Goal: Download file/media: Download file/media

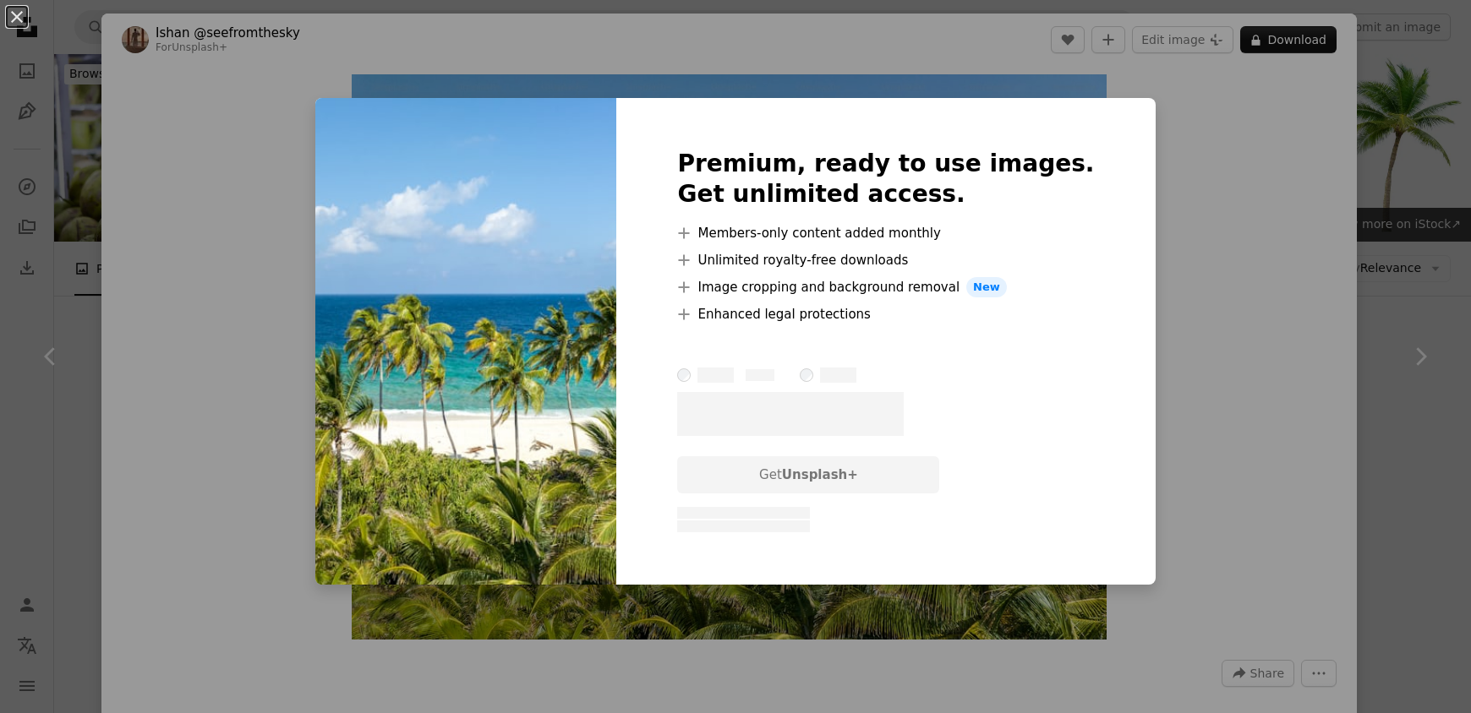
scroll to position [2536, 0]
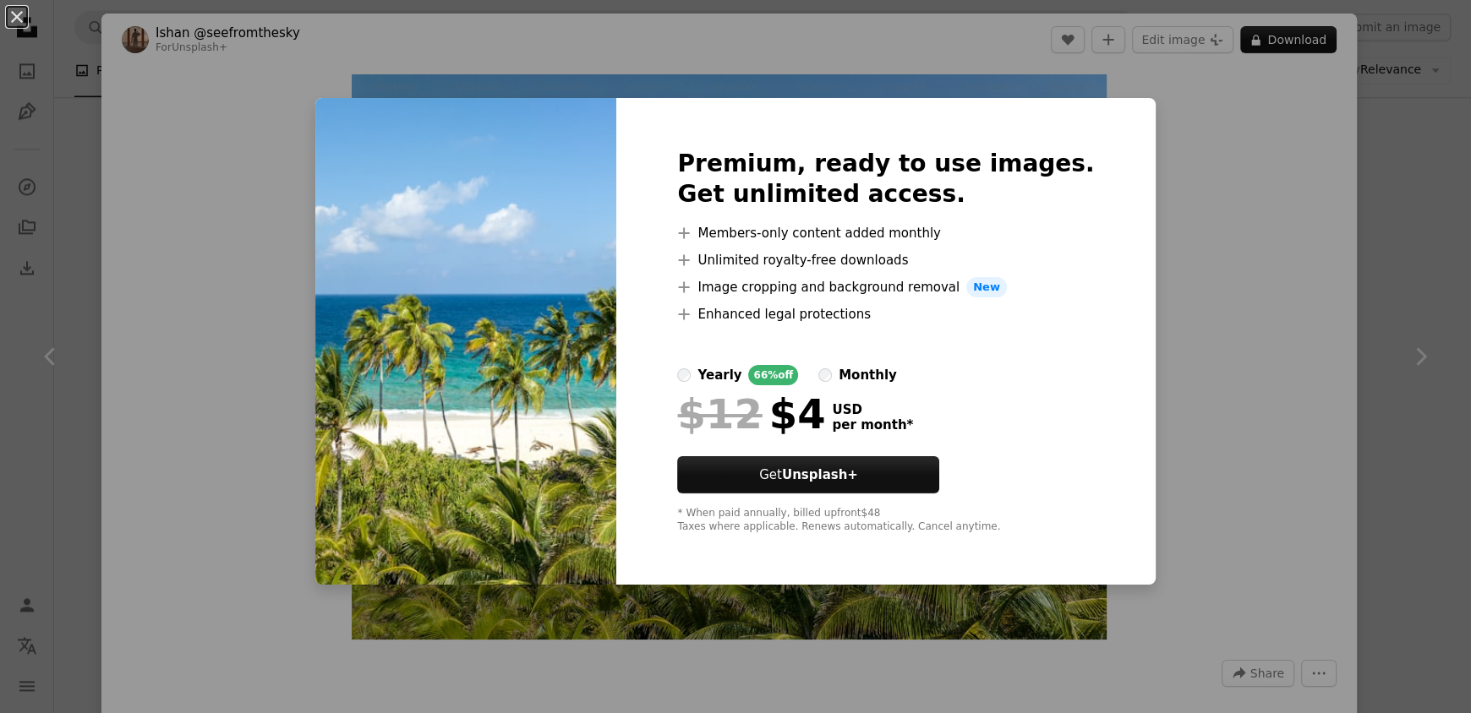
click at [1211, 150] on div "An X shape Premium, ready to use images. Get unlimited access. A plus sign Memb…" at bounding box center [735, 356] width 1471 height 713
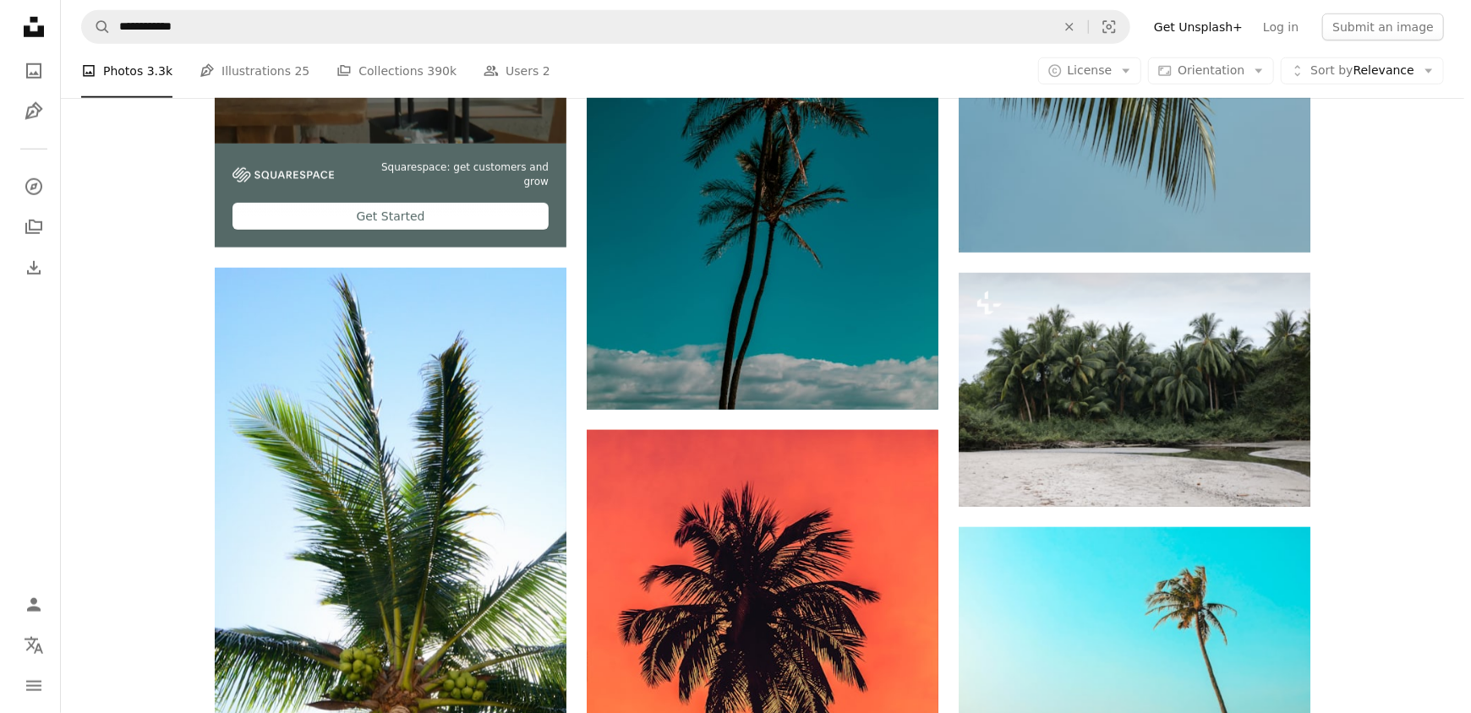
scroll to position [5156, 0]
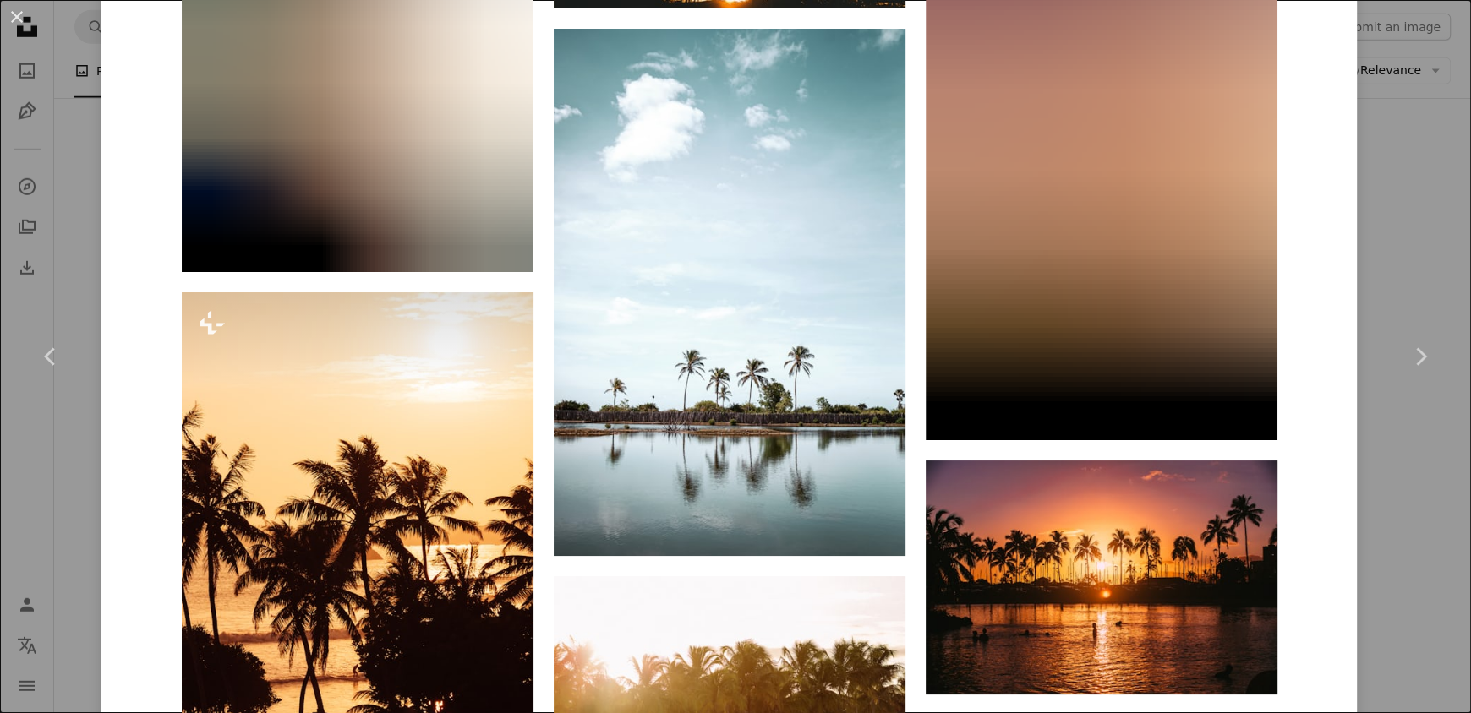
scroll to position [1944, 0]
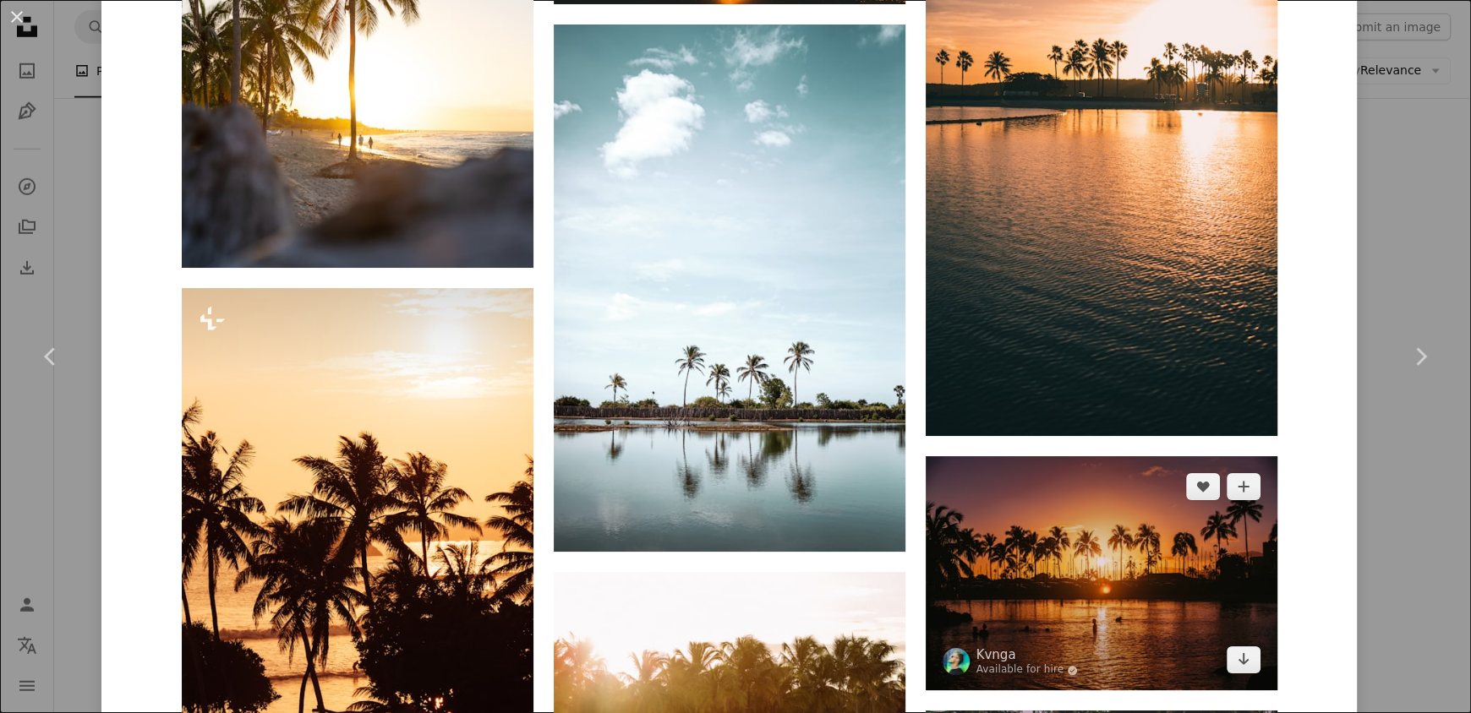
click at [1025, 456] on img at bounding box center [1102, 573] width 352 height 234
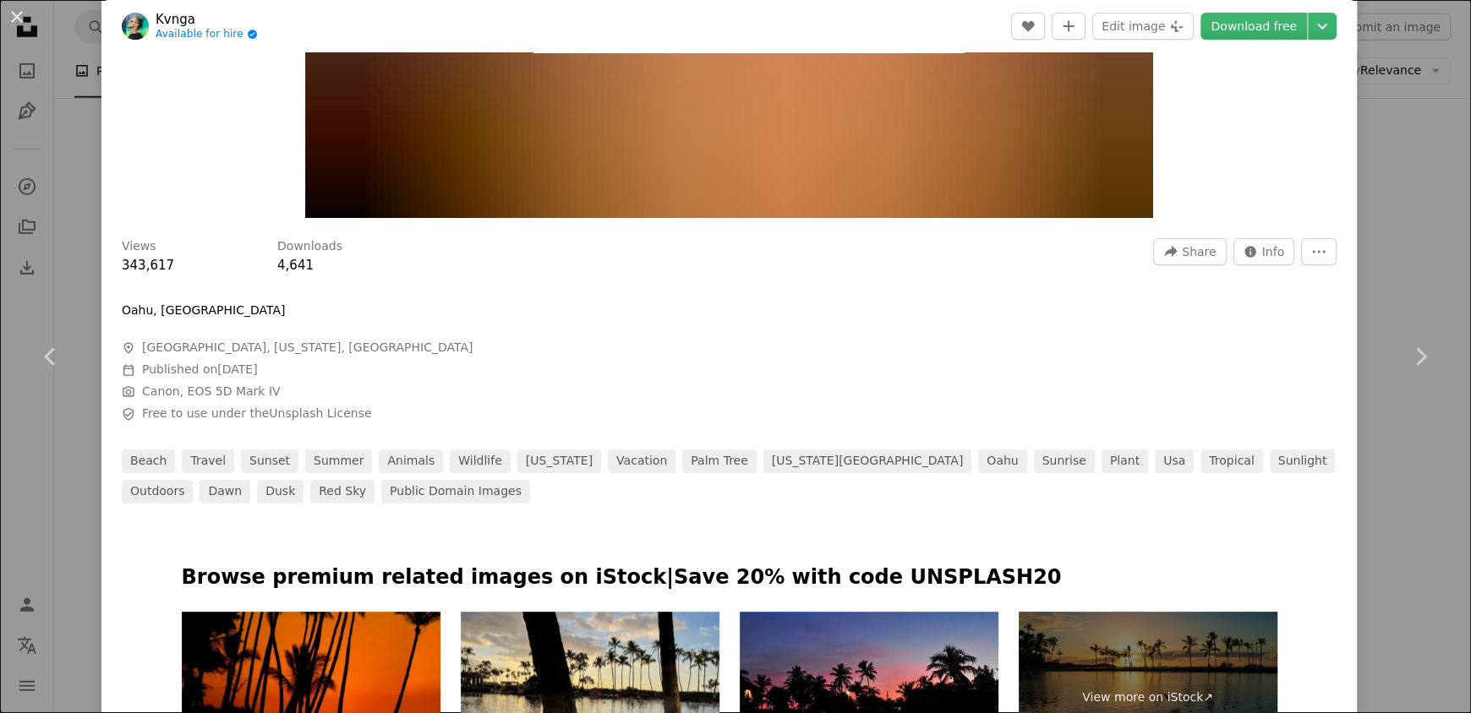
scroll to position [844, 0]
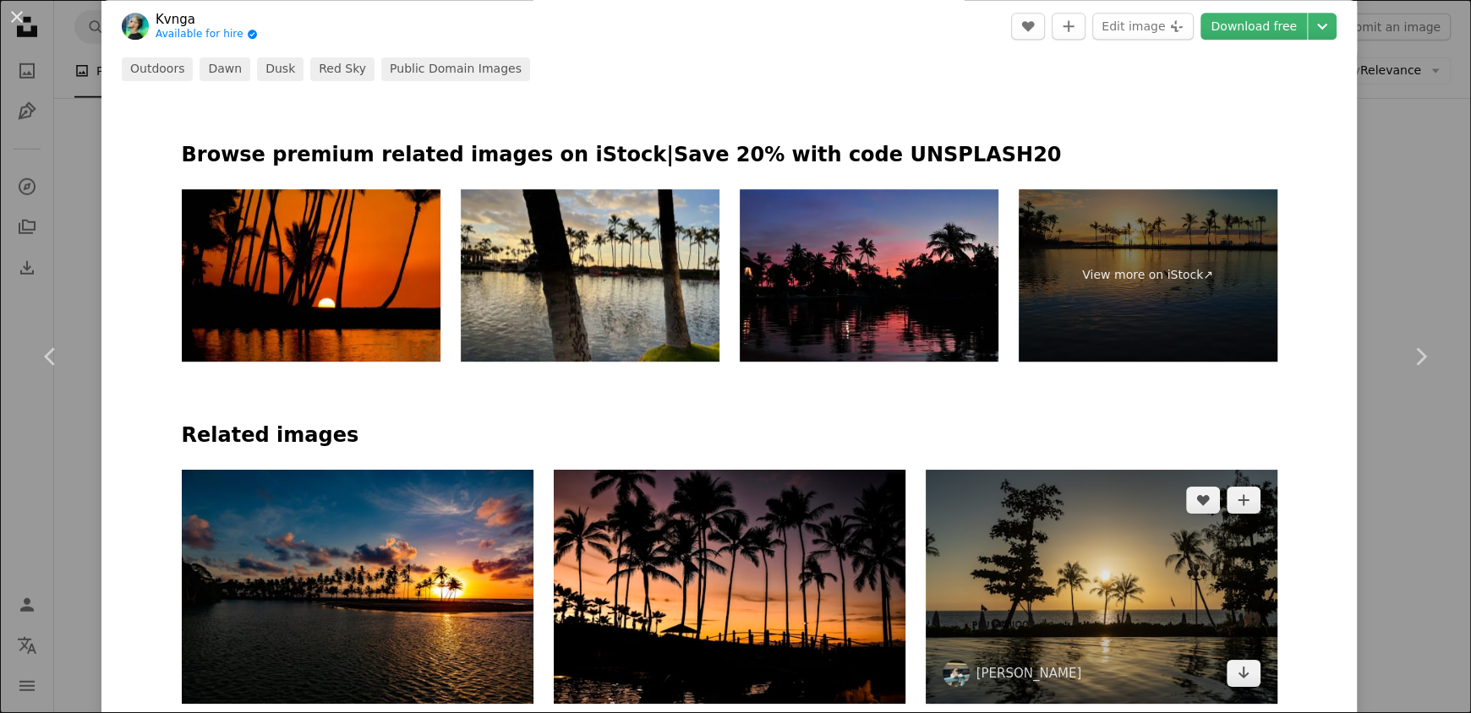
click at [1025, 470] on img at bounding box center [1102, 587] width 352 height 234
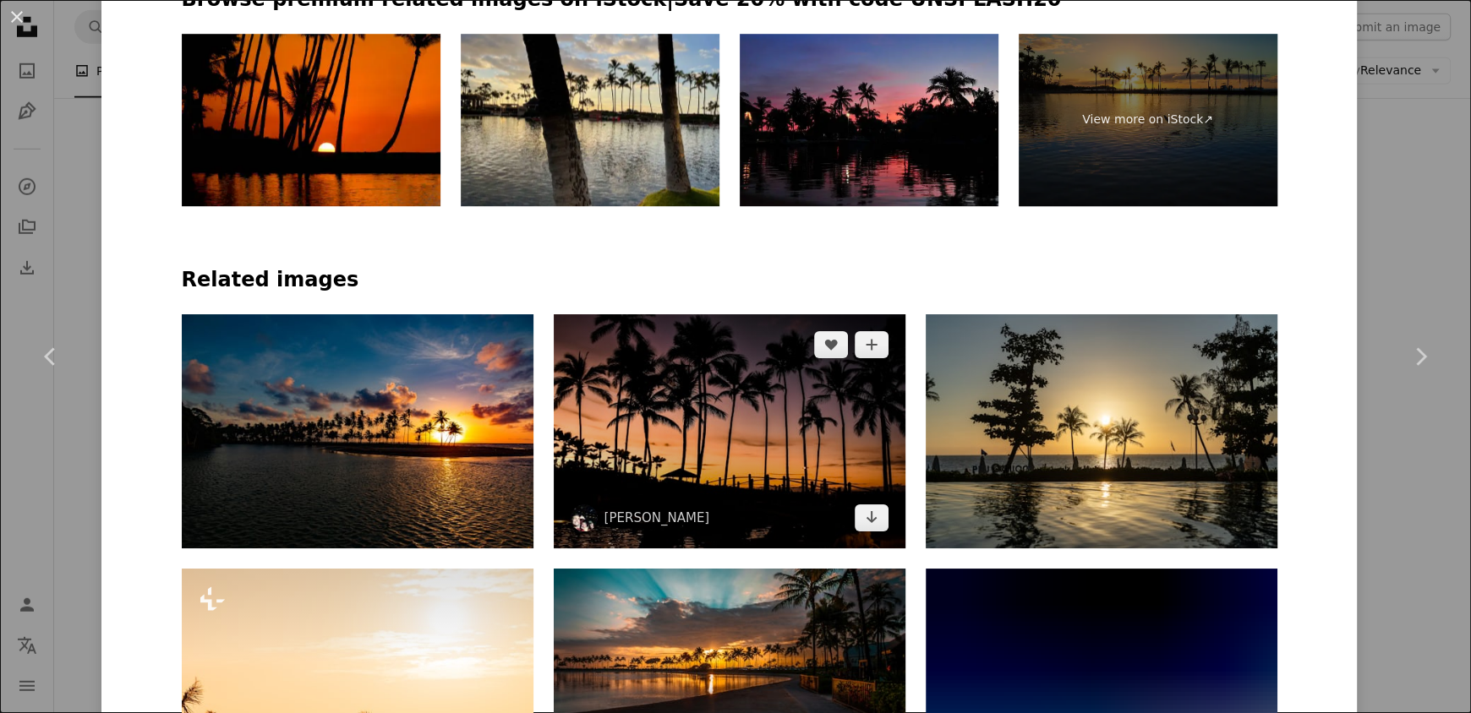
scroll to position [1014, 0]
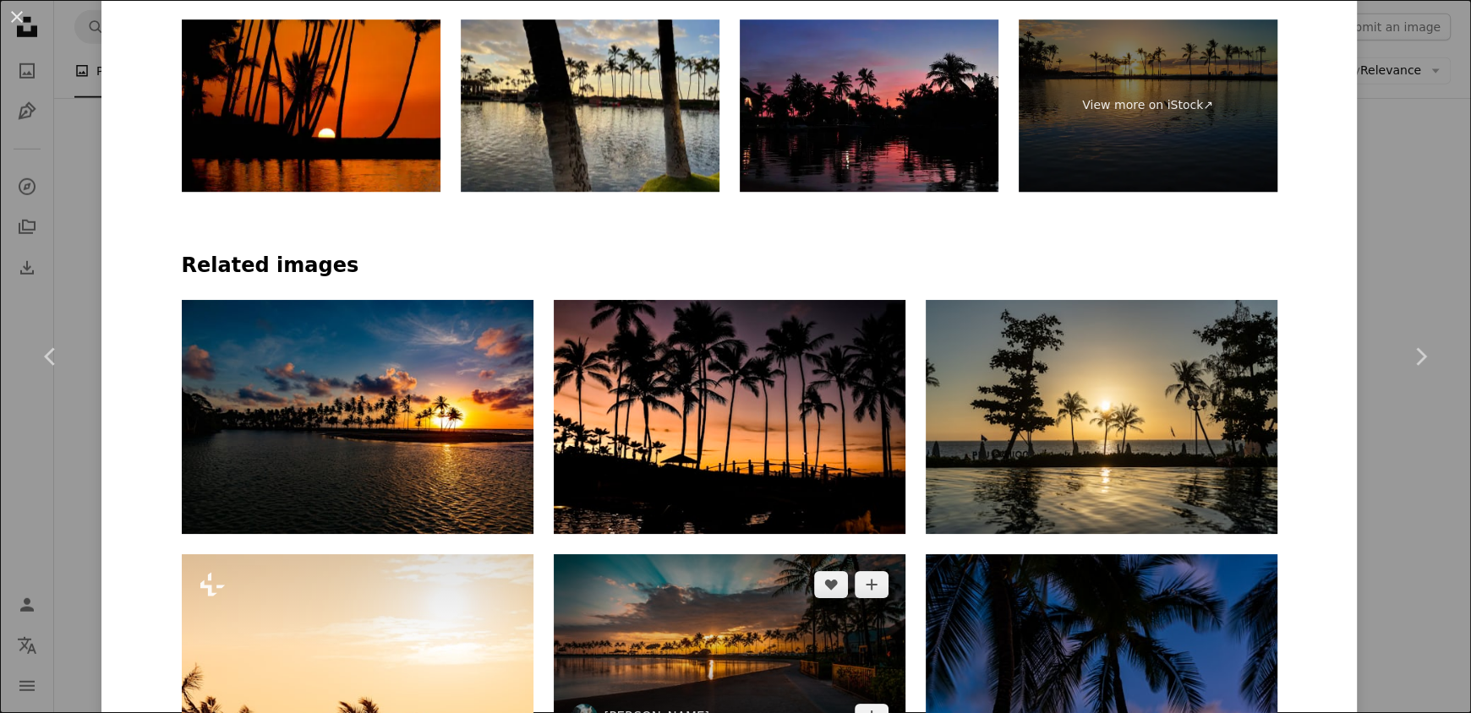
click at [673, 555] on img at bounding box center [730, 652] width 352 height 194
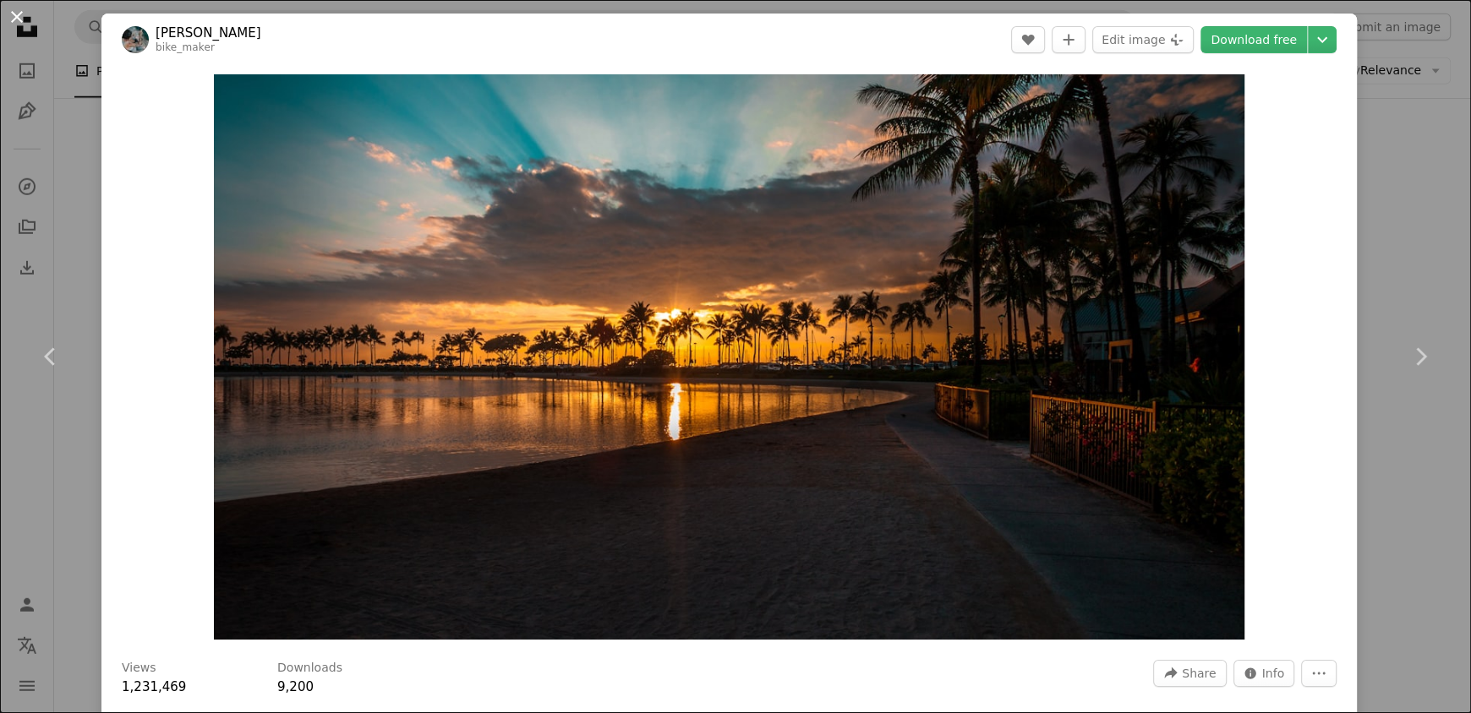
click at [24, 22] on button "An X shape" at bounding box center [17, 17] width 20 height 20
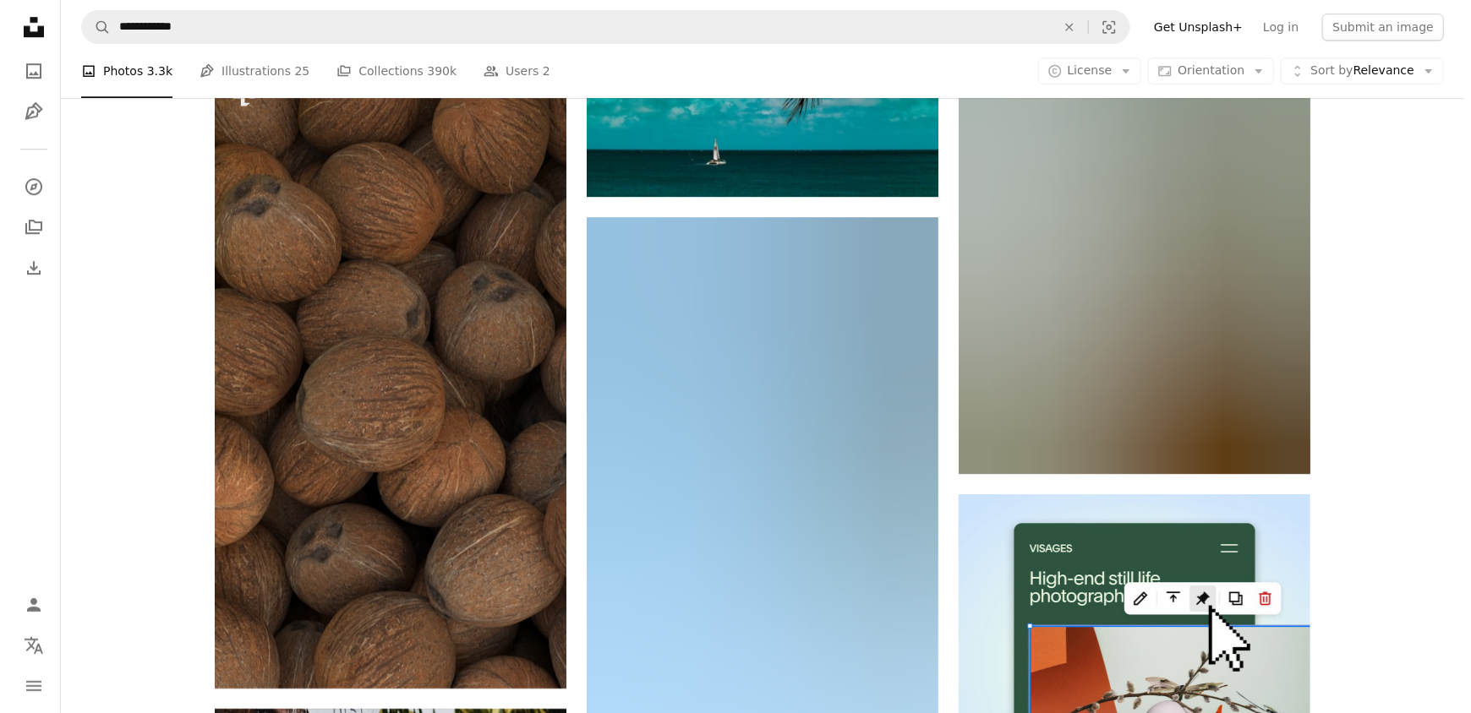
scroll to position [7439, 0]
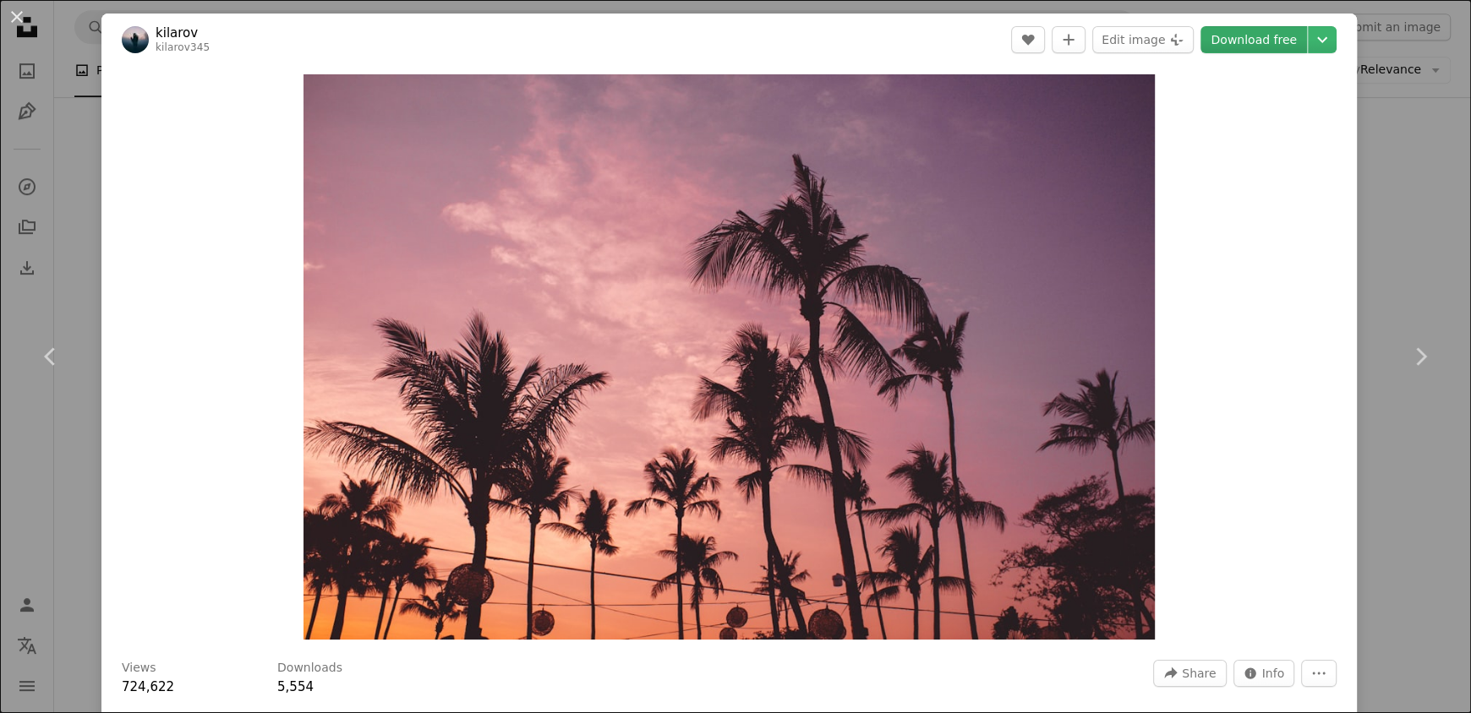
click at [1240, 44] on link "Download free" at bounding box center [1253, 39] width 107 height 27
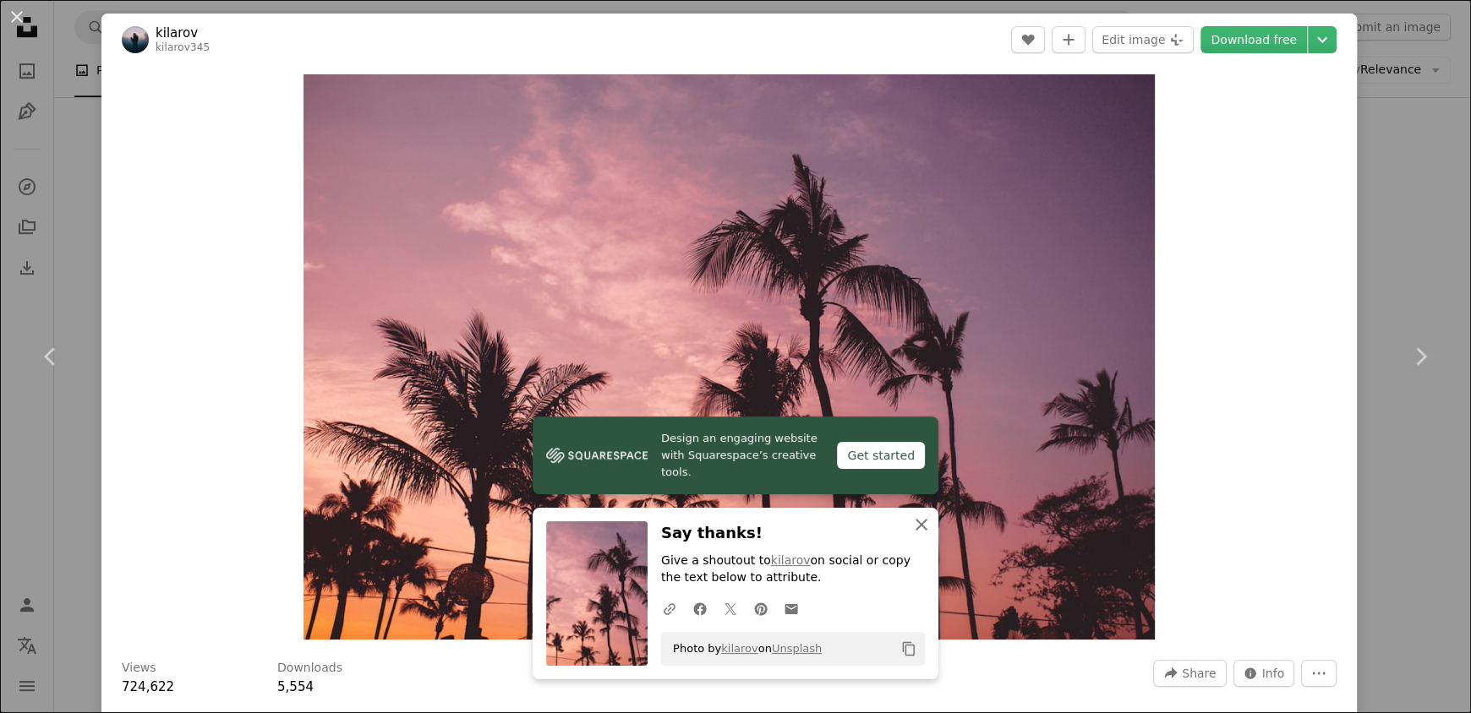
click at [916, 526] on icon "button" at bounding box center [922, 525] width 12 height 12
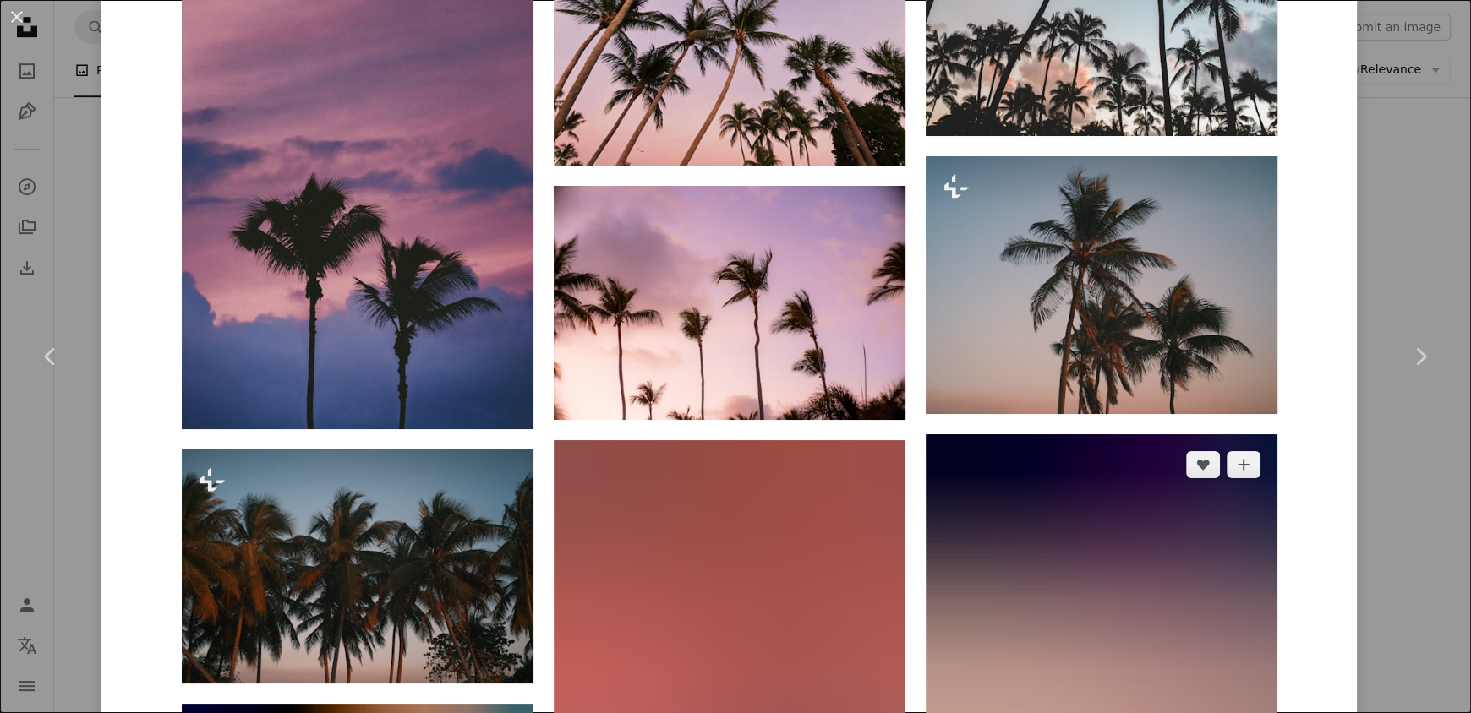
scroll to position [1690, 0]
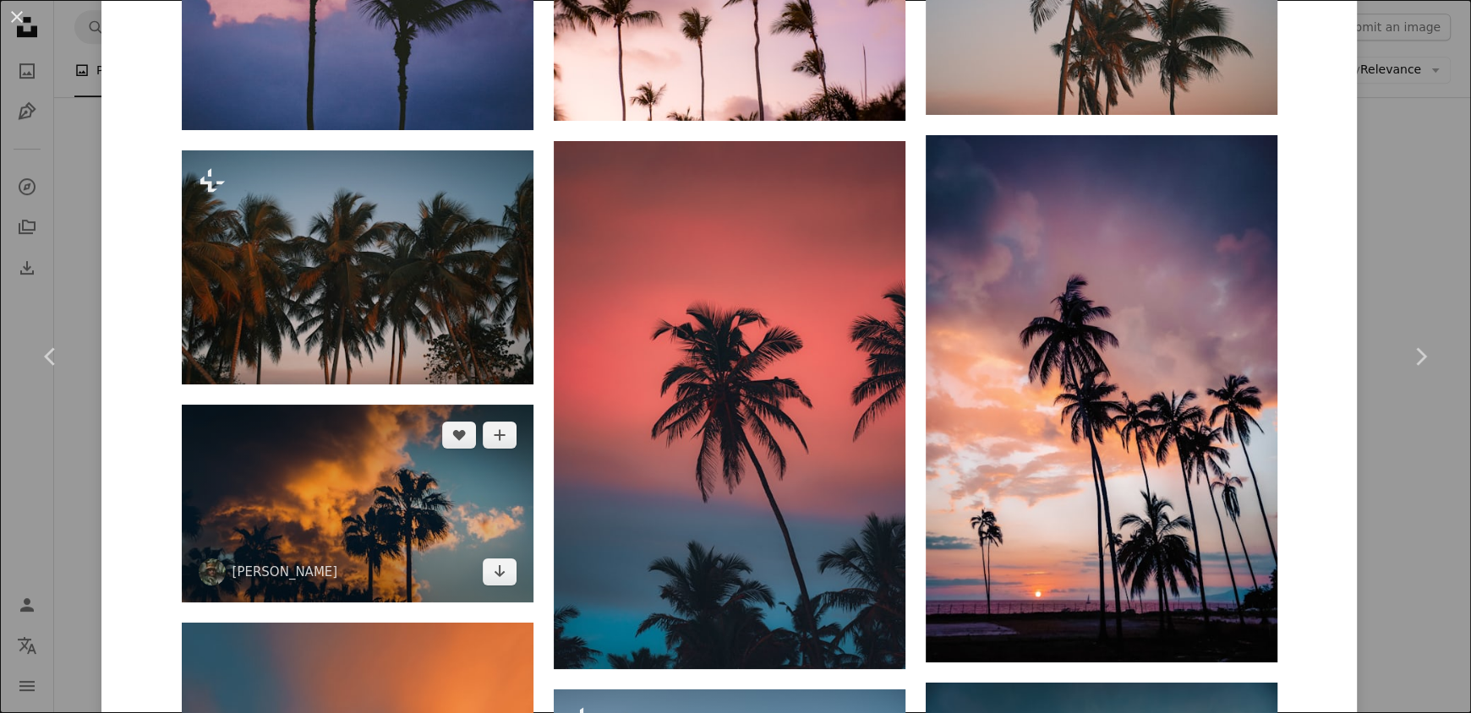
click at [408, 405] on img at bounding box center [358, 504] width 352 height 198
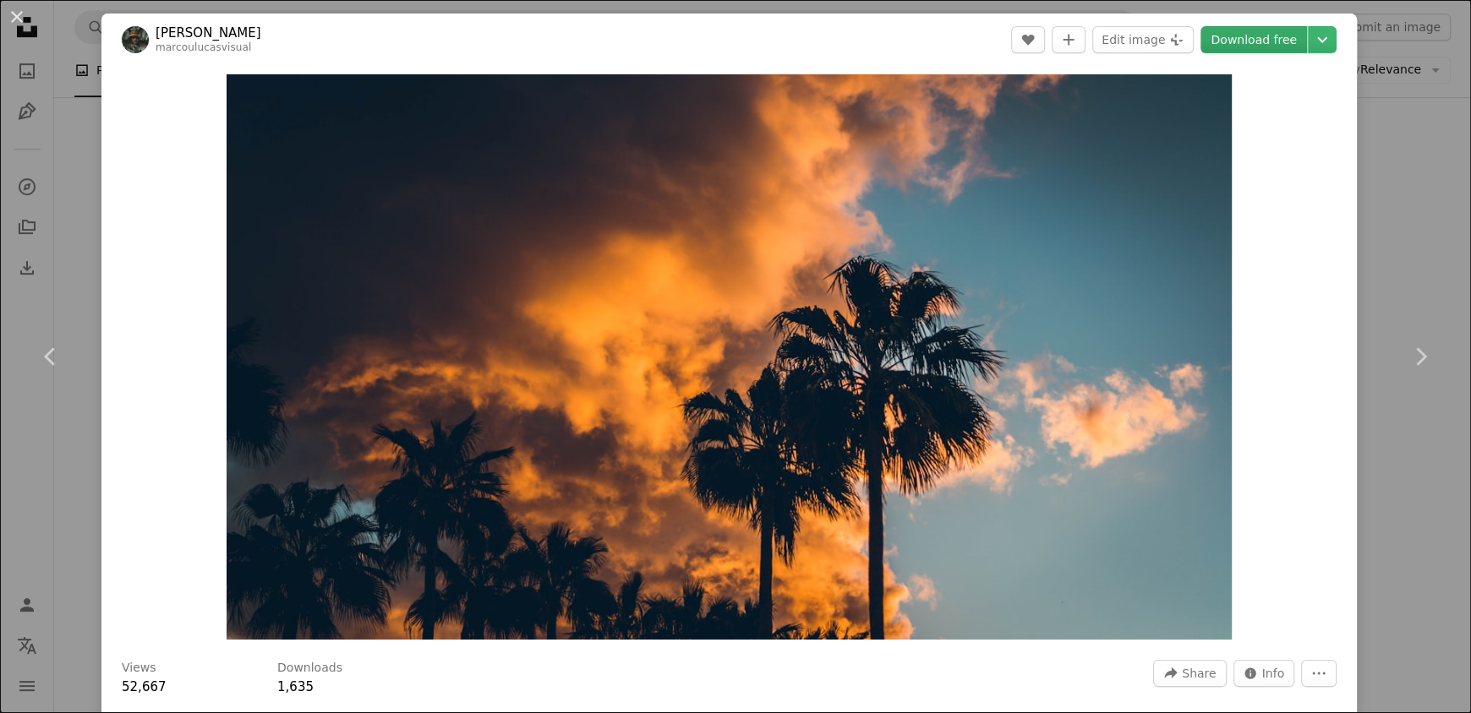
click at [1276, 43] on link "Download free" at bounding box center [1253, 39] width 107 height 27
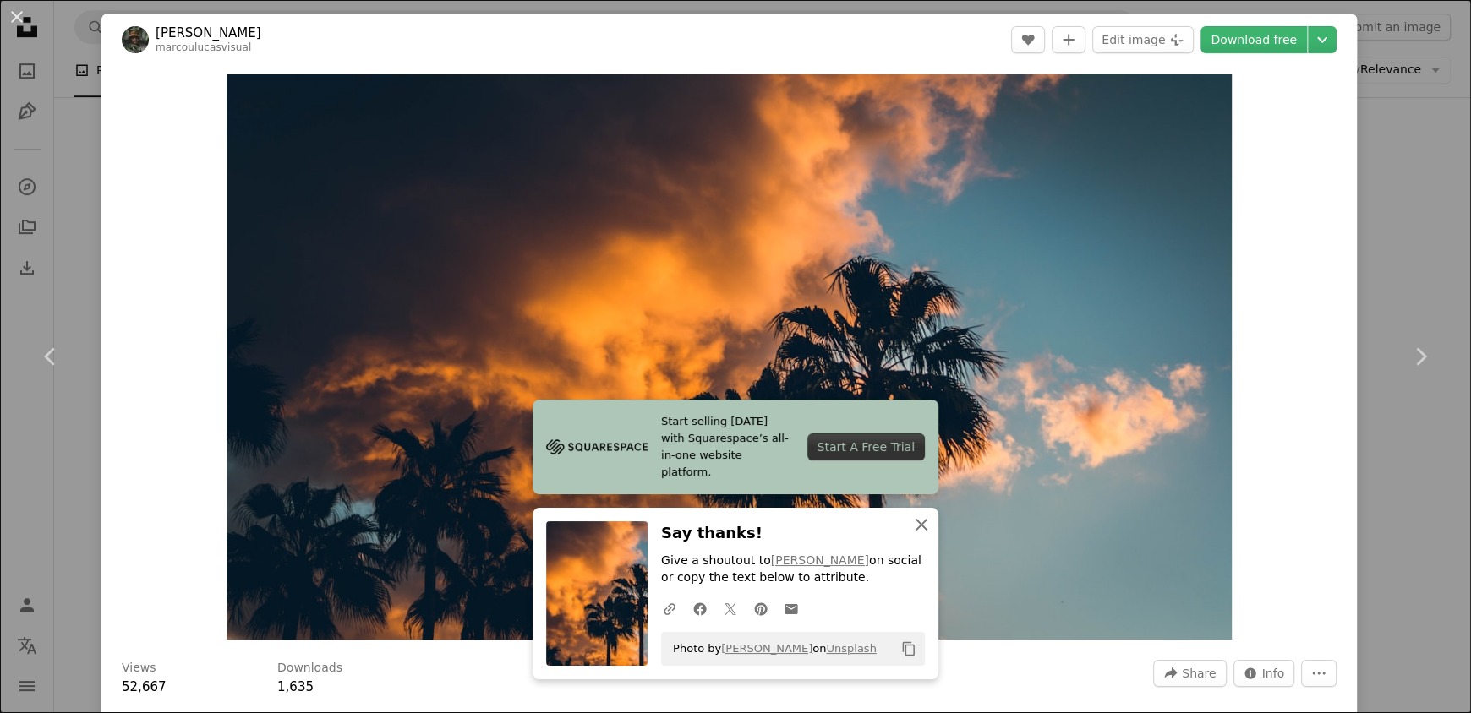
click at [917, 527] on icon "button" at bounding box center [922, 525] width 12 height 12
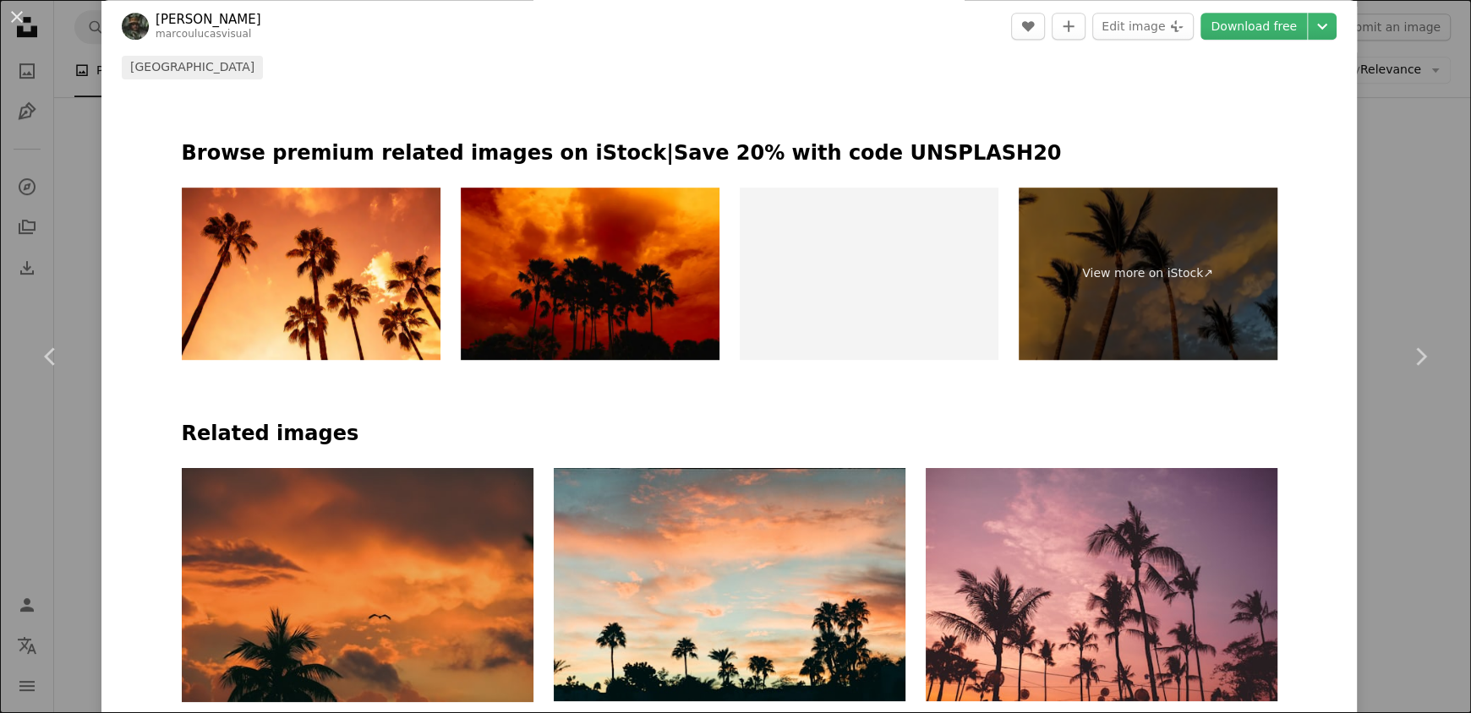
scroll to position [845, 0]
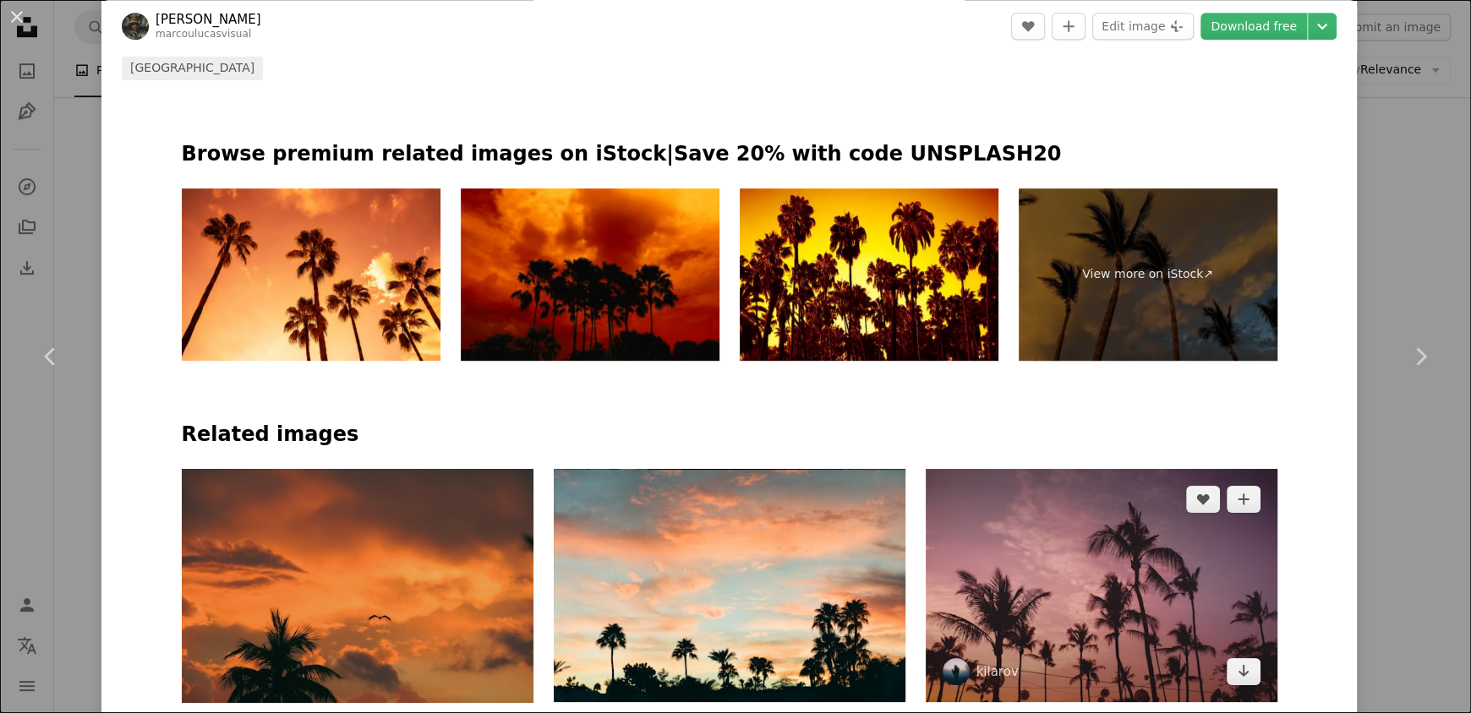
click at [1052, 469] on img at bounding box center [1102, 585] width 352 height 233
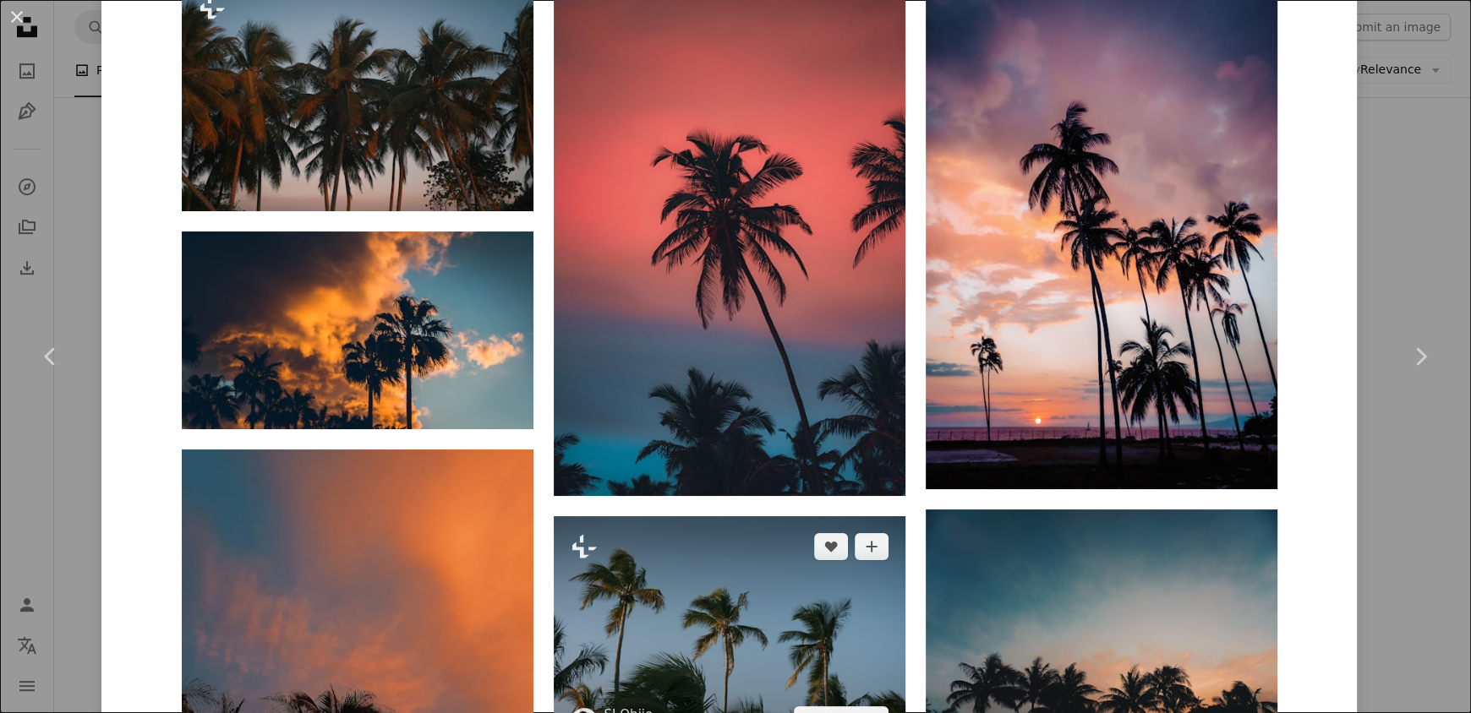
scroll to position [2198, 0]
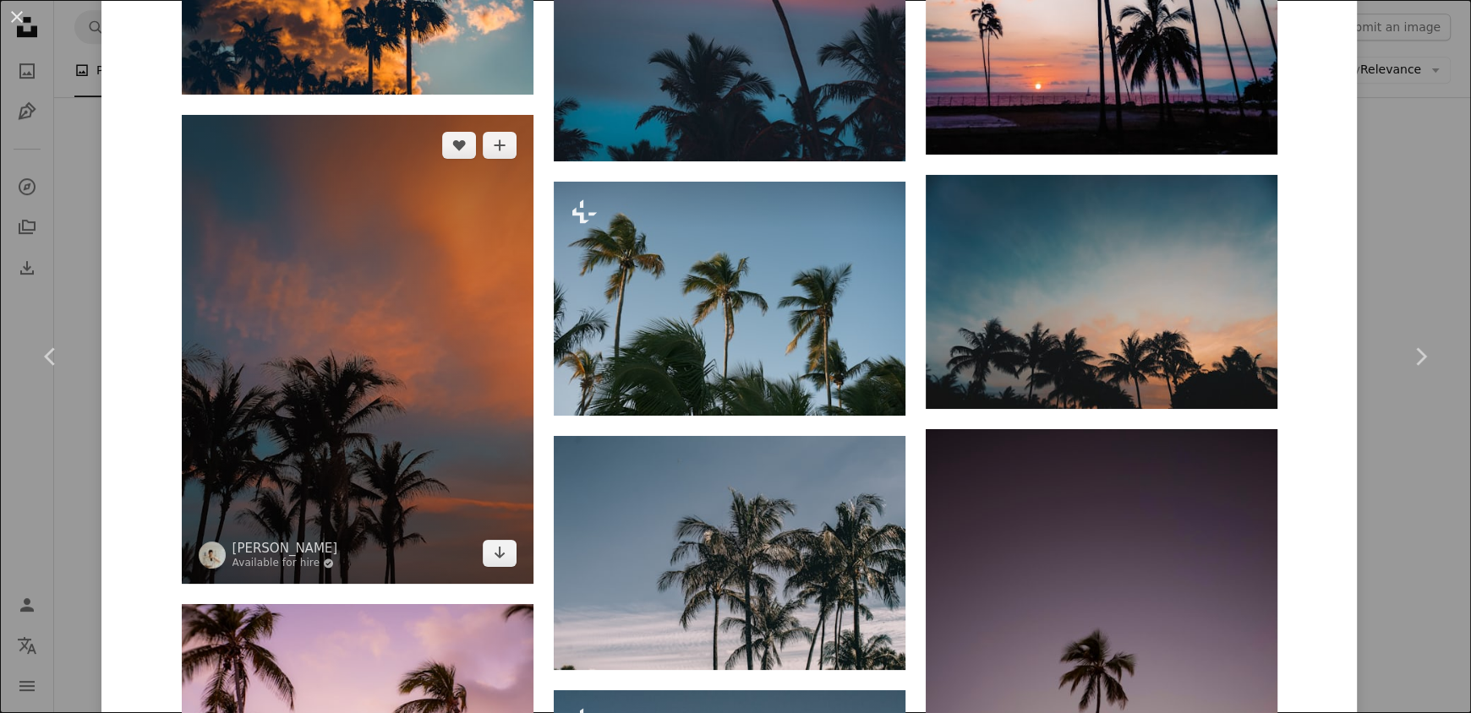
click at [377, 115] on img at bounding box center [358, 349] width 352 height 469
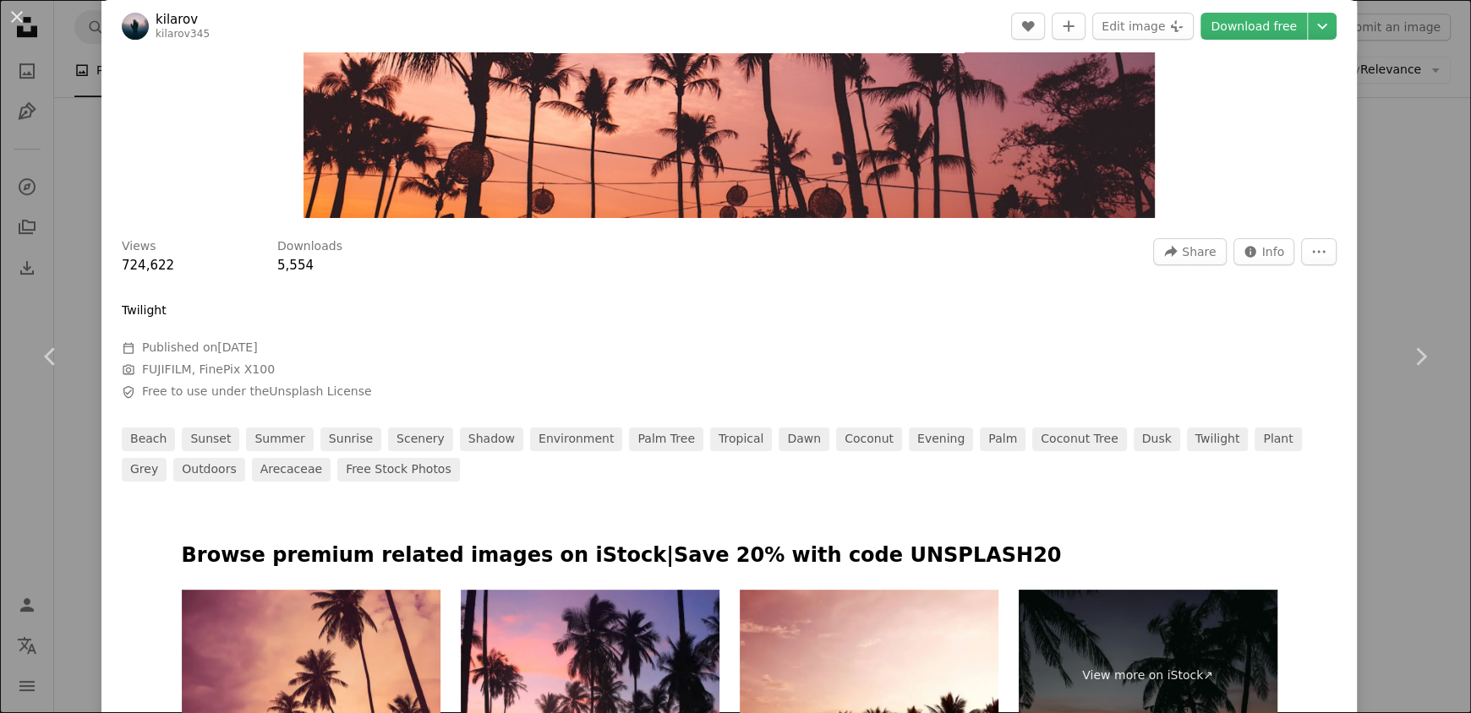
scroll to position [845, 0]
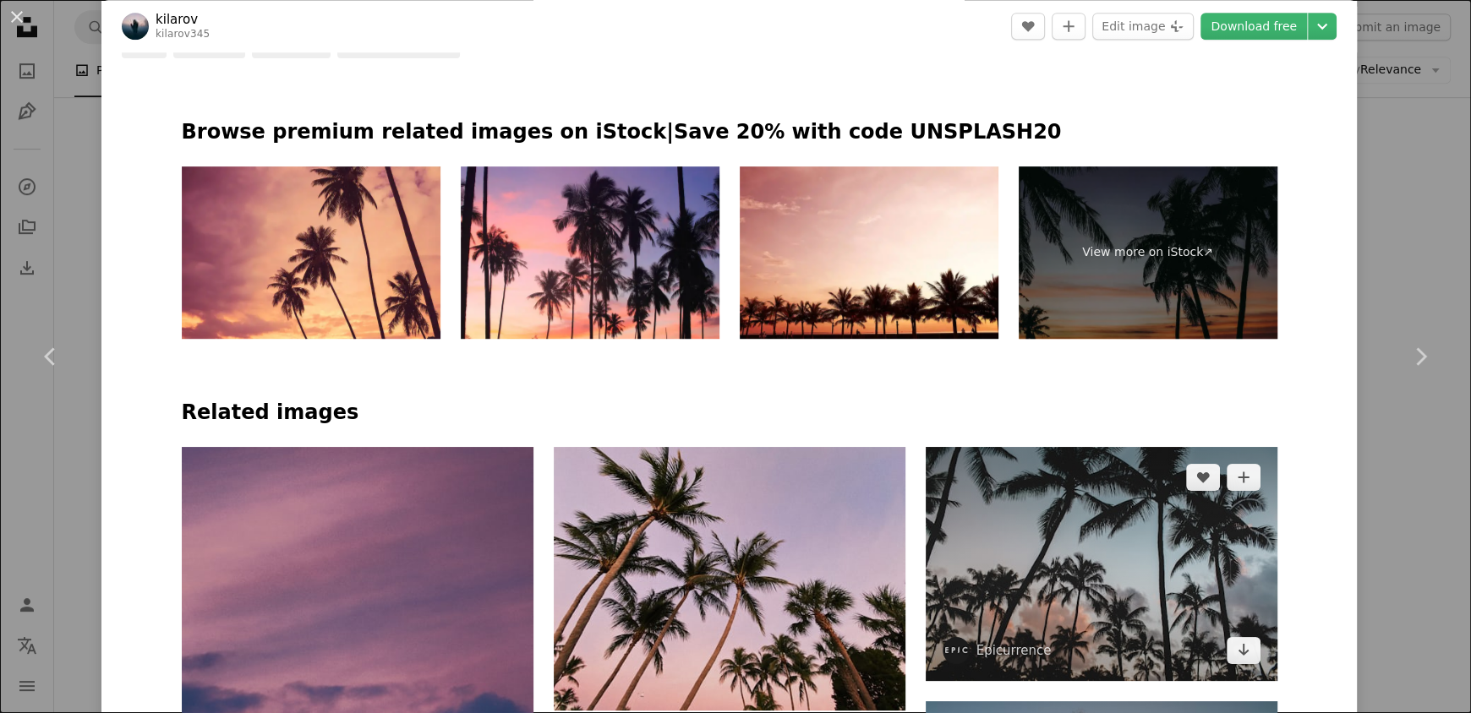
click at [1014, 447] on img at bounding box center [1102, 564] width 352 height 234
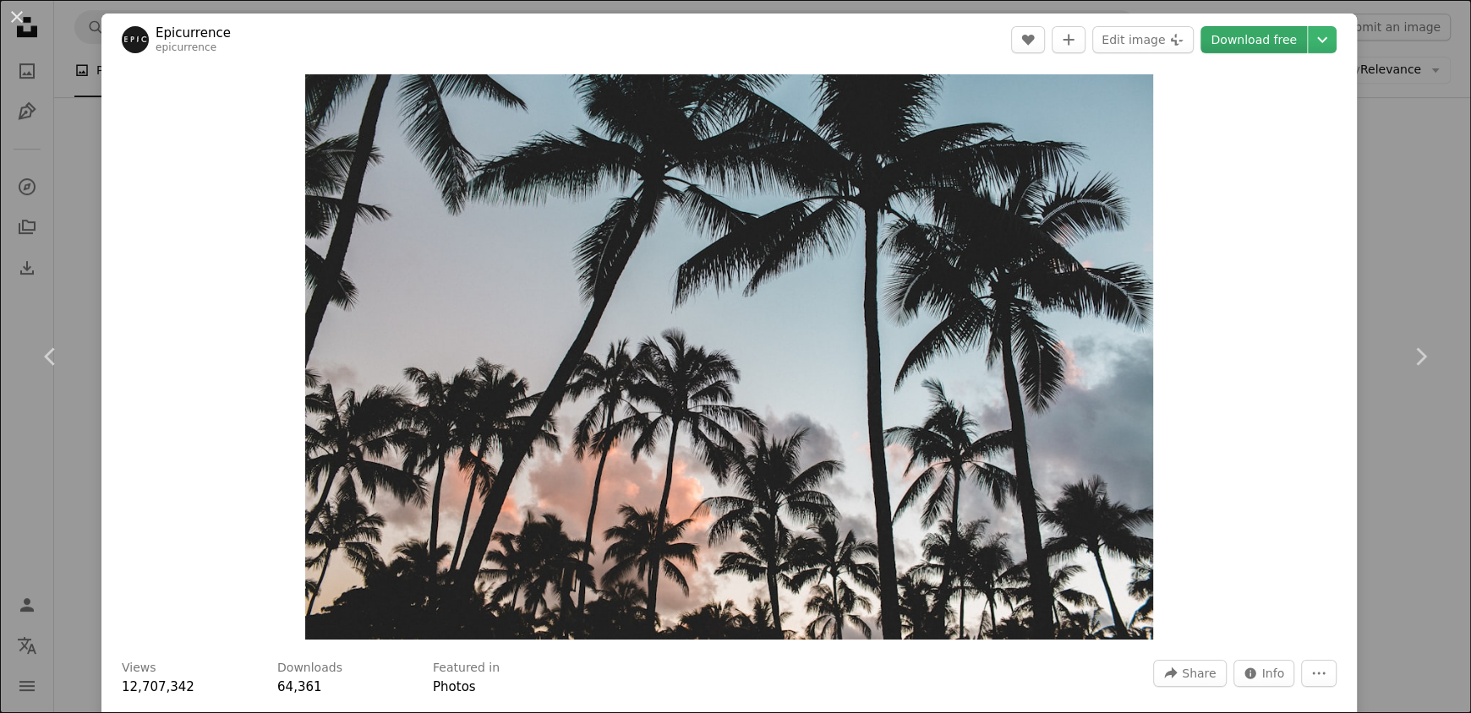
click at [1250, 40] on link "Download free" at bounding box center [1253, 39] width 107 height 27
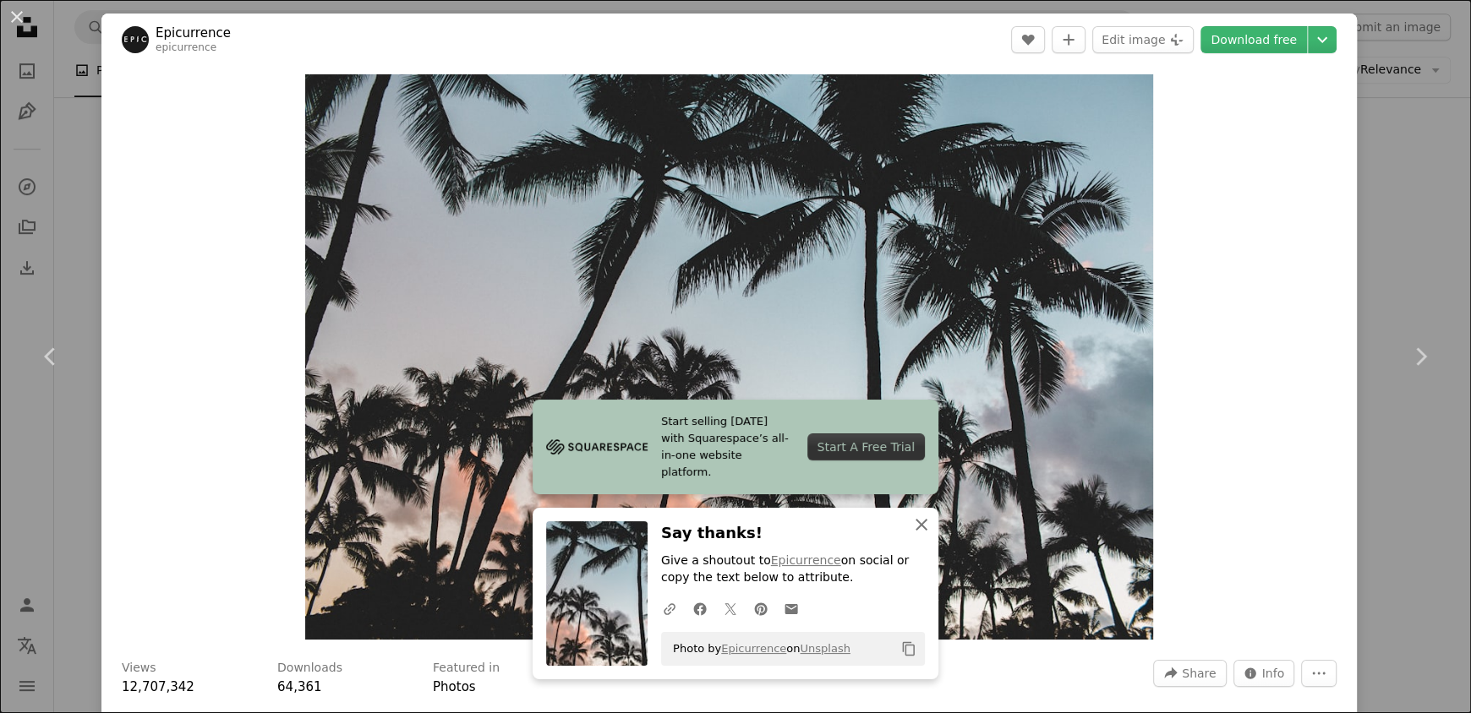
click at [916, 526] on icon "button" at bounding box center [922, 525] width 12 height 12
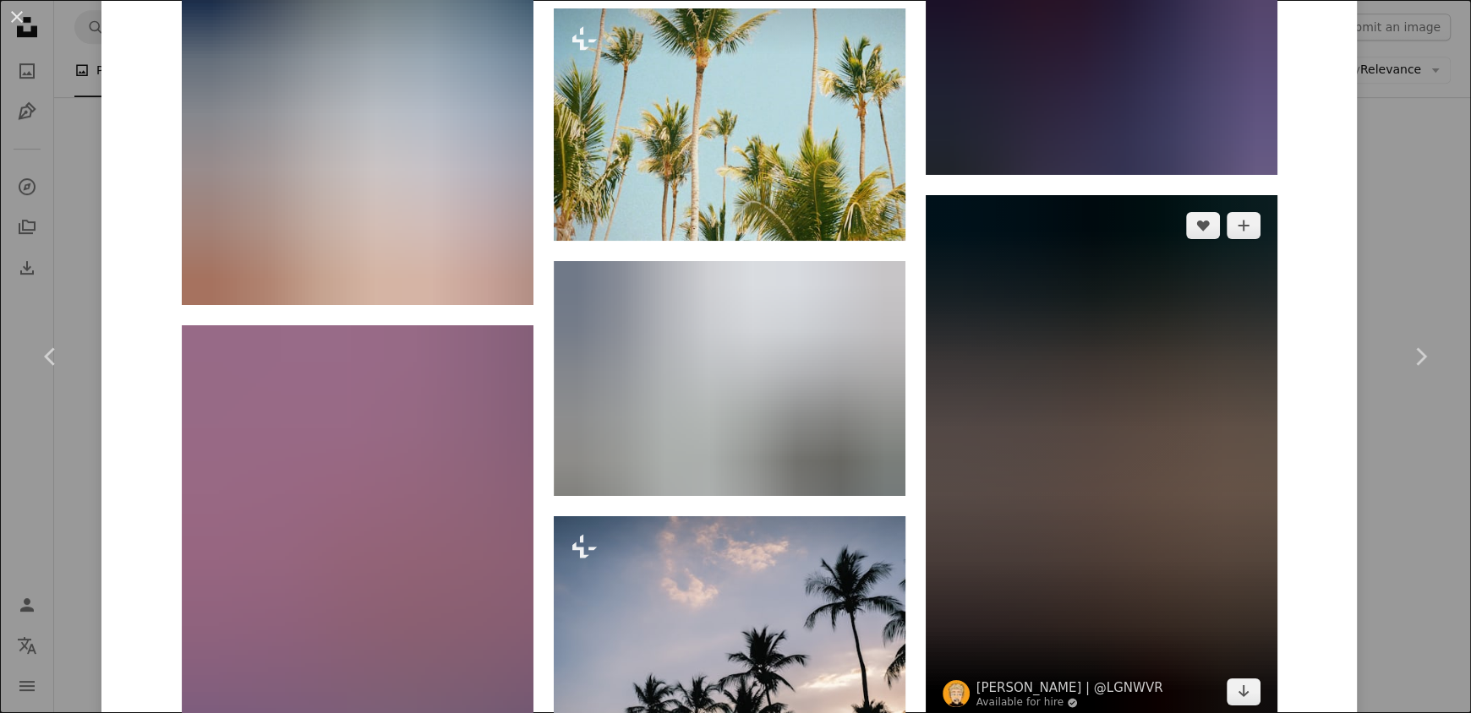
scroll to position [3035, 0]
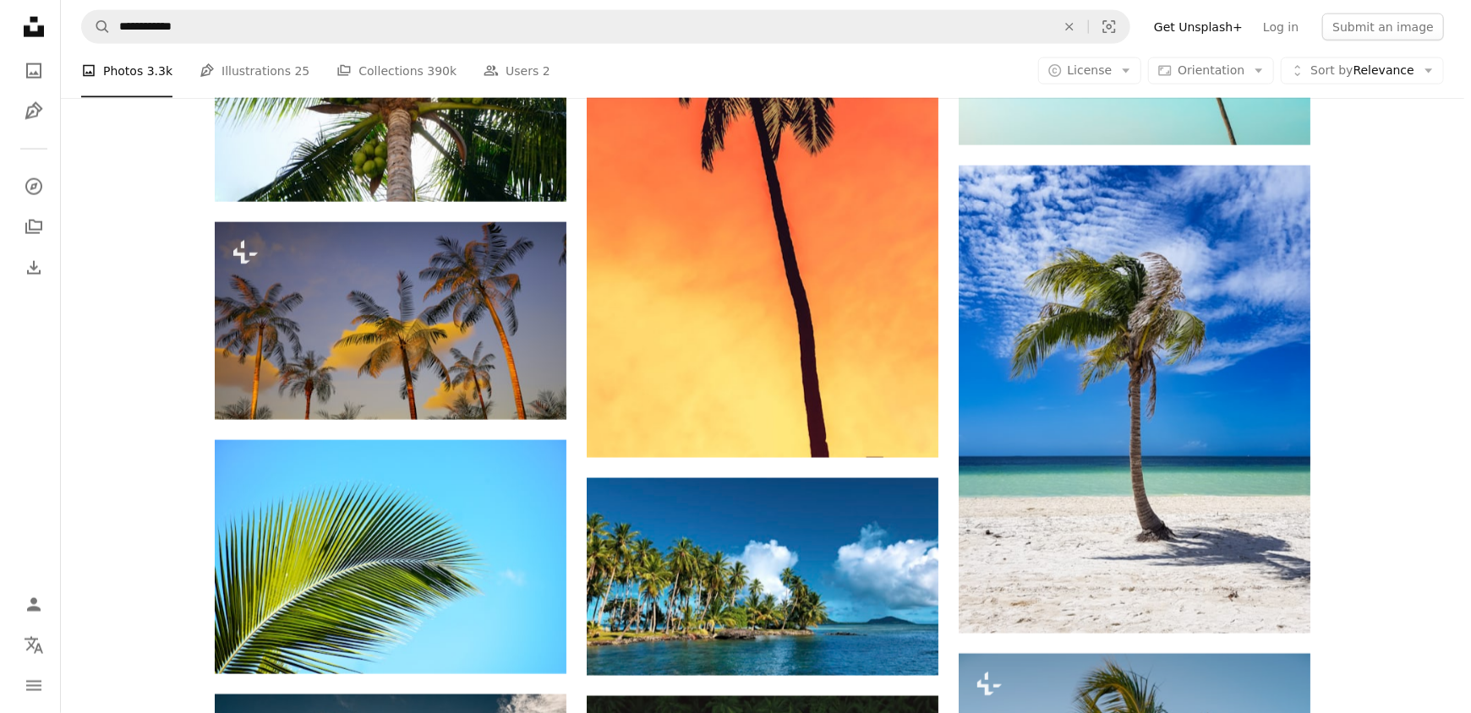
scroll to position [5325, 0]
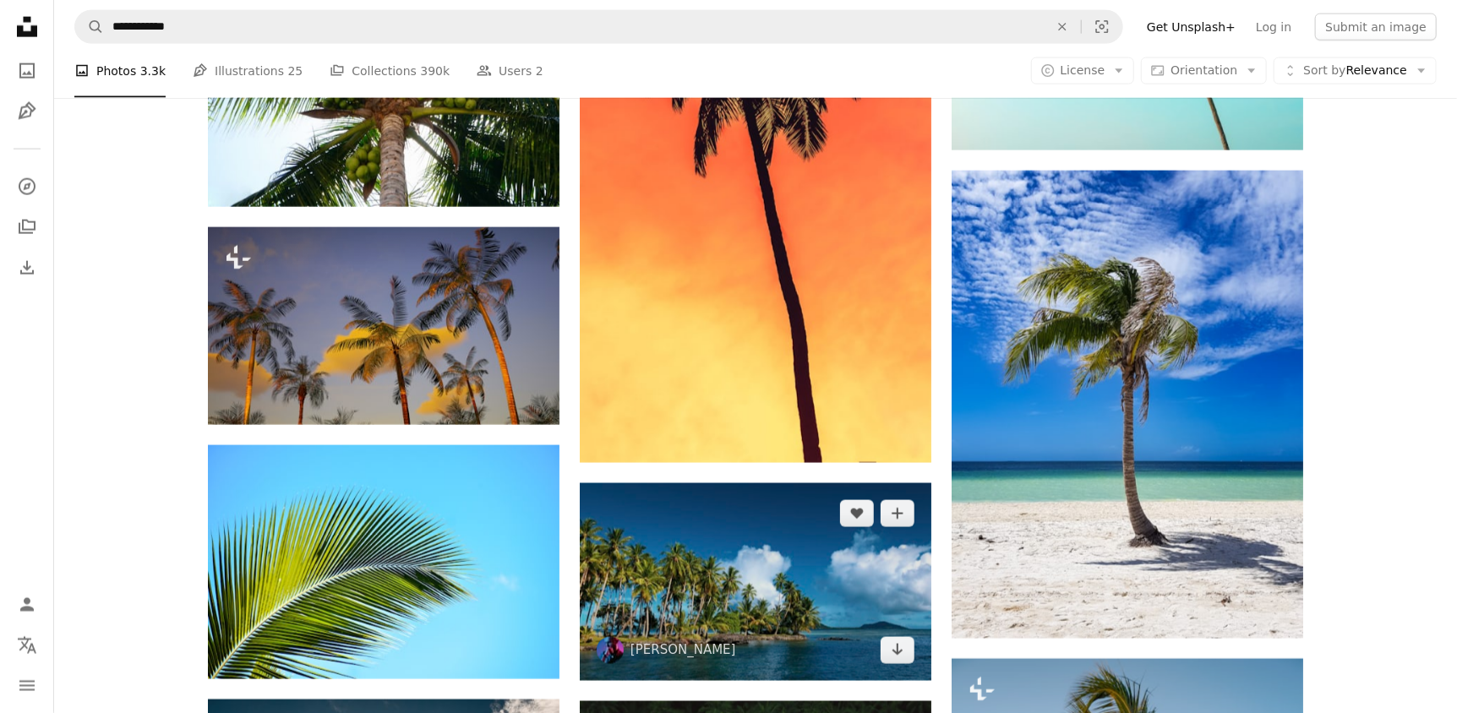
click at [738, 484] on img at bounding box center [756, 583] width 352 height 198
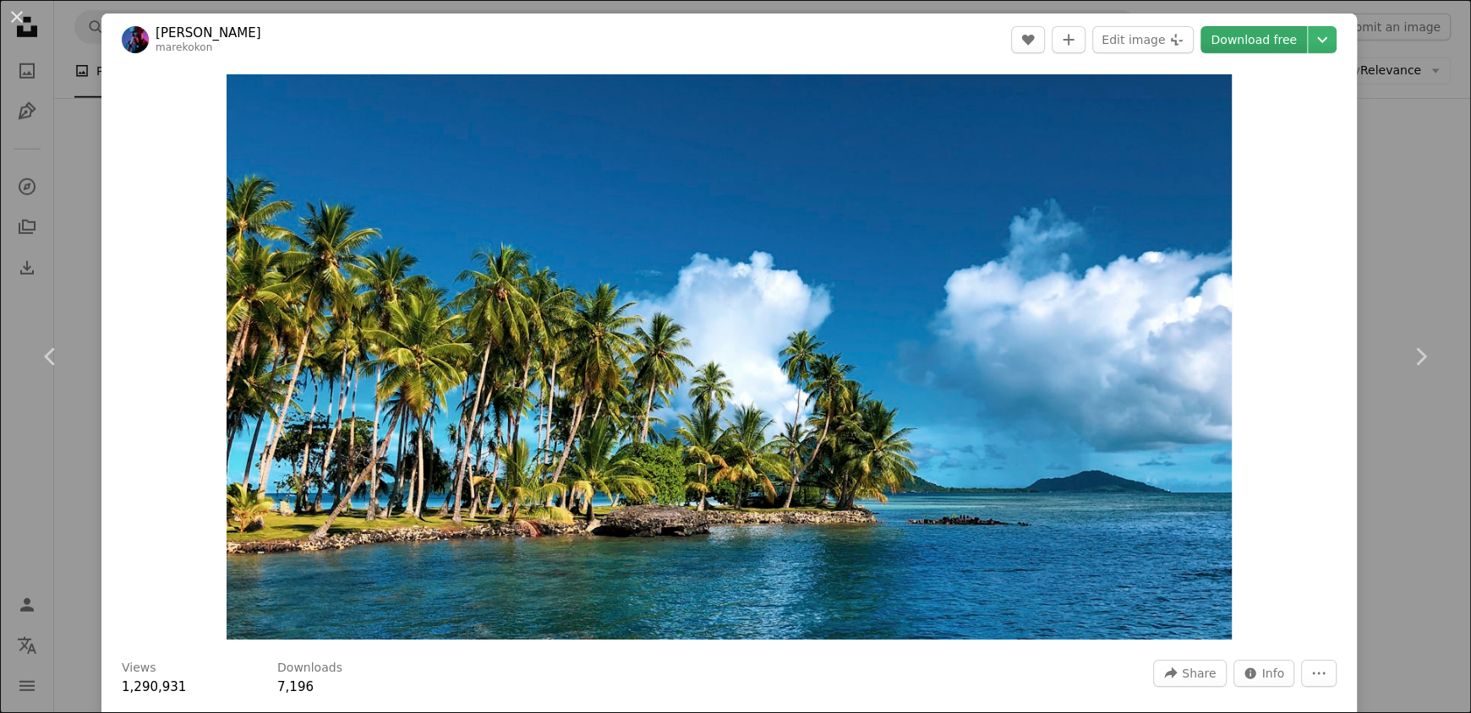
click at [1275, 36] on link "Download free" at bounding box center [1253, 39] width 107 height 27
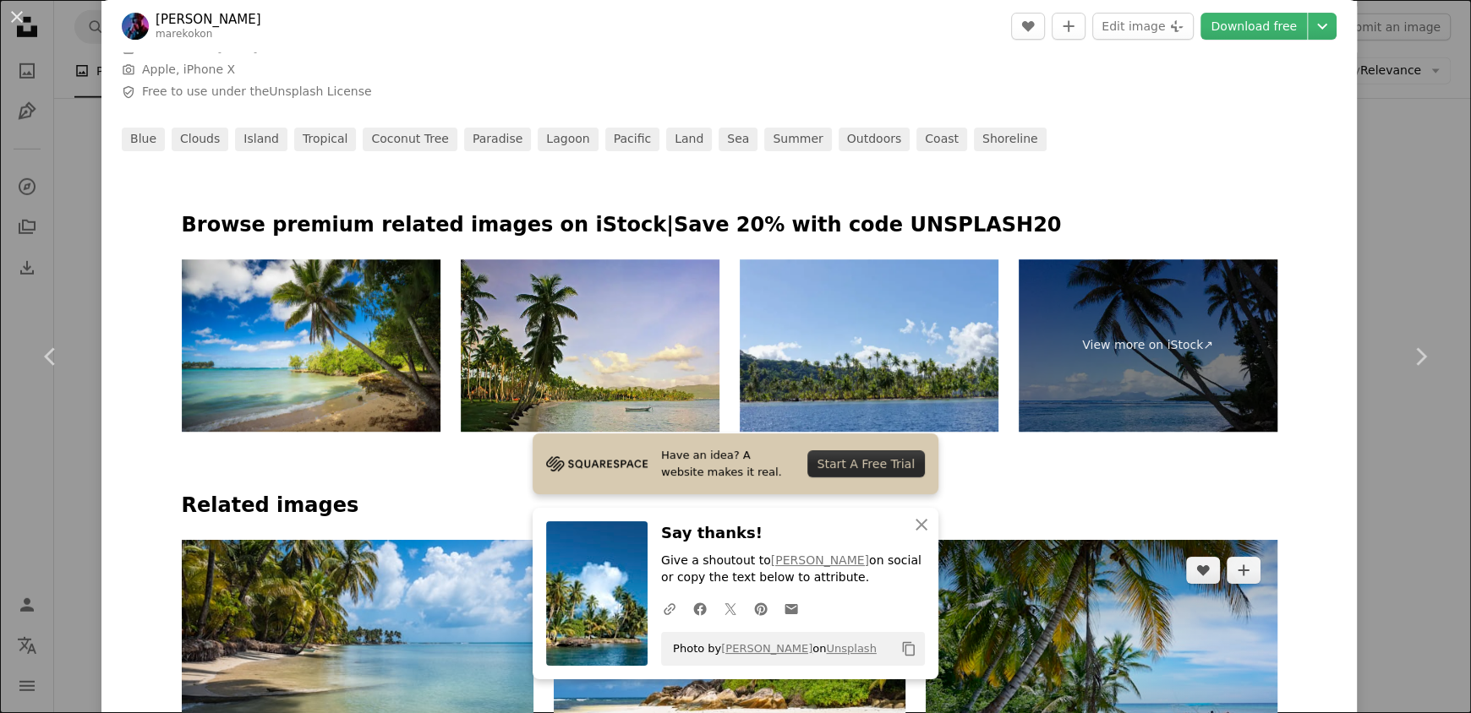
scroll to position [1183, 0]
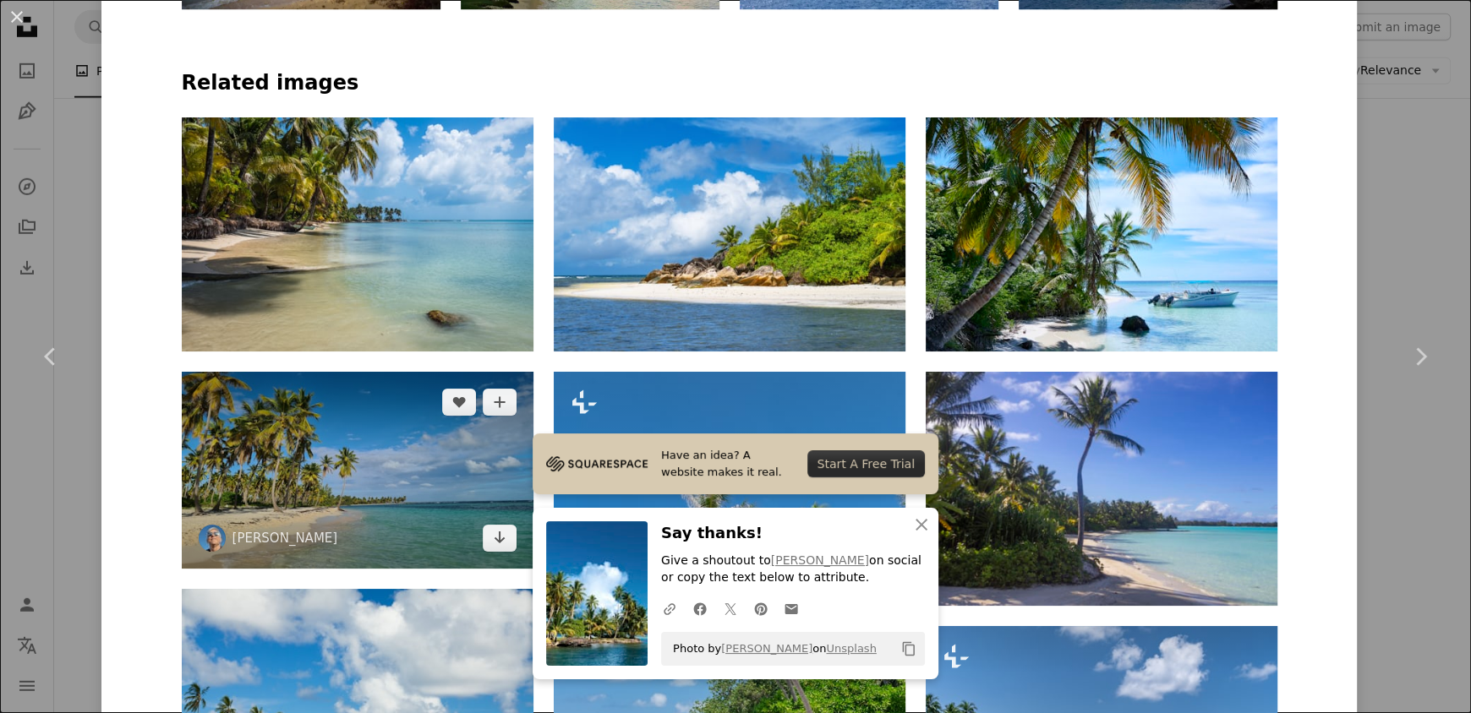
click at [334, 372] on img at bounding box center [358, 471] width 352 height 198
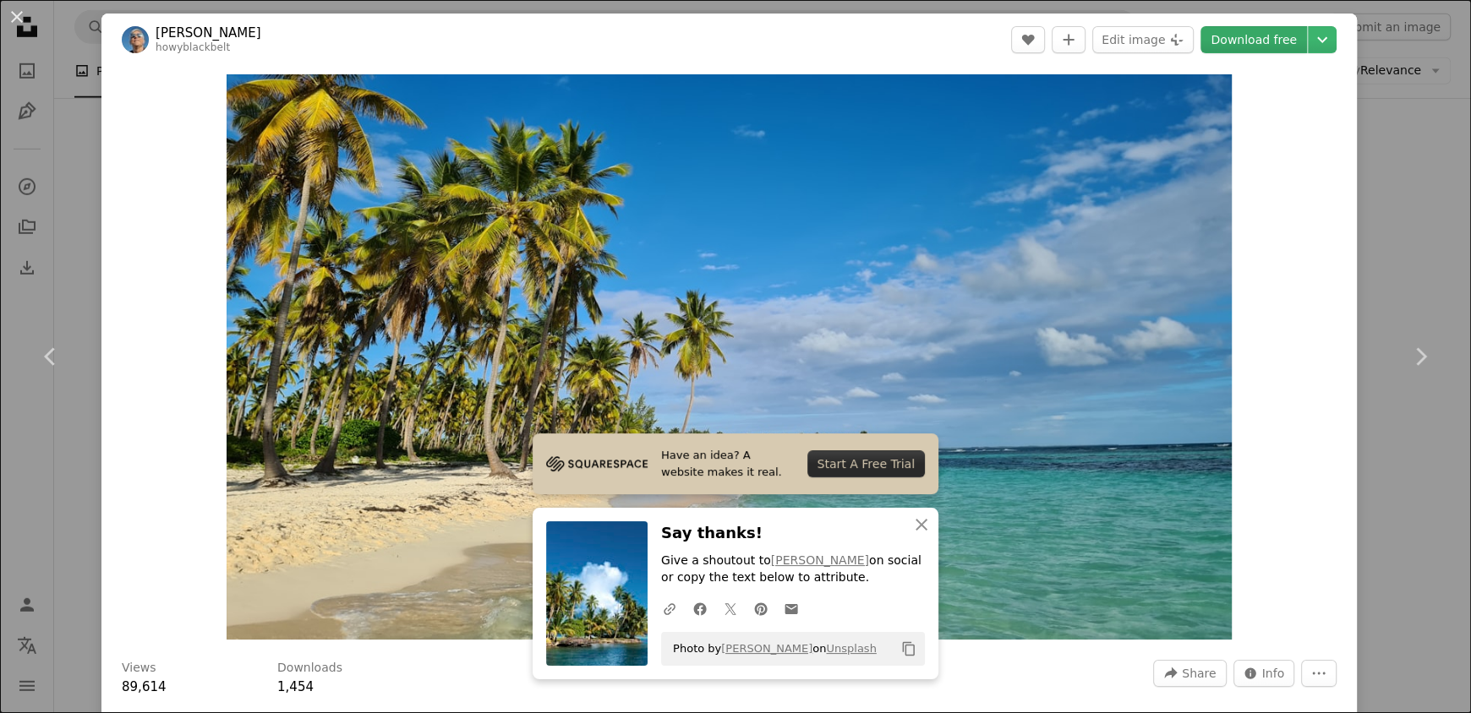
click at [1278, 39] on link "Download free" at bounding box center [1253, 39] width 107 height 27
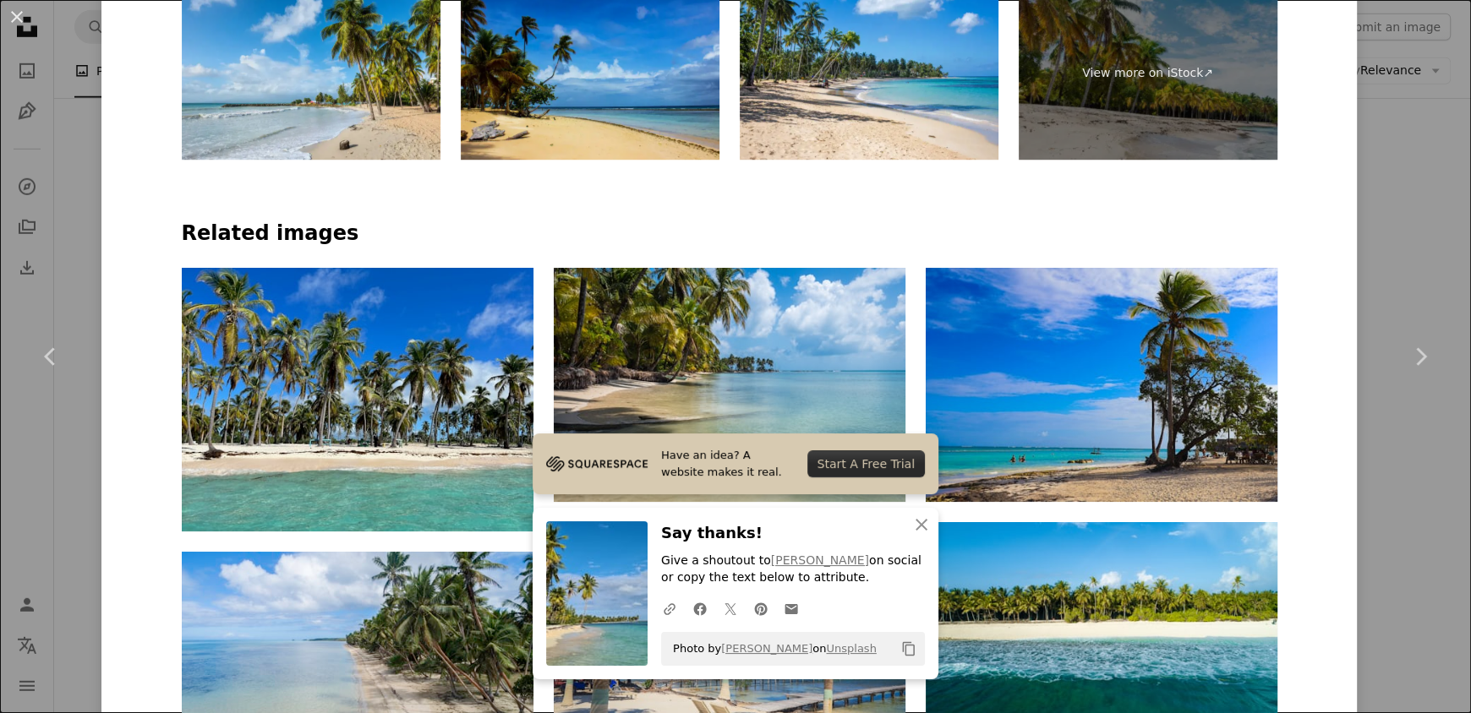
scroll to position [1098, 0]
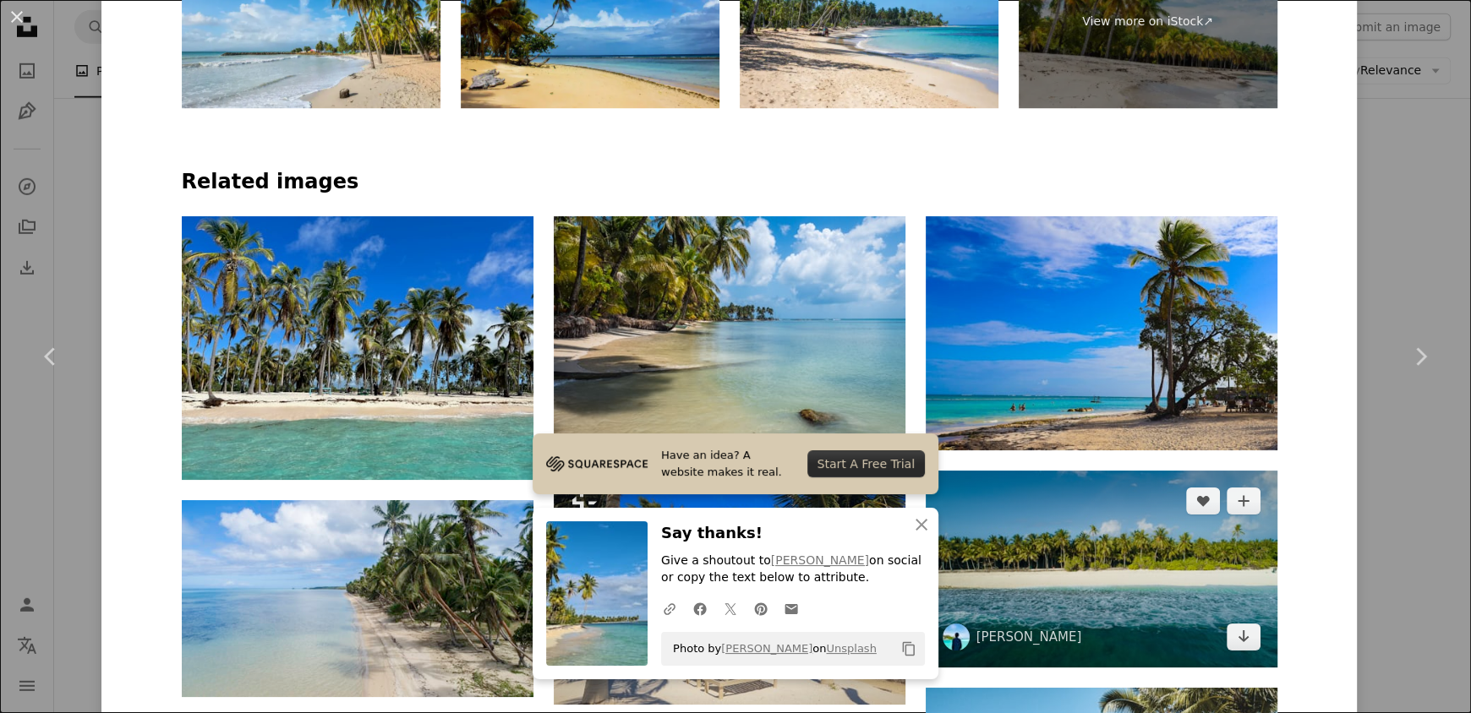
click at [1067, 471] on img at bounding box center [1102, 570] width 352 height 198
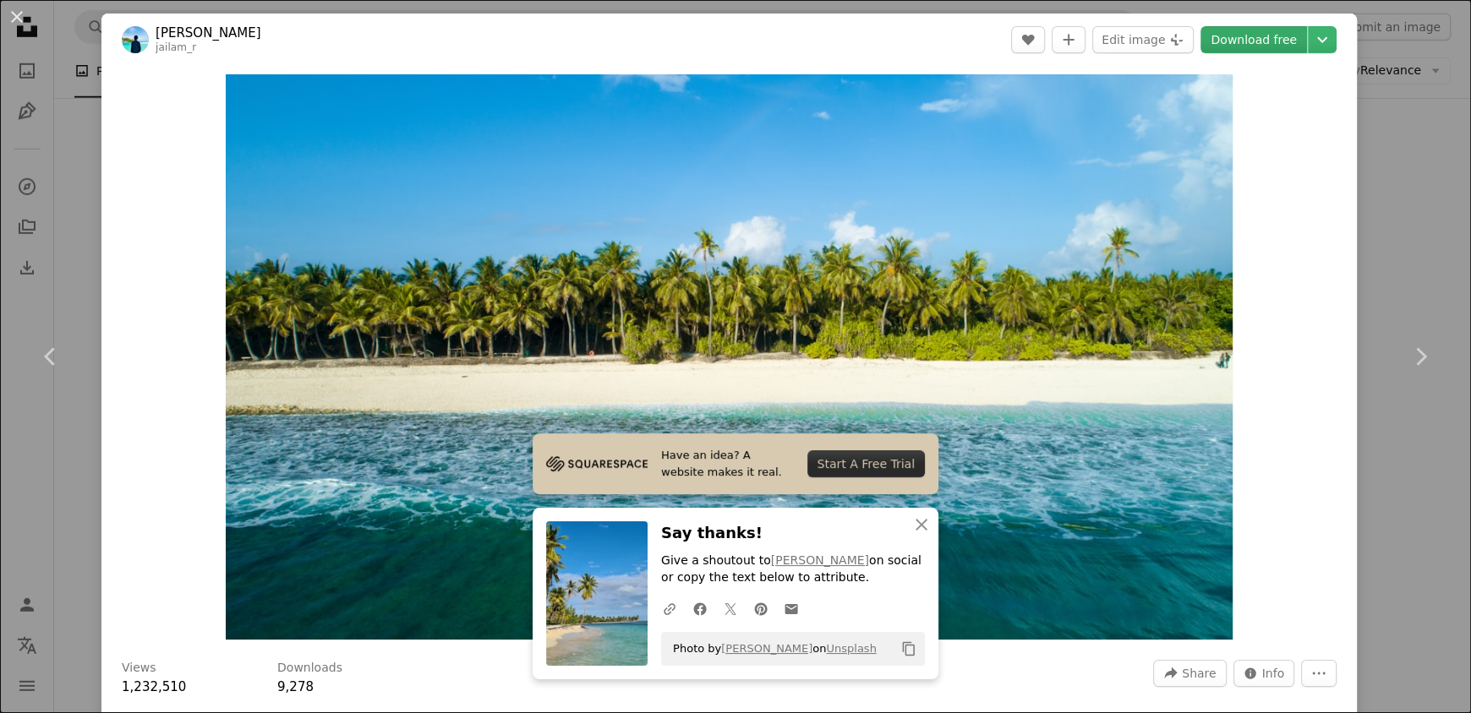
click at [1243, 46] on link "Download free" at bounding box center [1253, 39] width 107 height 27
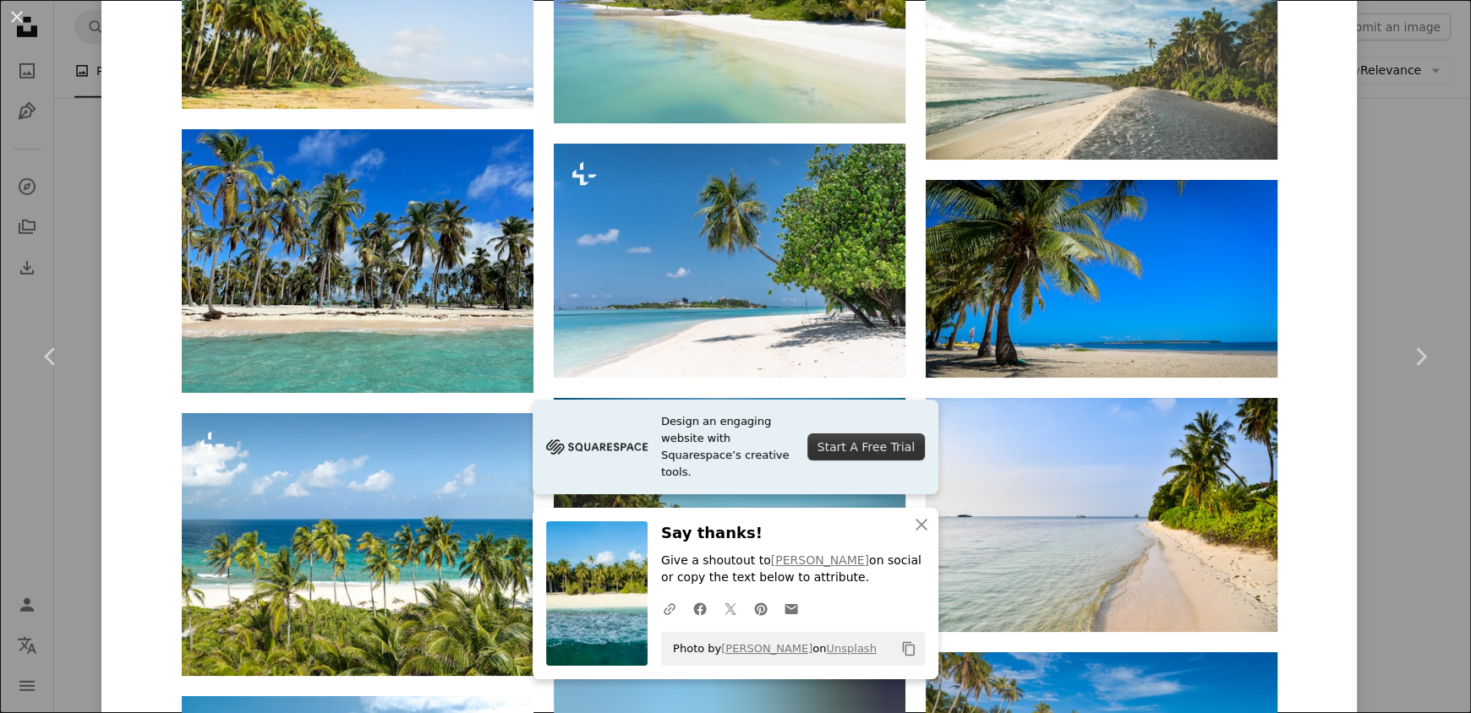
scroll to position [1606, 0]
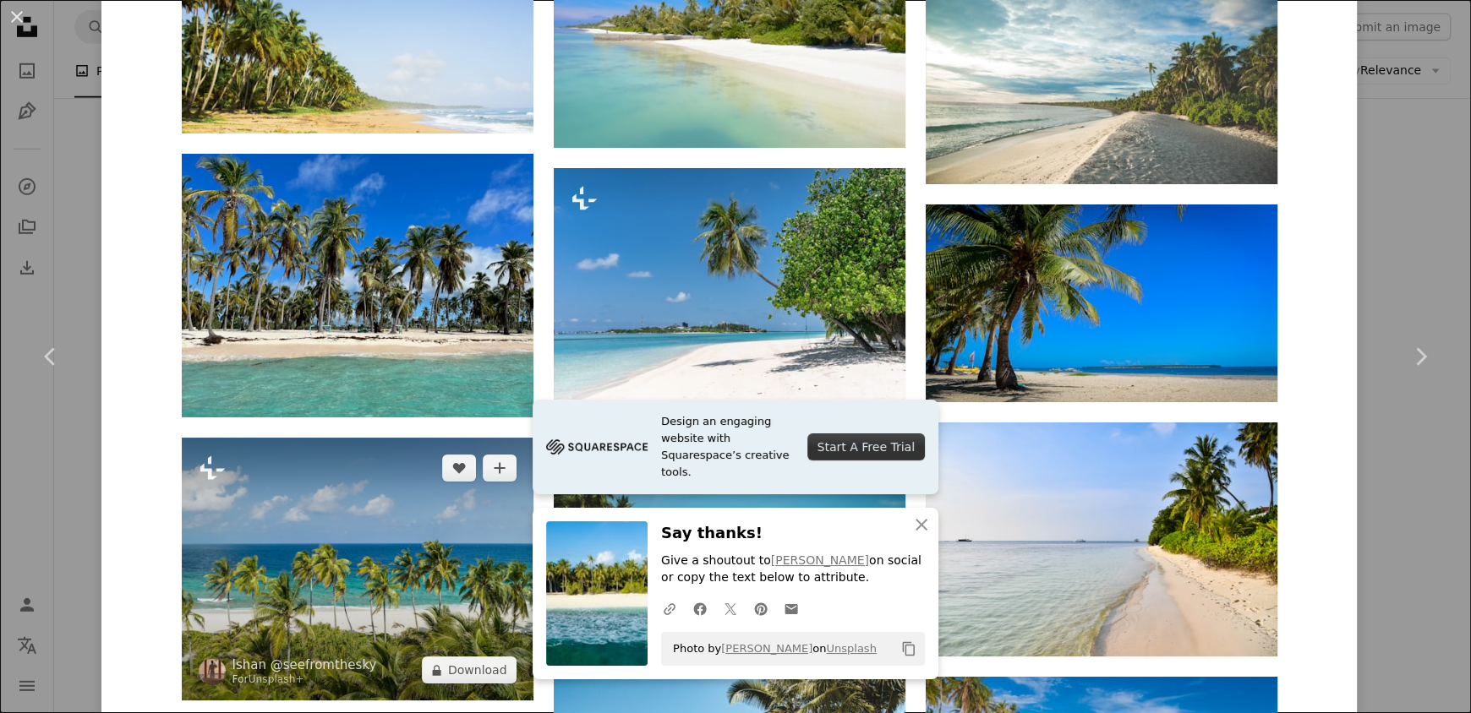
click at [410, 438] on img at bounding box center [358, 569] width 352 height 263
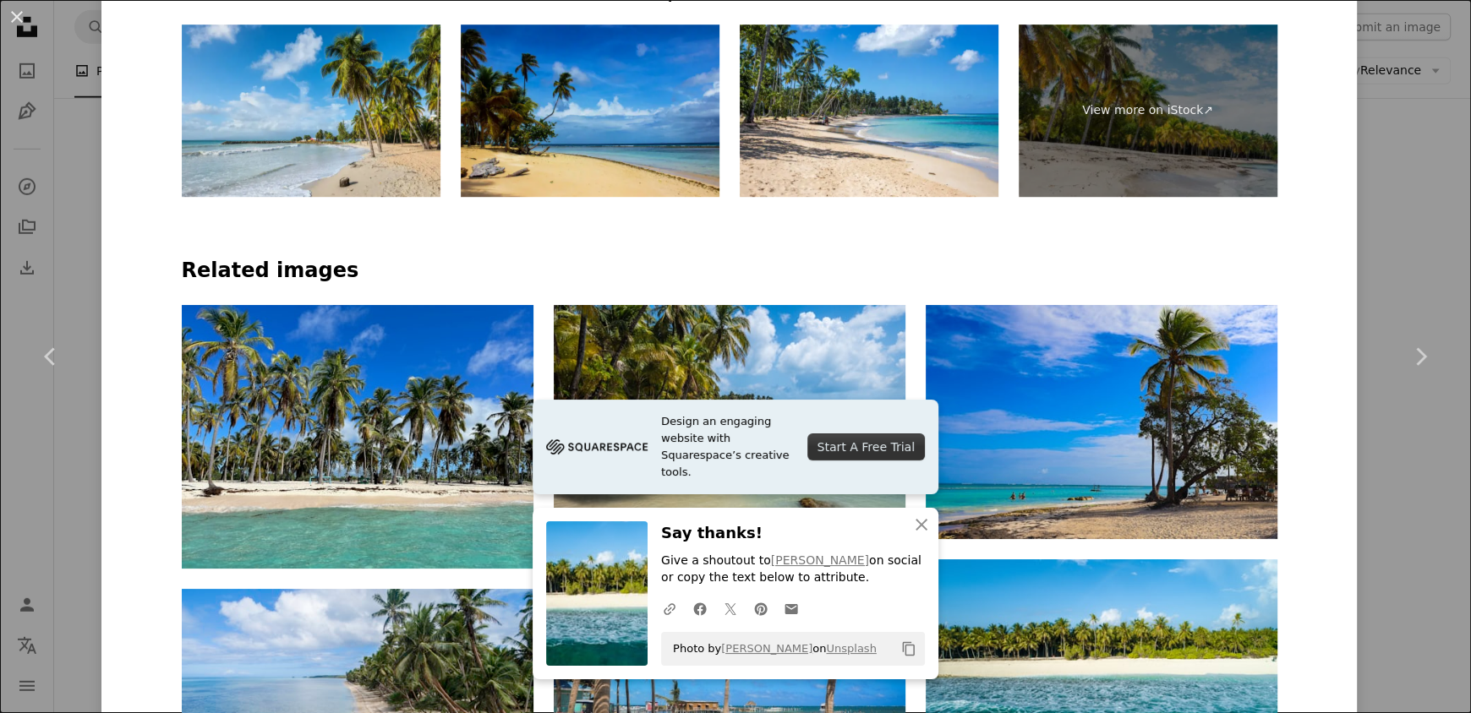
scroll to position [1014, 0]
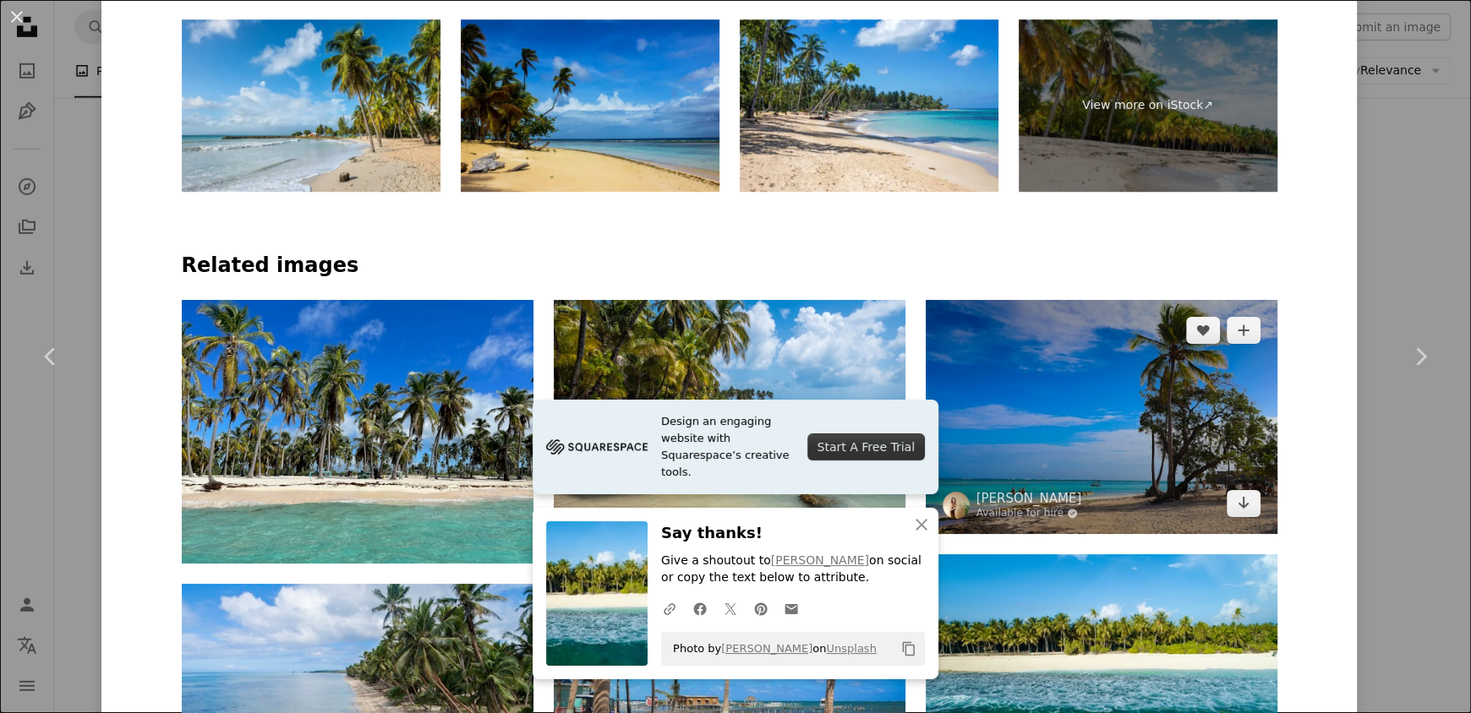
click at [1057, 300] on img at bounding box center [1102, 417] width 352 height 234
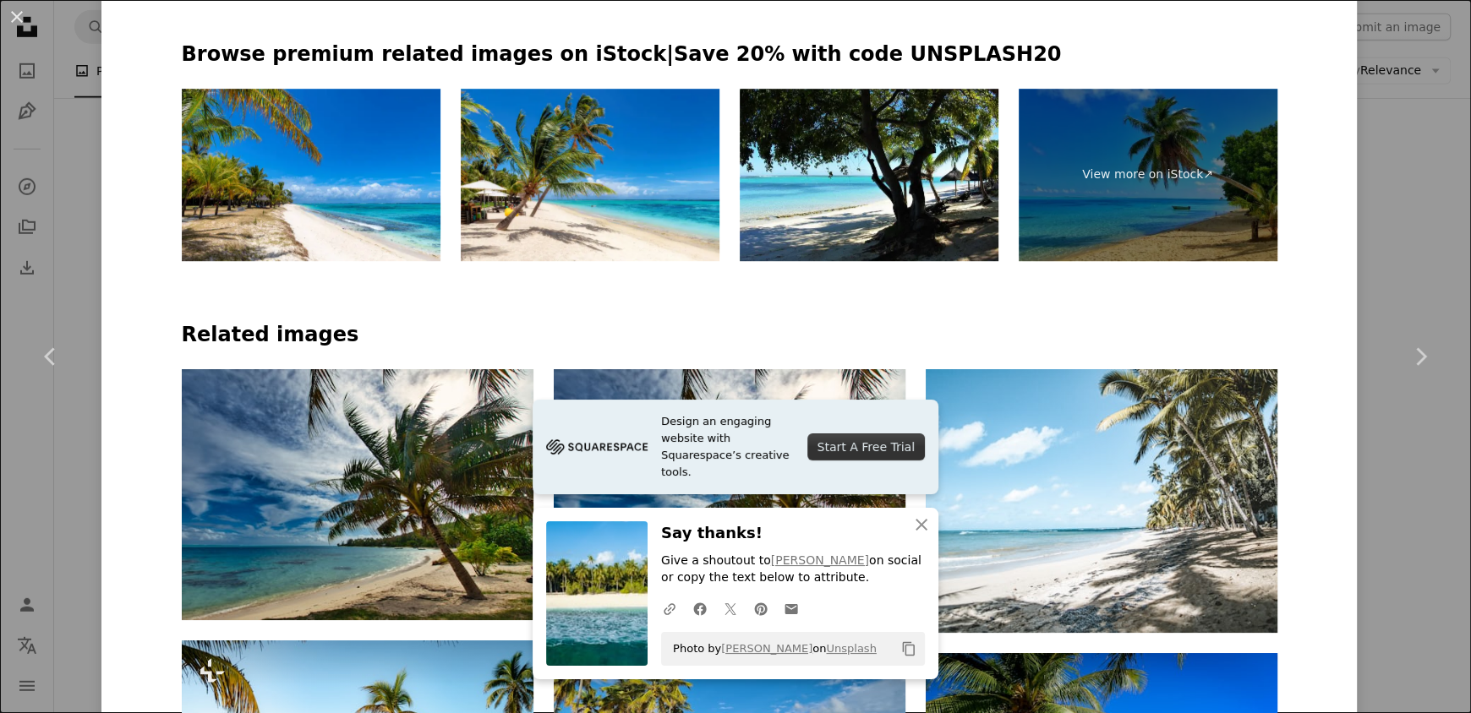
scroll to position [1183, 0]
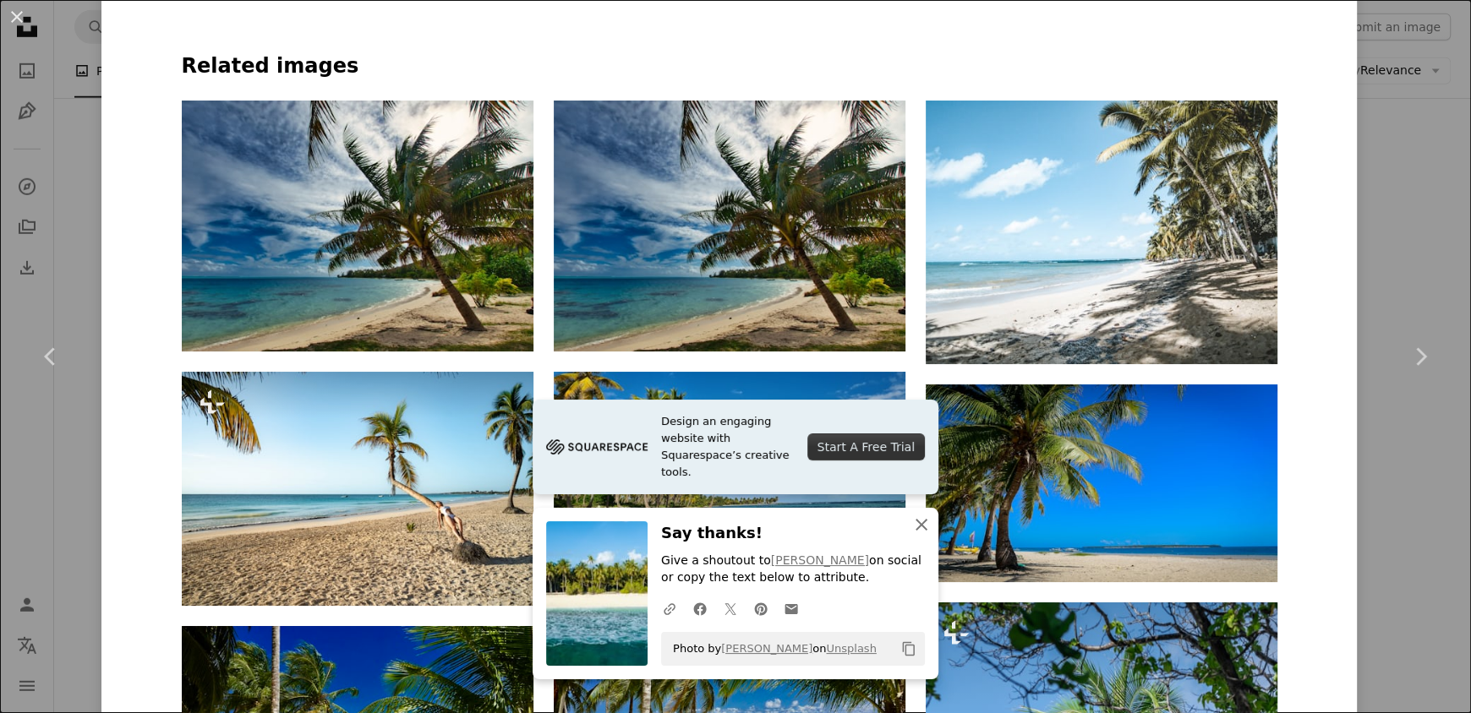
click at [913, 531] on icon "An X shape" at bounding box center [921, 525] width 20 height 20
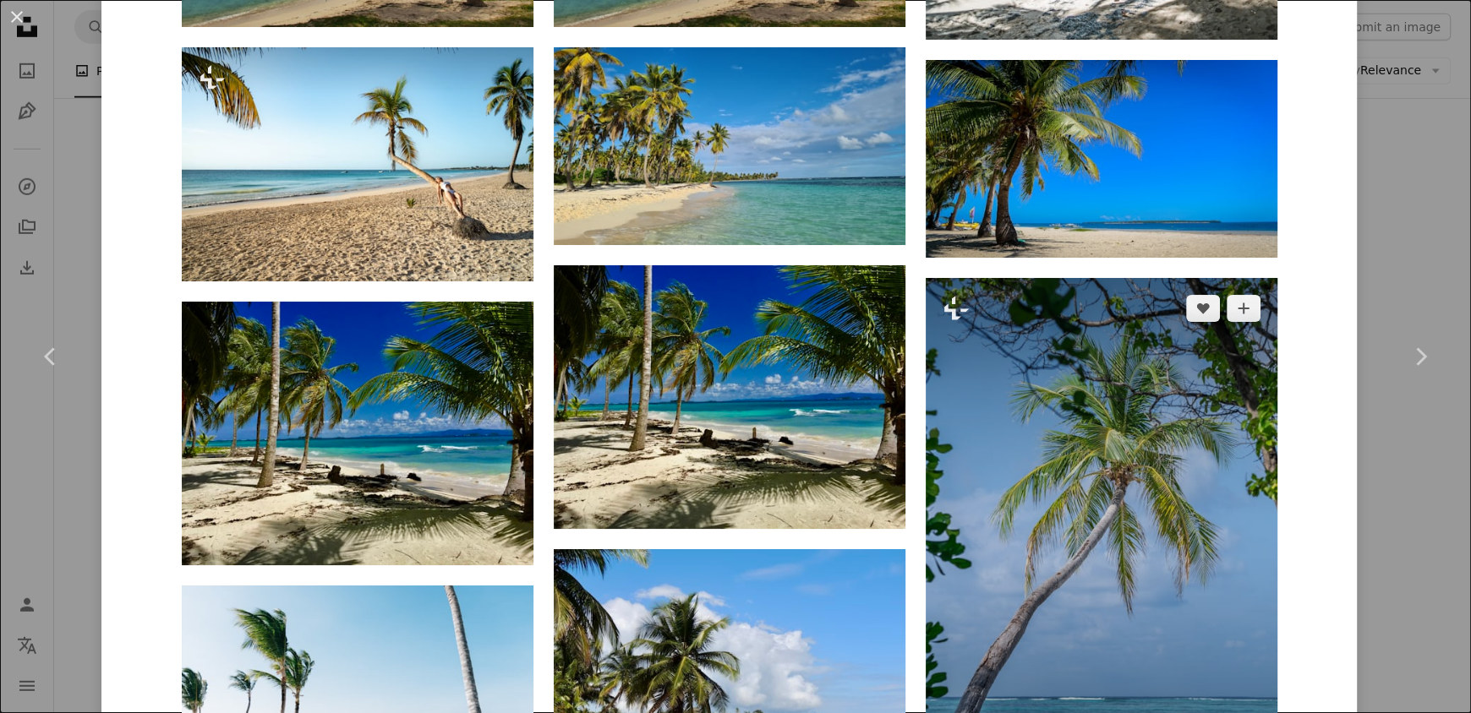
scroll to position [1522, 0]
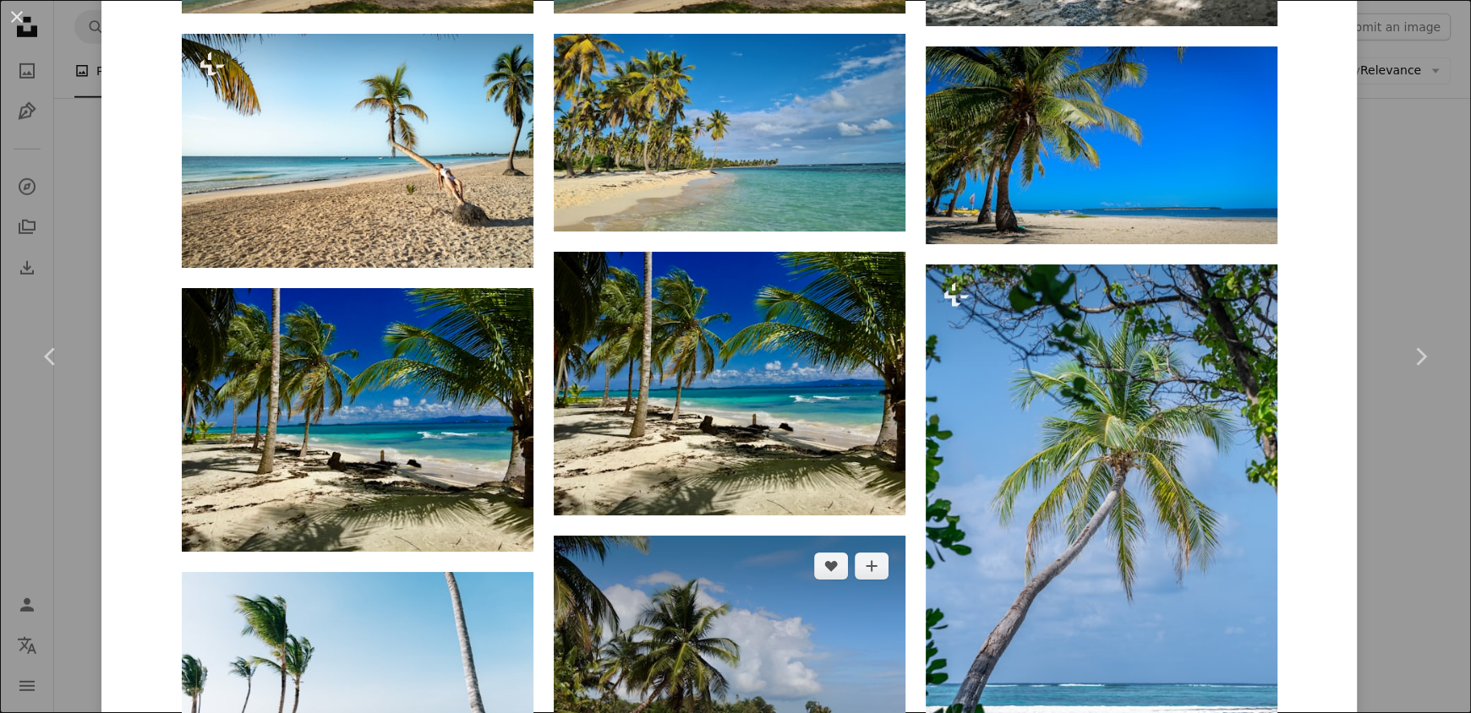
click at [725, 536] on img at bounding box center [730, 668] width 352 height 264
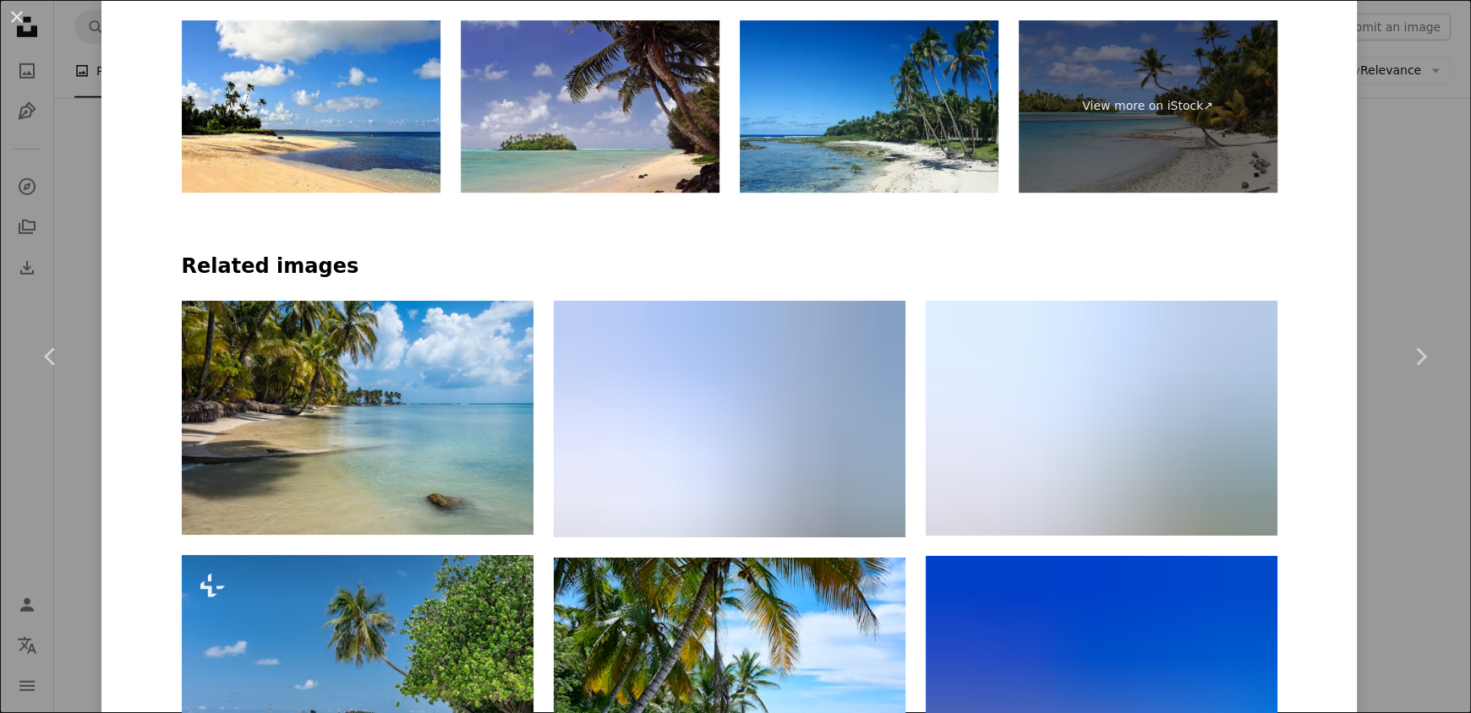
scroll to position [1014, 0]
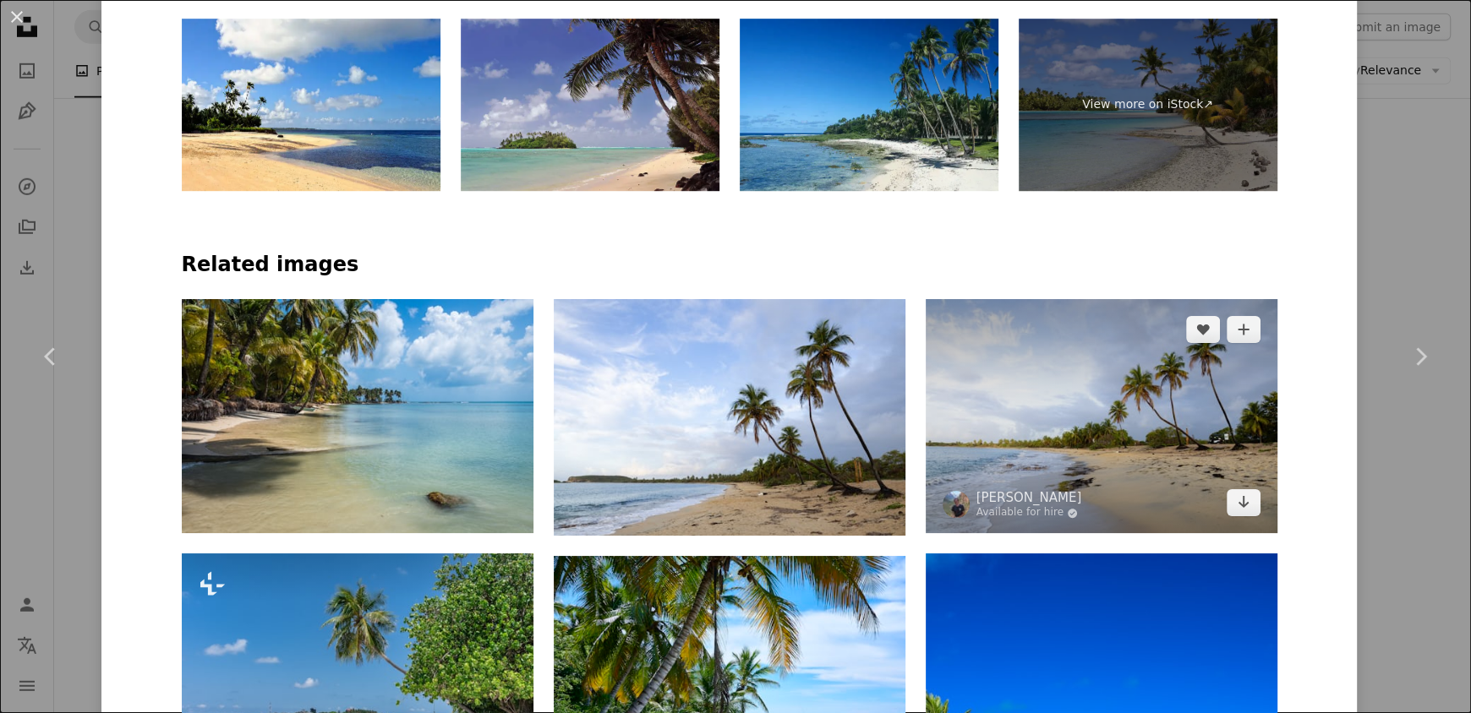
click at [1079, 299] on img at bounding box center [1102, 416] width 352 height 234
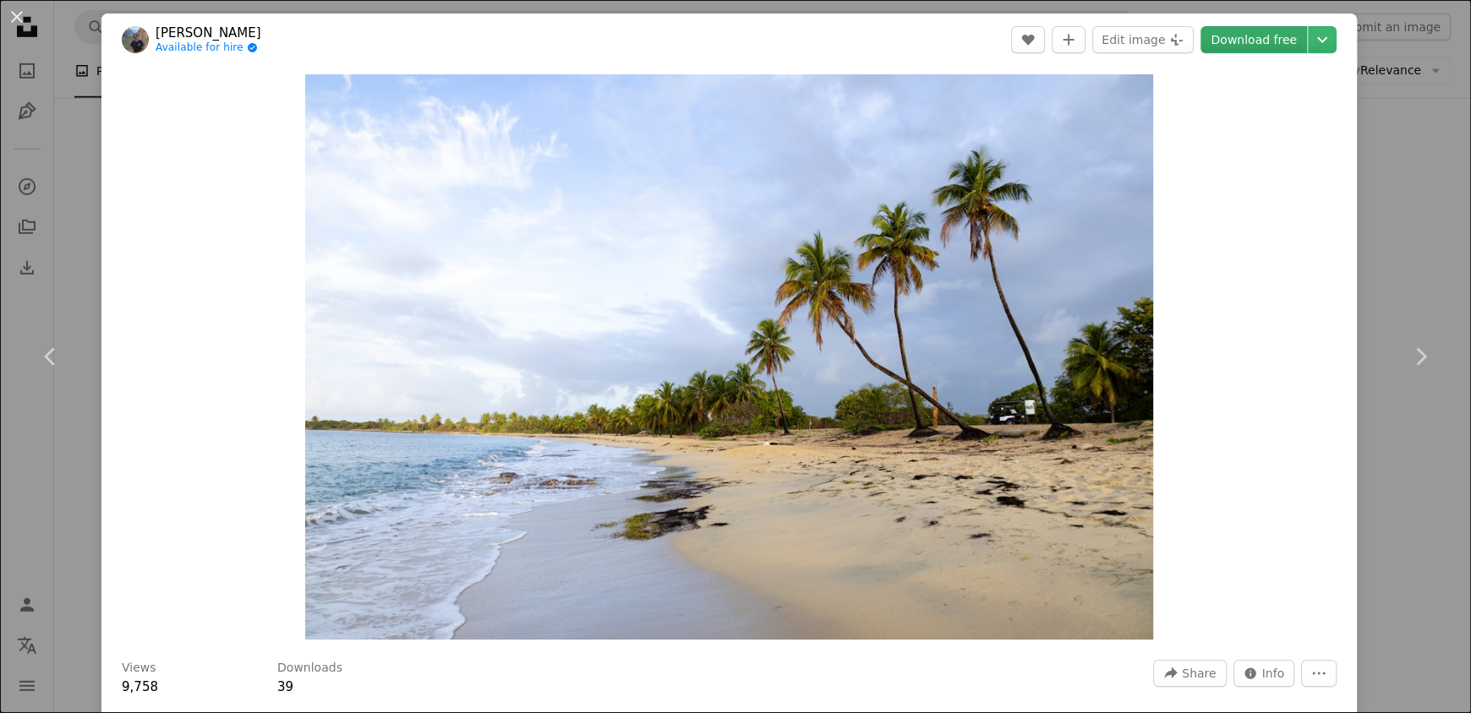
click at [1229, 44] on link "Download free" at bounding box center [1253, 39] width 107 height 27
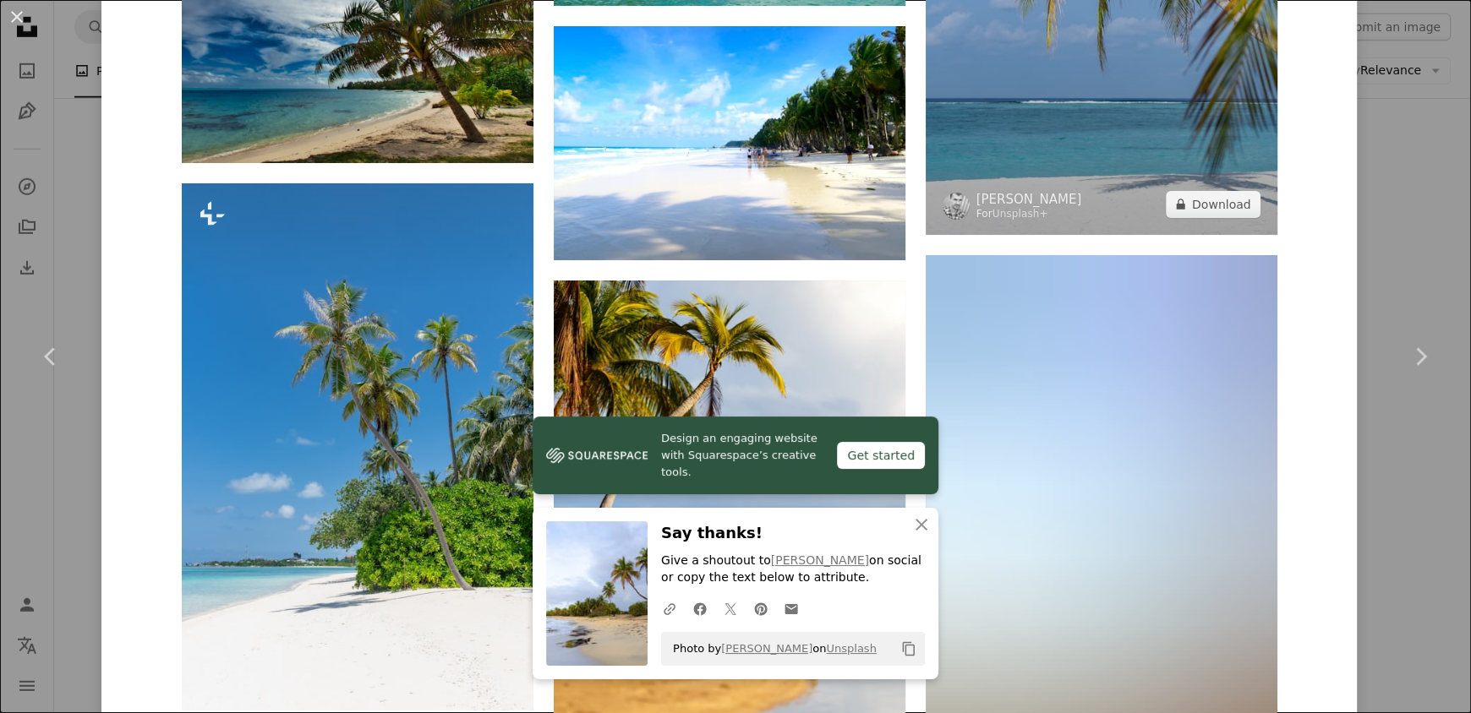
scroll to position [3990, 0]
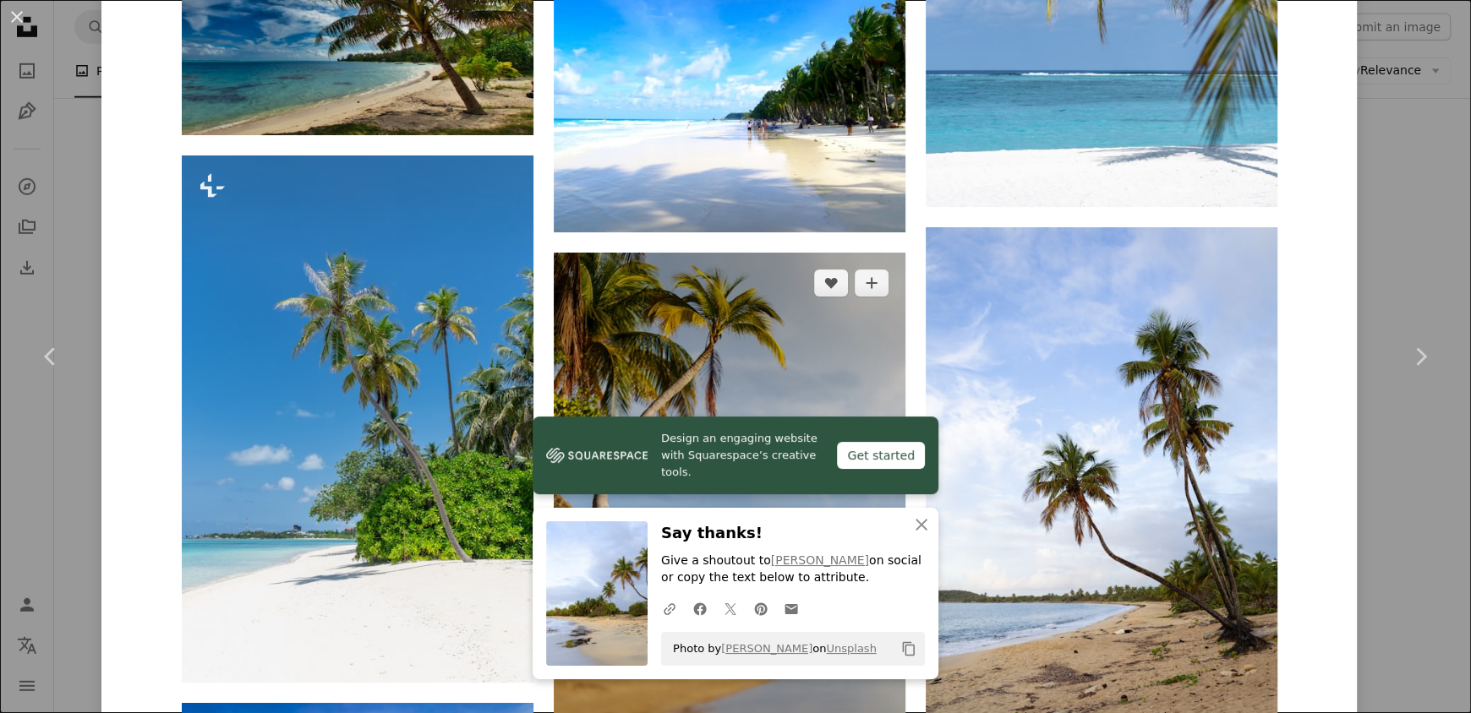
click at [607, 253] on img at bounding box center [730, 516] width 352 height 527
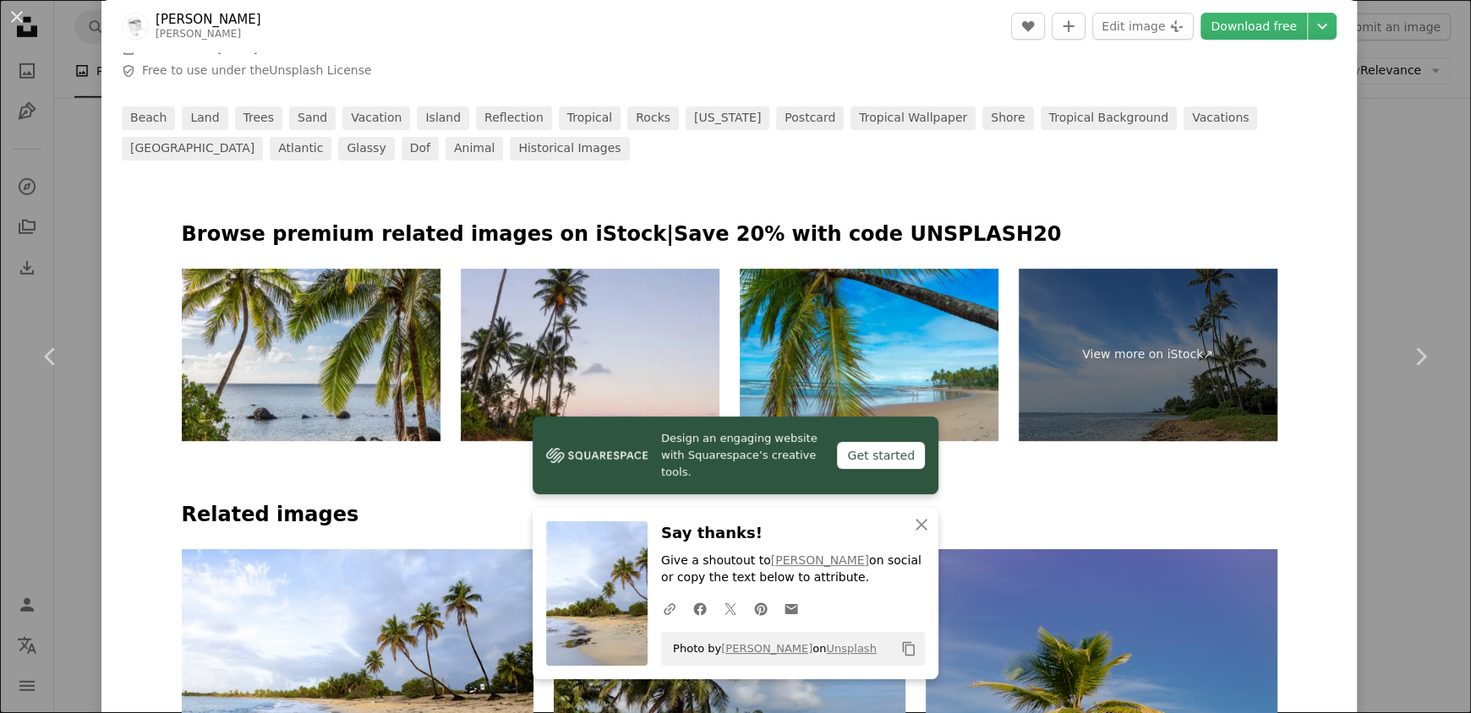
scroll to position [761, 0]
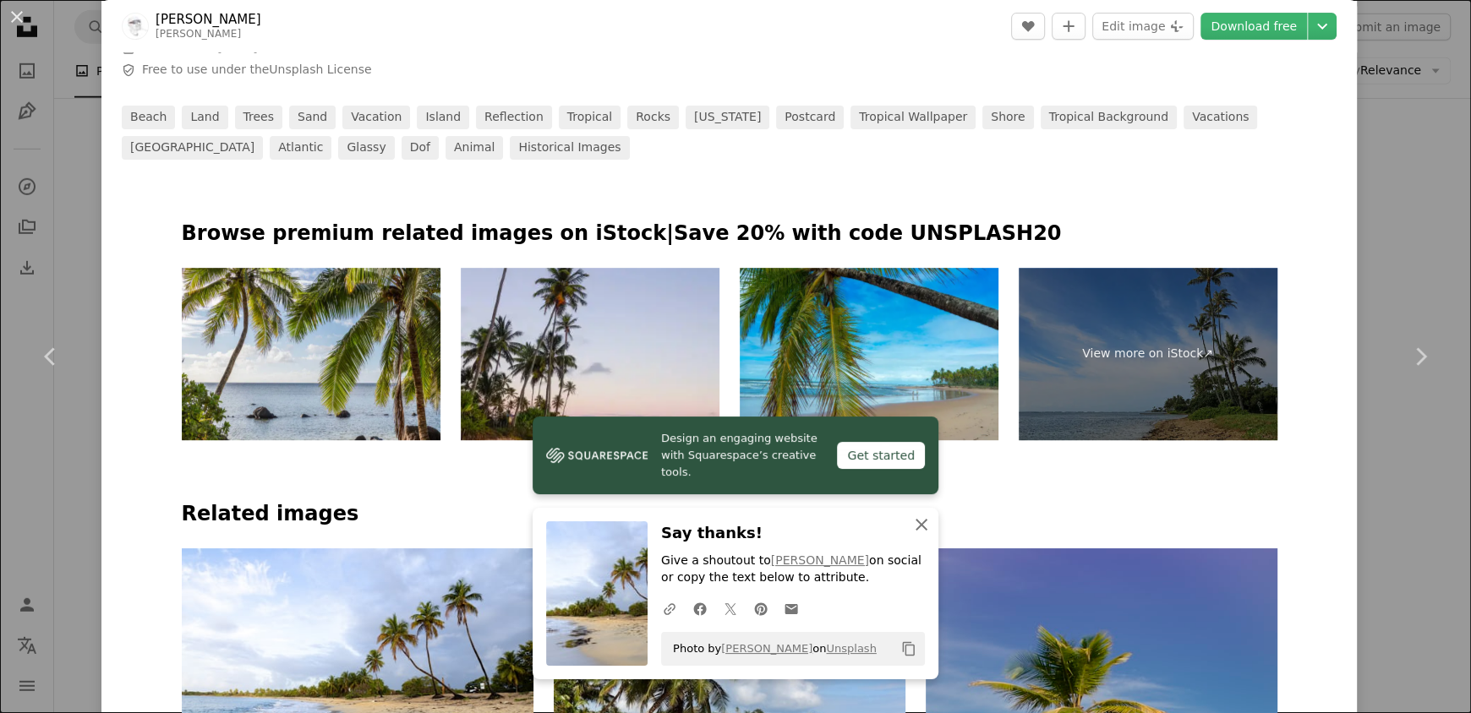
click at [916, 532] on icon "An X shape" at bounding box center [921, 525] width 20 height 20
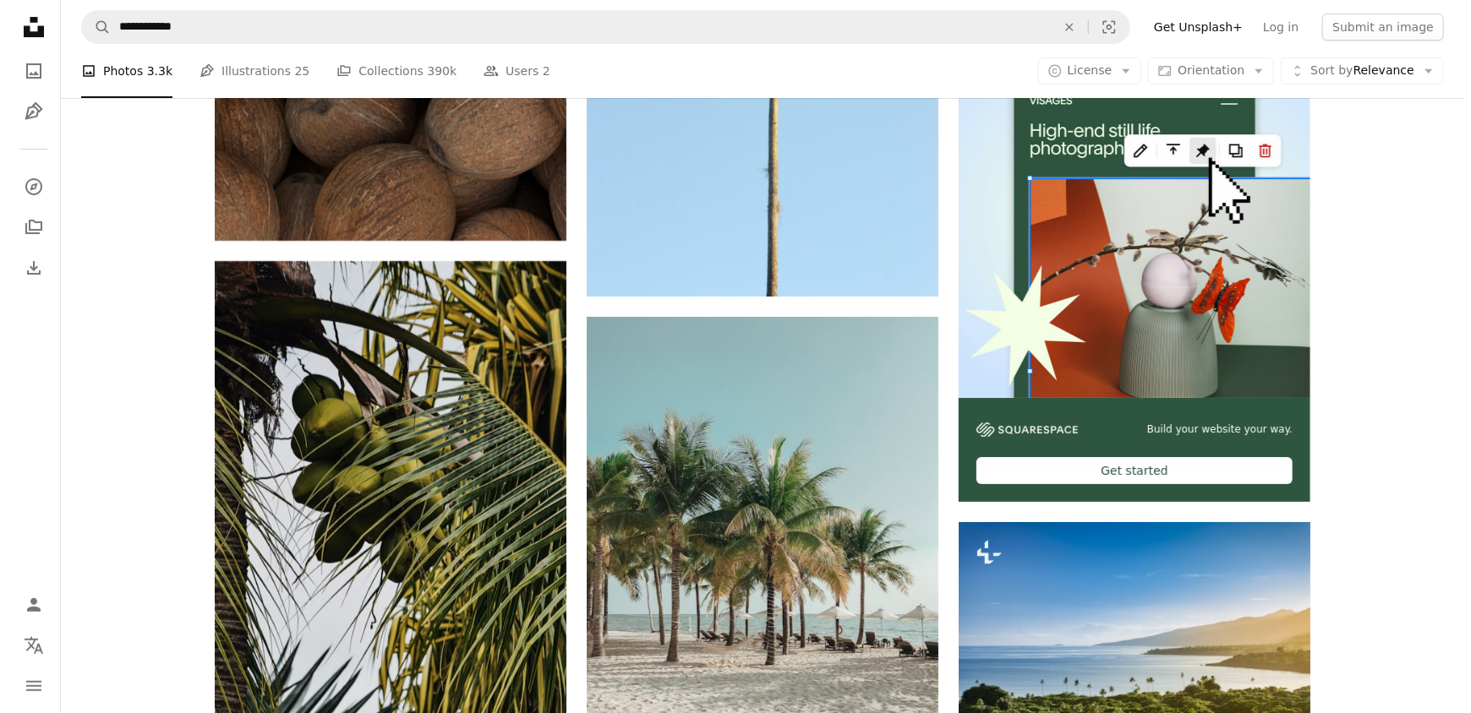
scroll to position [7458, 0]
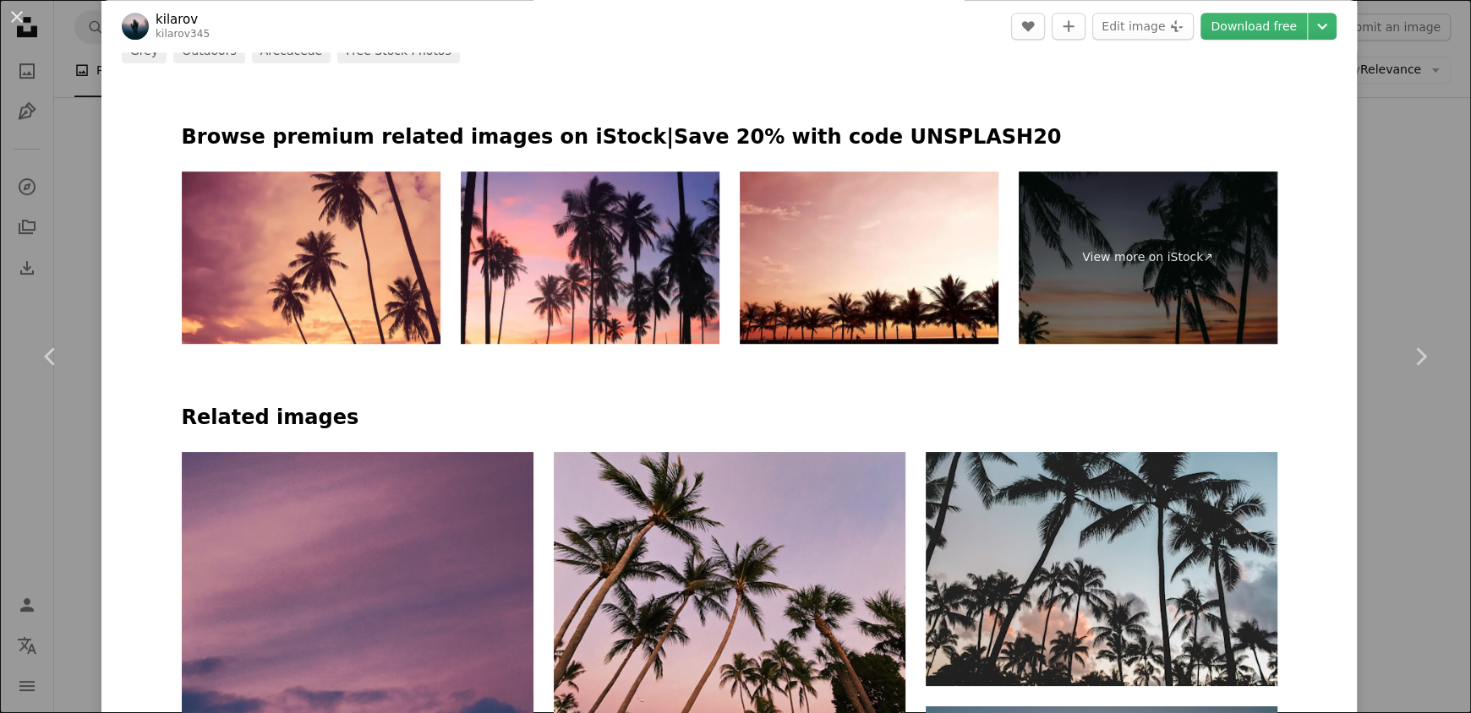
scroll to position [844, 0]
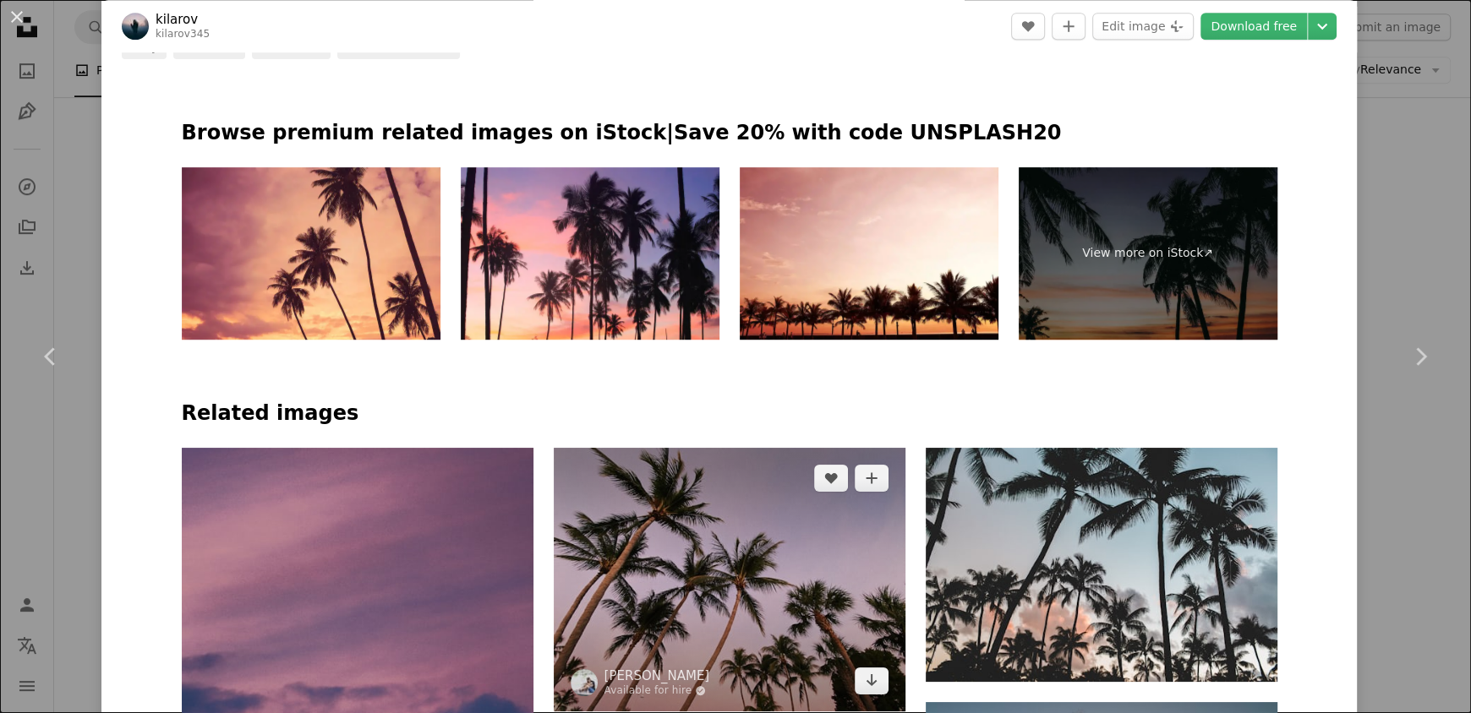
click at [762, 448] on img at bounding box center [730, 580] width 352 height 264
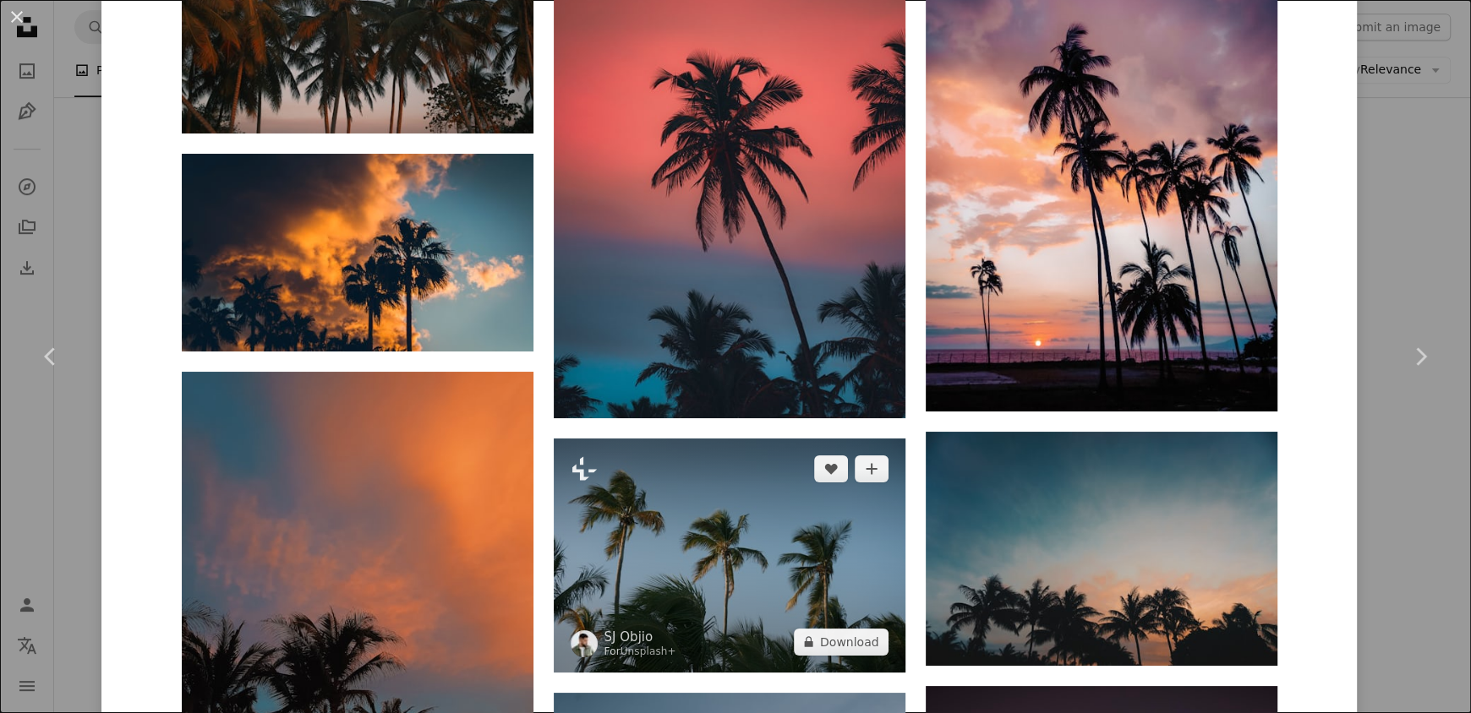
scroll to position [1944, 0]
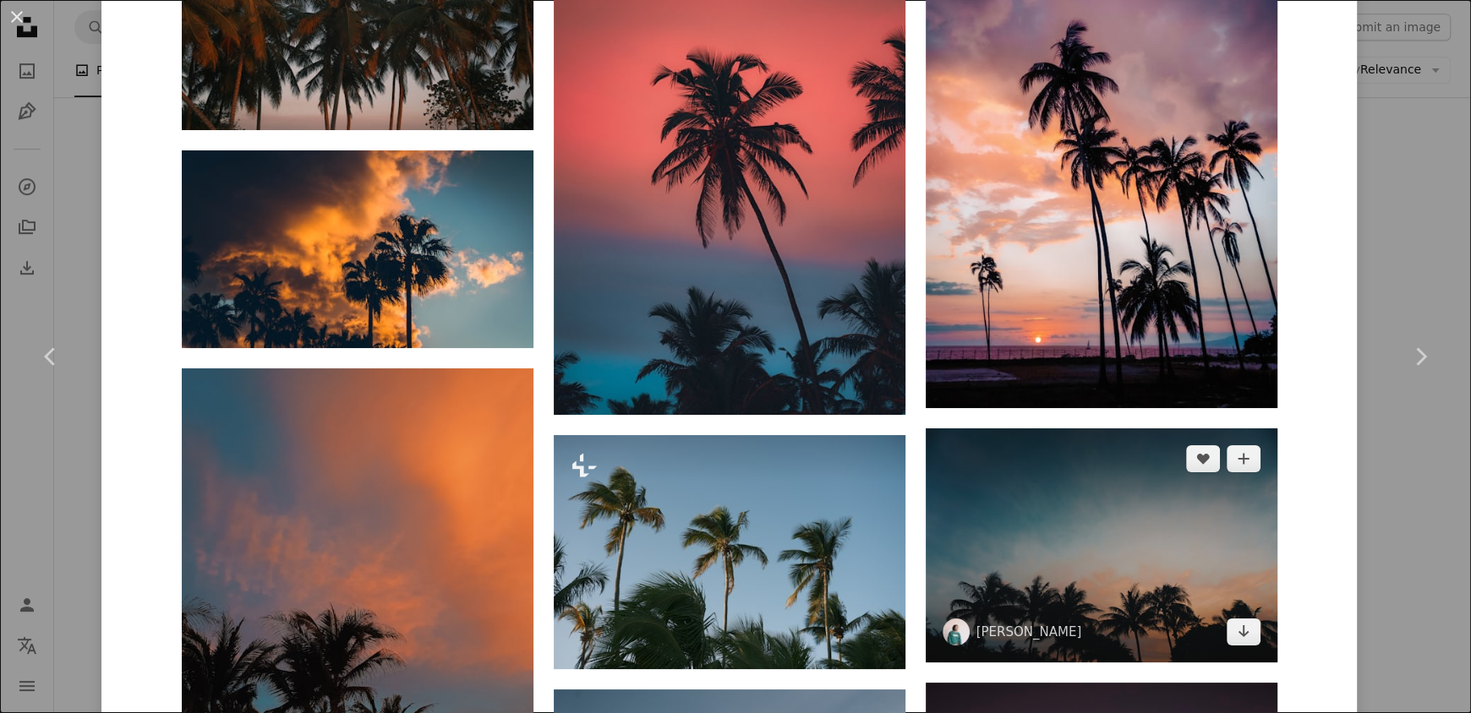
click at [1006, 429] on img at bounding box center [1102, 546] width 352 height 234
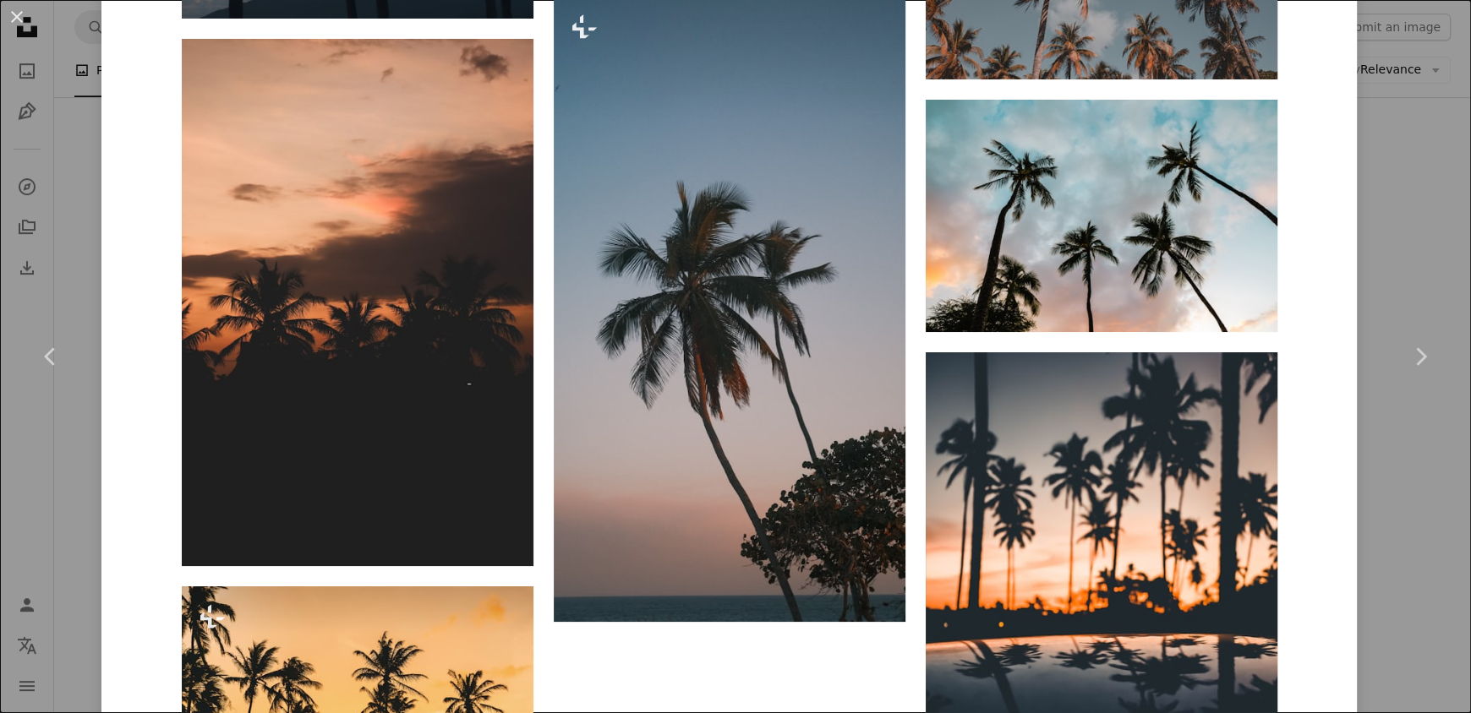
scroll to position [2775, 0]
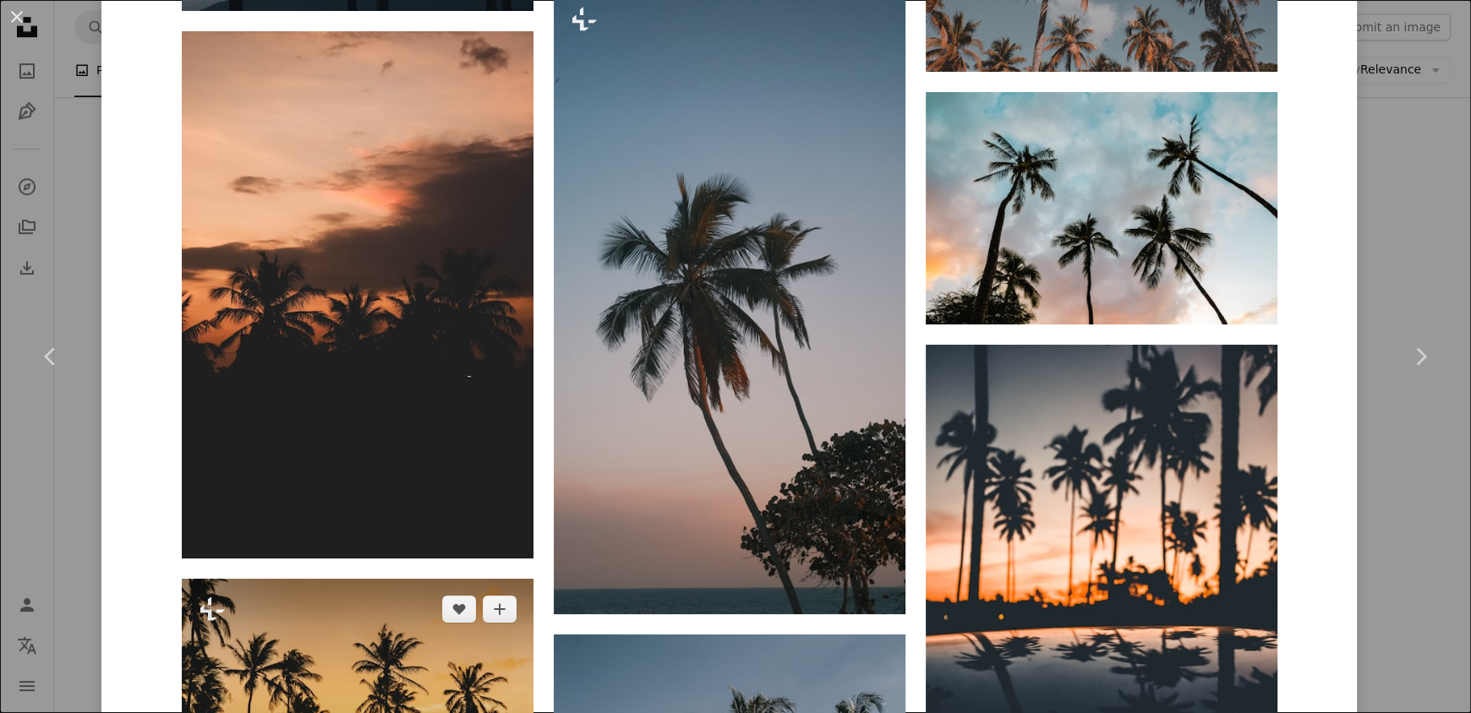
click at [353, 579] on img at bounding box center [358, 696] width 352 height 234
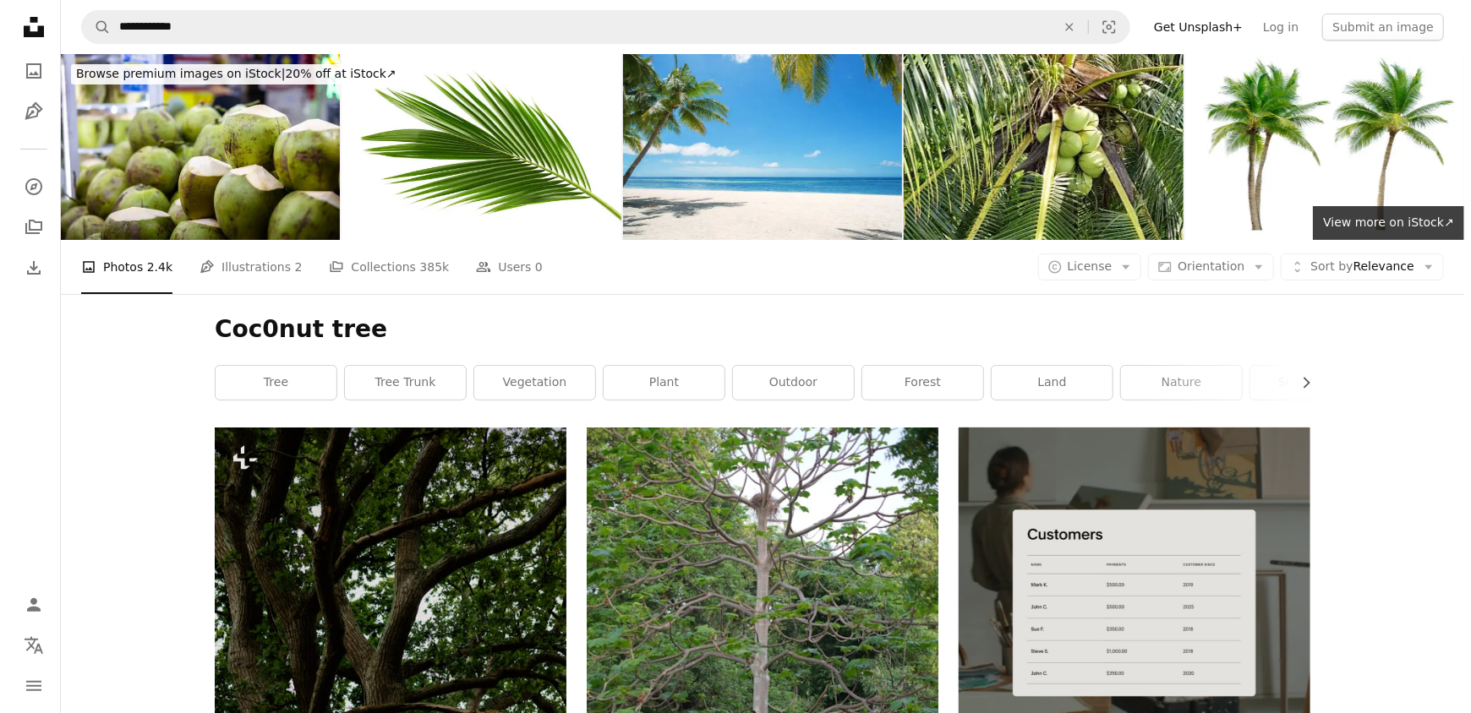
scroll to position [592, 0]
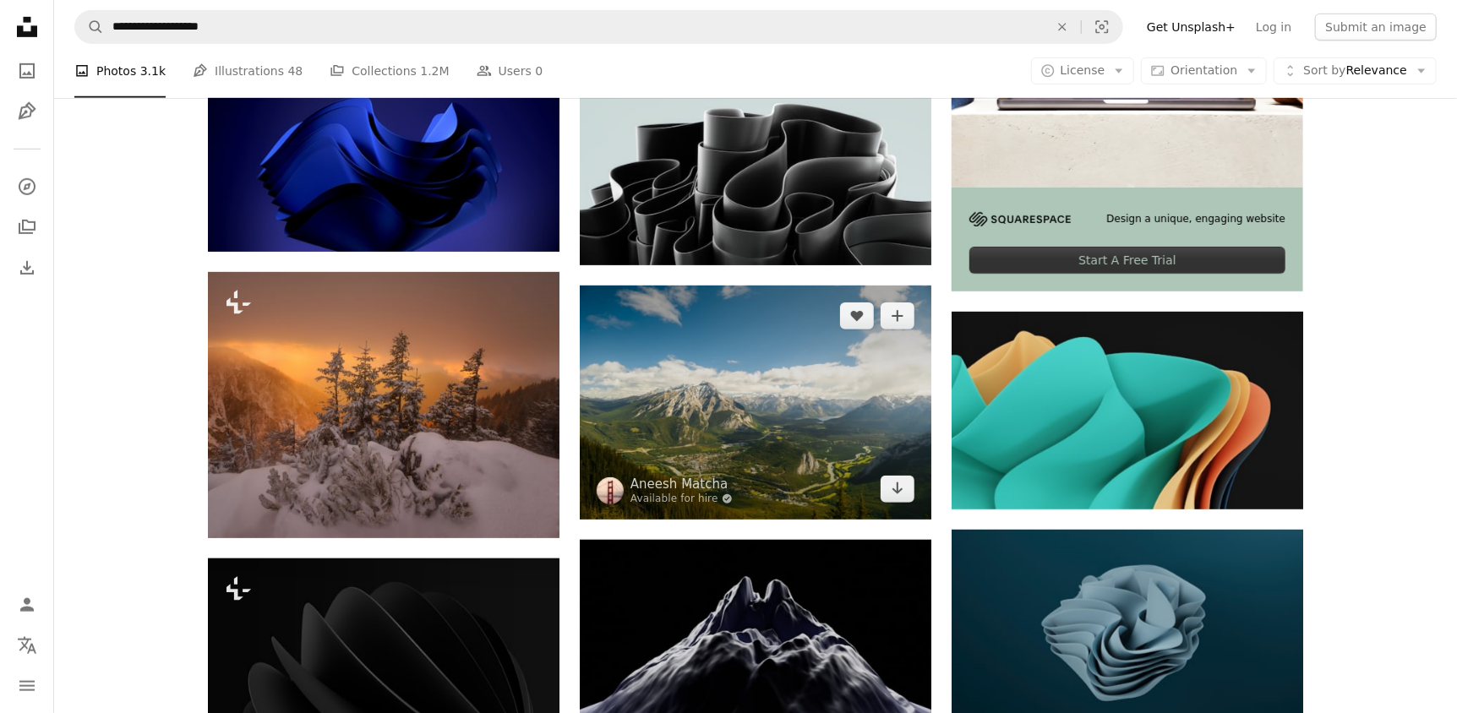
click at [724, 286] on img at bounding box center [756, 403] width 352 height 234
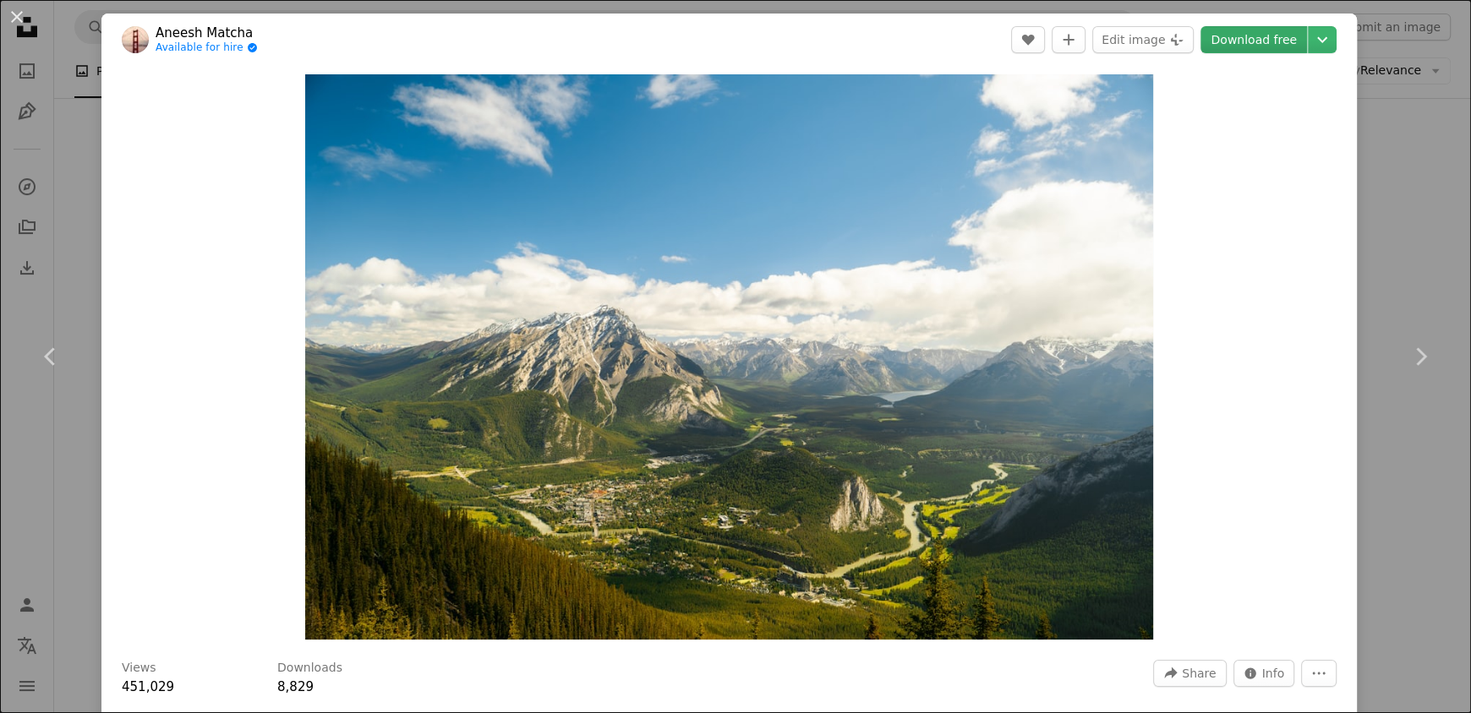
click at [1216, 34] on link "Download free" at bounding box center [1253, 39] width 107 height 27
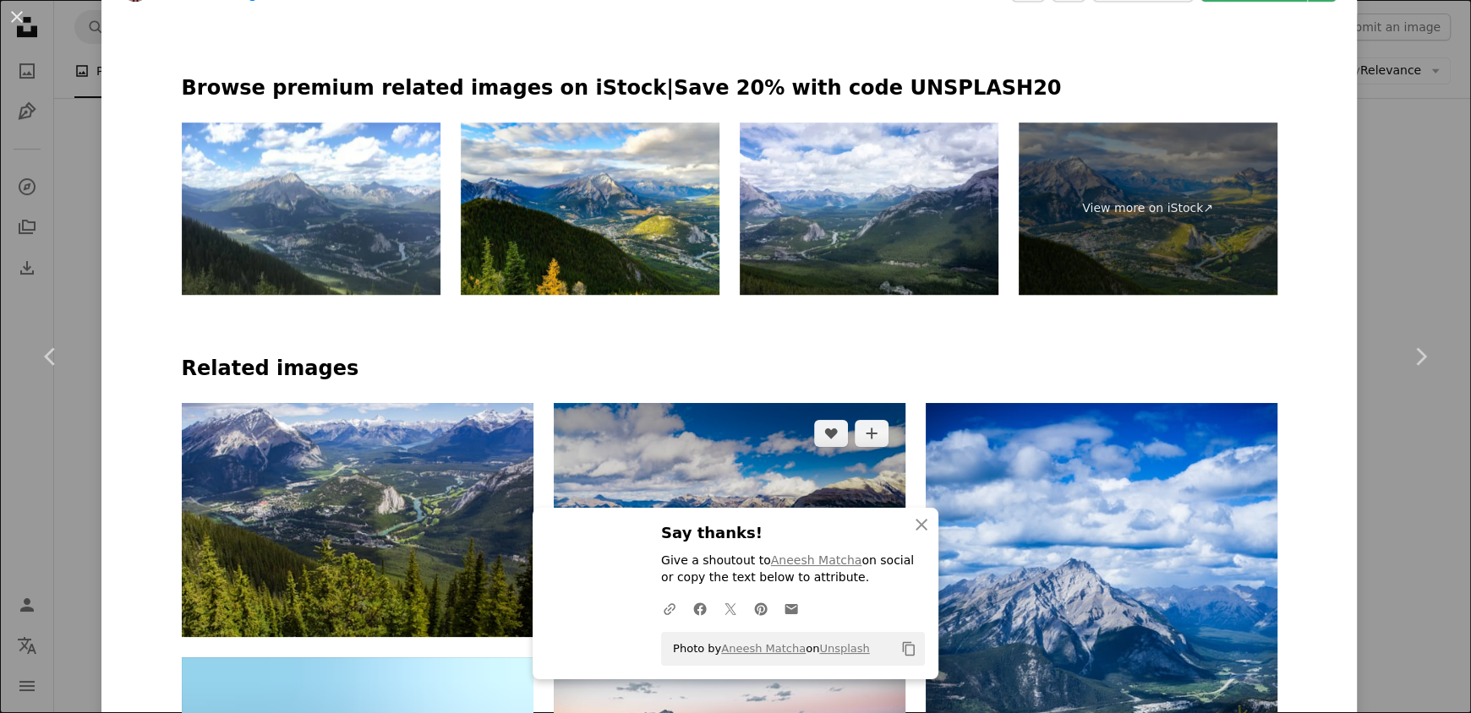
scroll to position [844, 0]
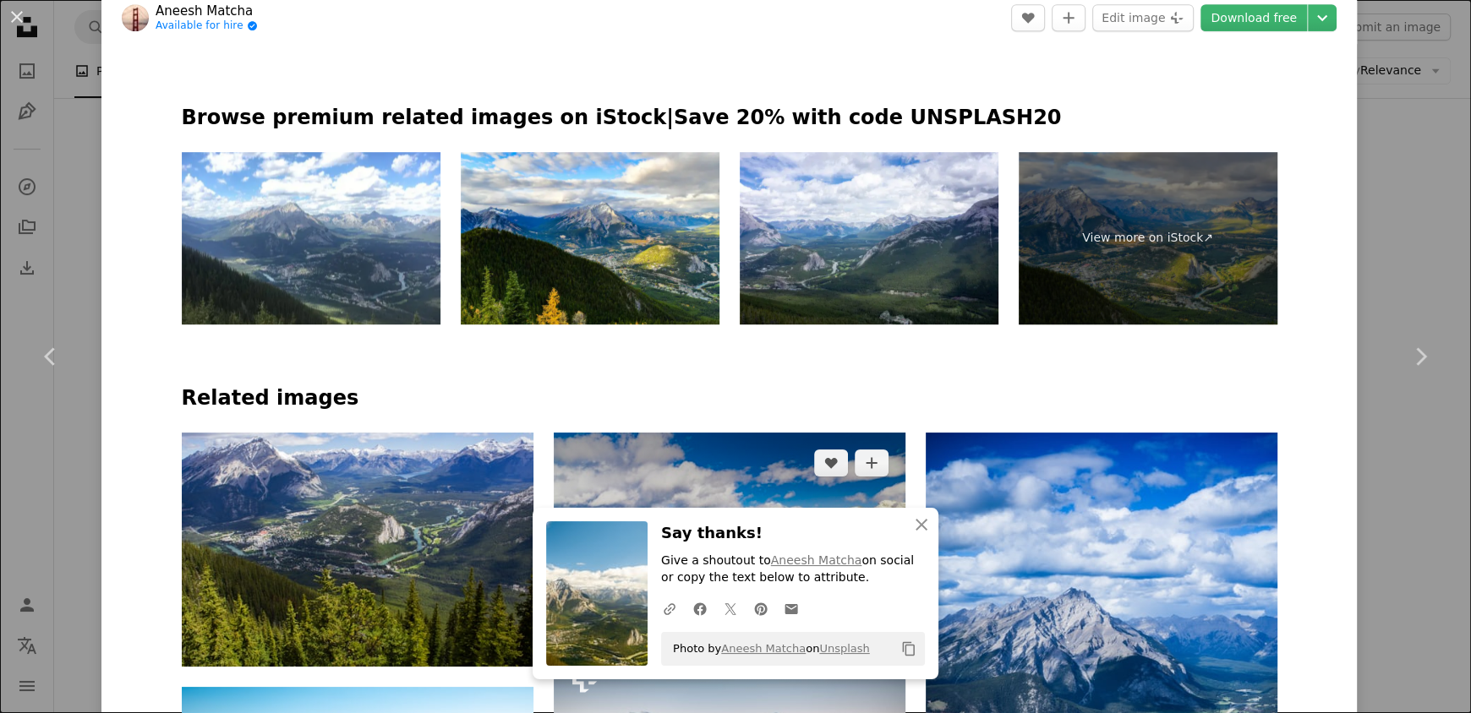
click at [700, 433] on img at bounding box center [730, 532] width 352 height 198
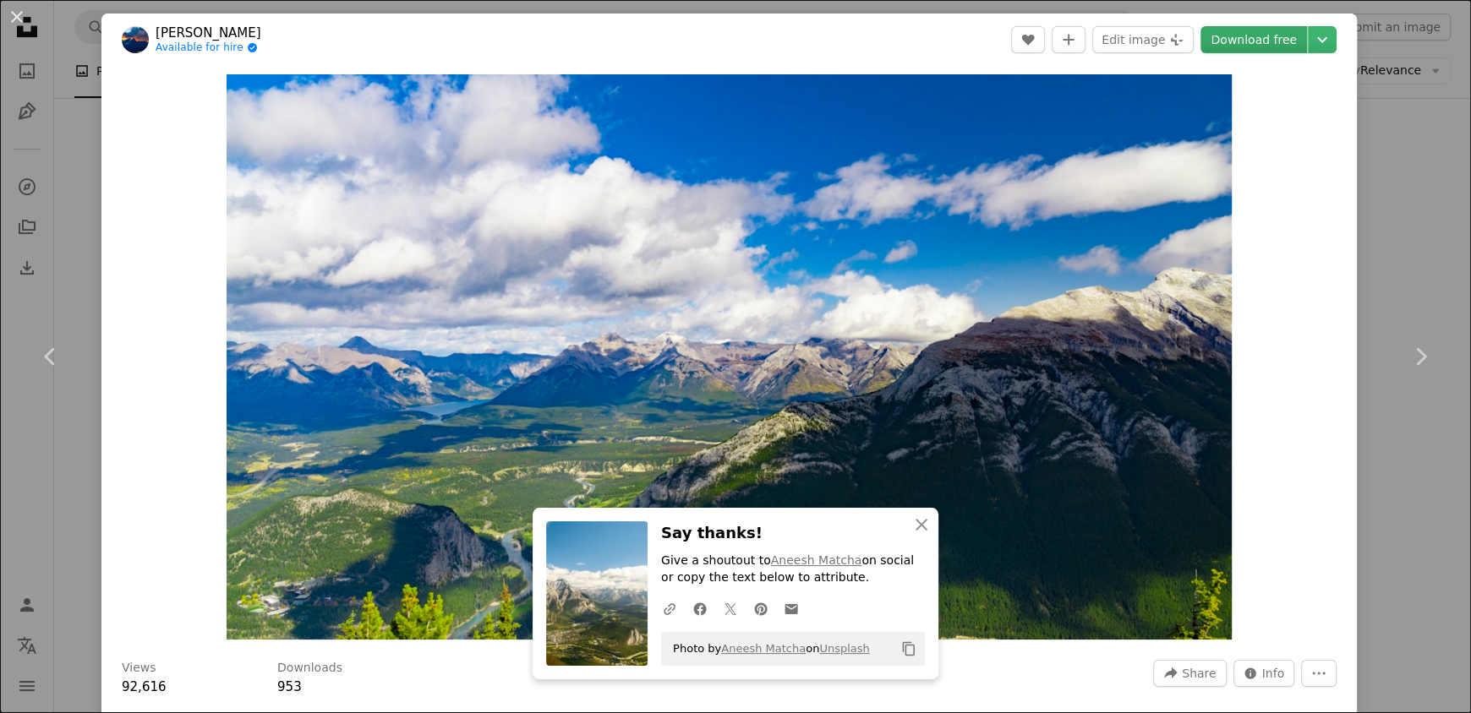
click at [1263, 36] on link "Download free" at bounding box center [1253, 39] width 107 height 27
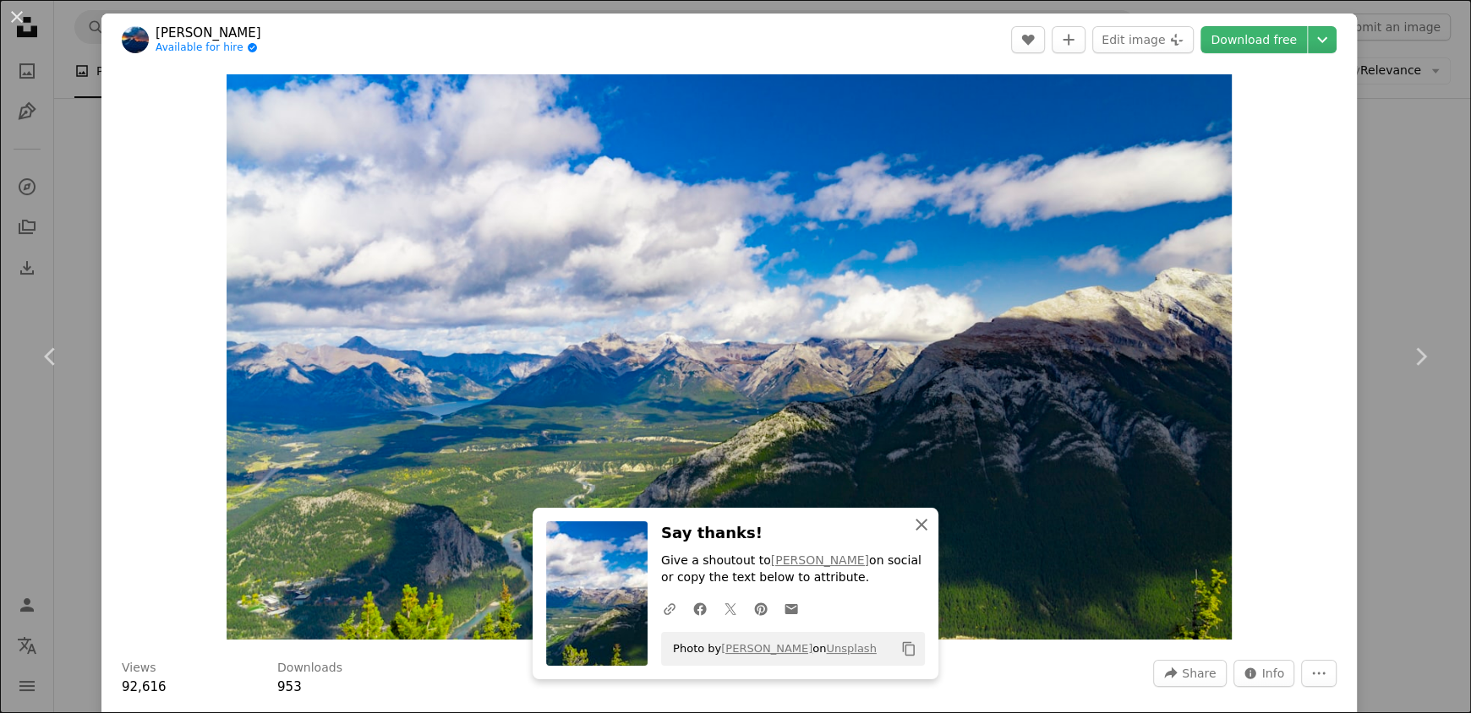
click at [916, 527] on icon "button" at bounding box center [922, 525] width 12 height 12
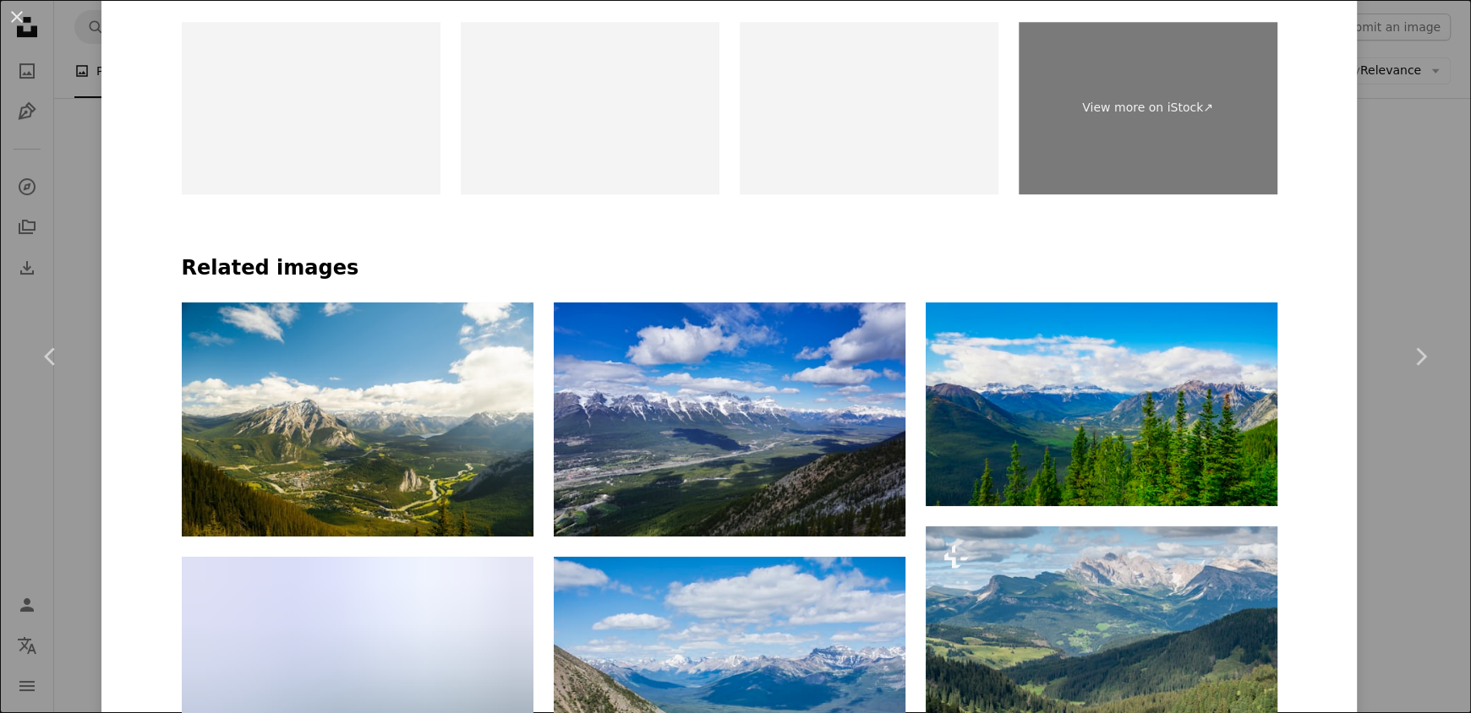
scroll to position [1014, 0]
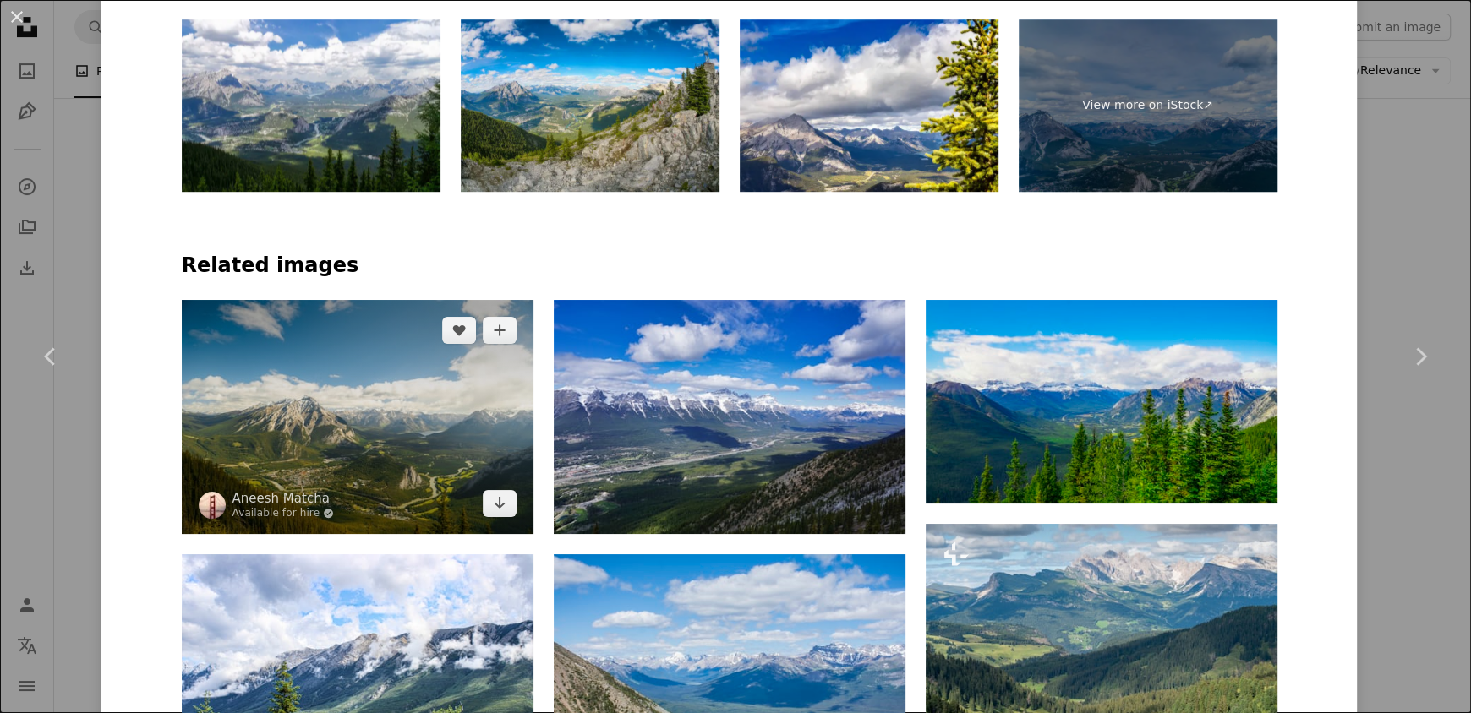
click at [391, 300] on img at bounding box center [358, 417] width 352 height 234
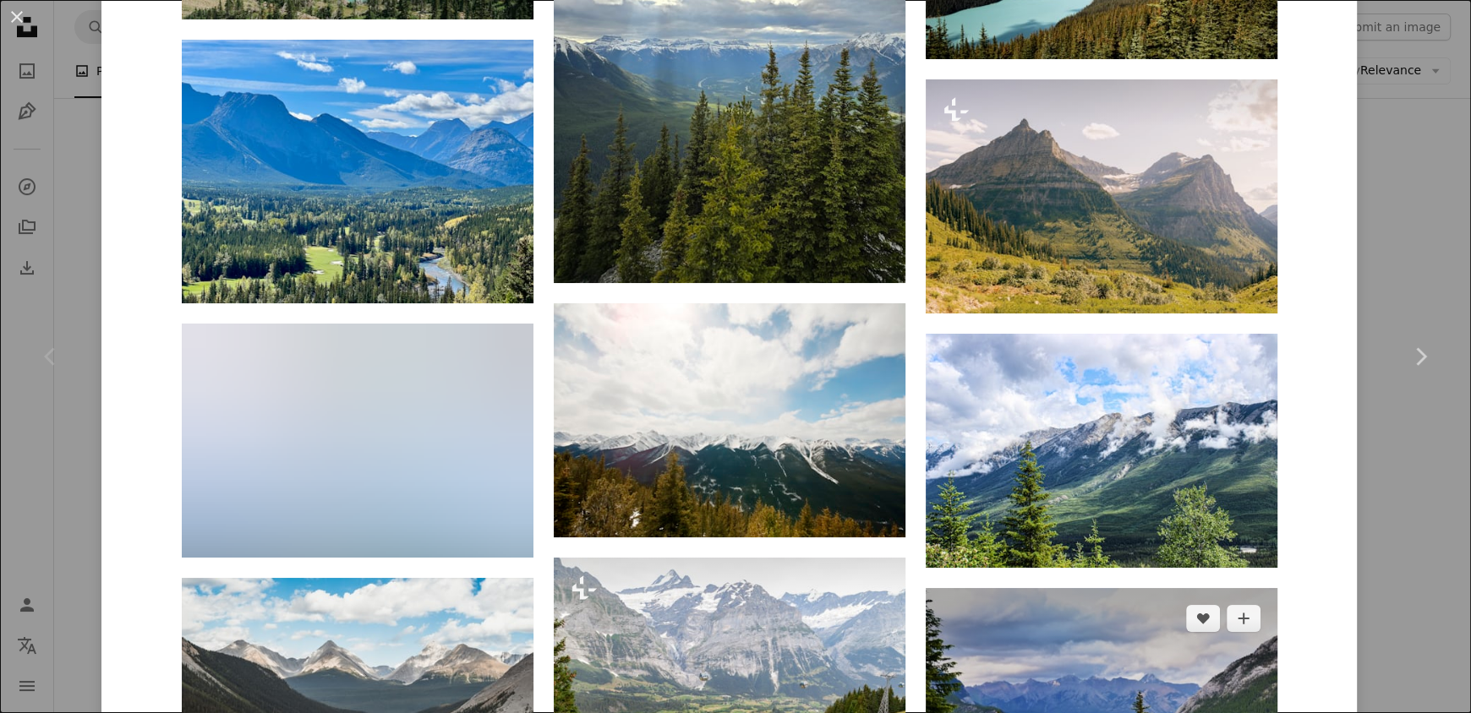
scroll to position [3550, 0]
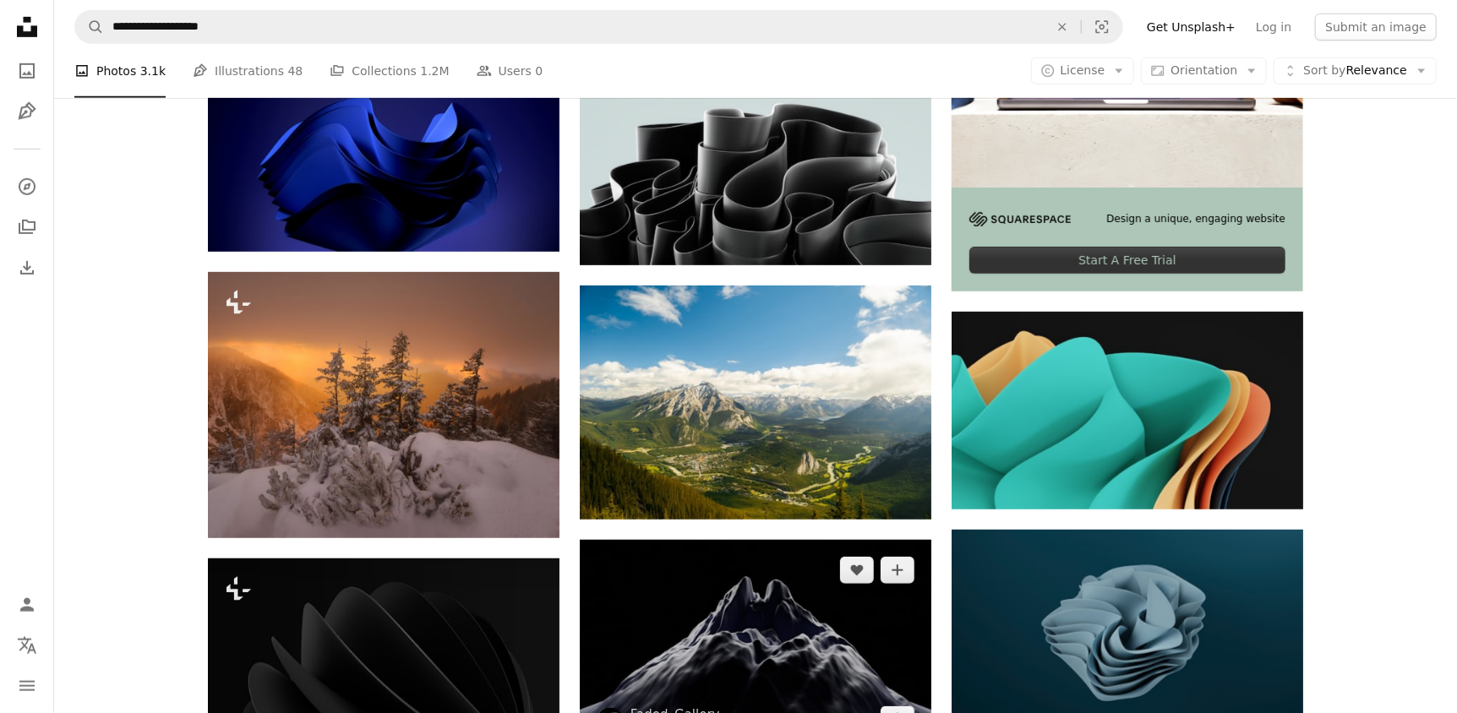
click at [695, 540] on img at bounding box center [756, 645] width 352 height 211
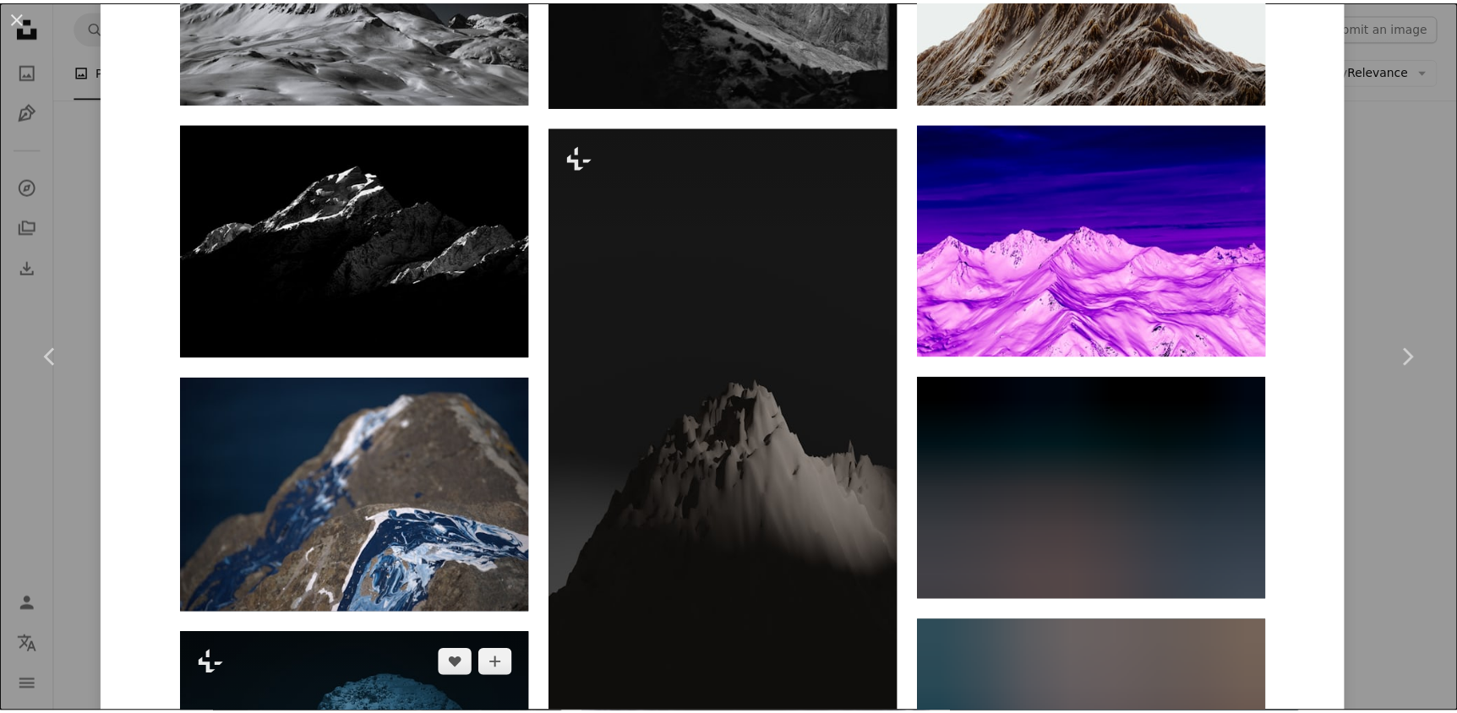
scroll to position [2239, 0]
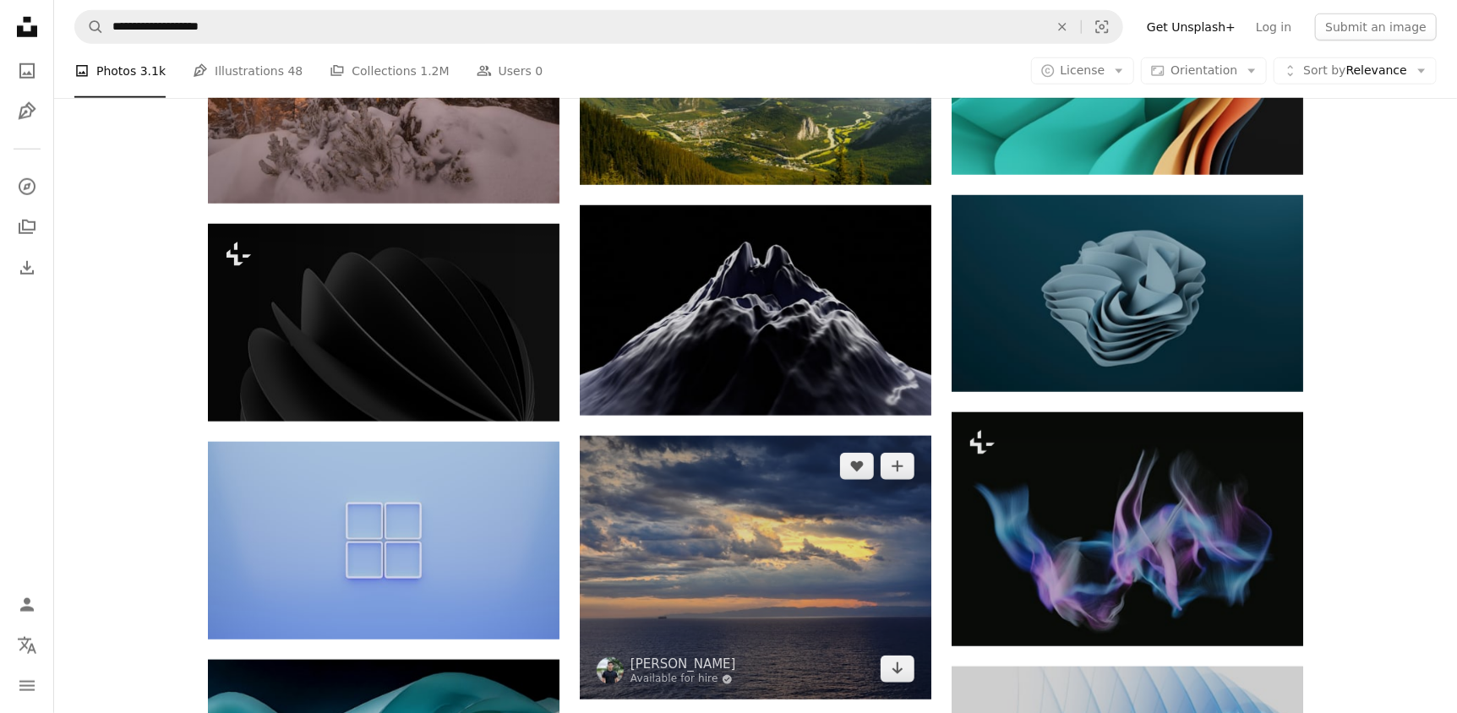
scroll to position [930, 0]
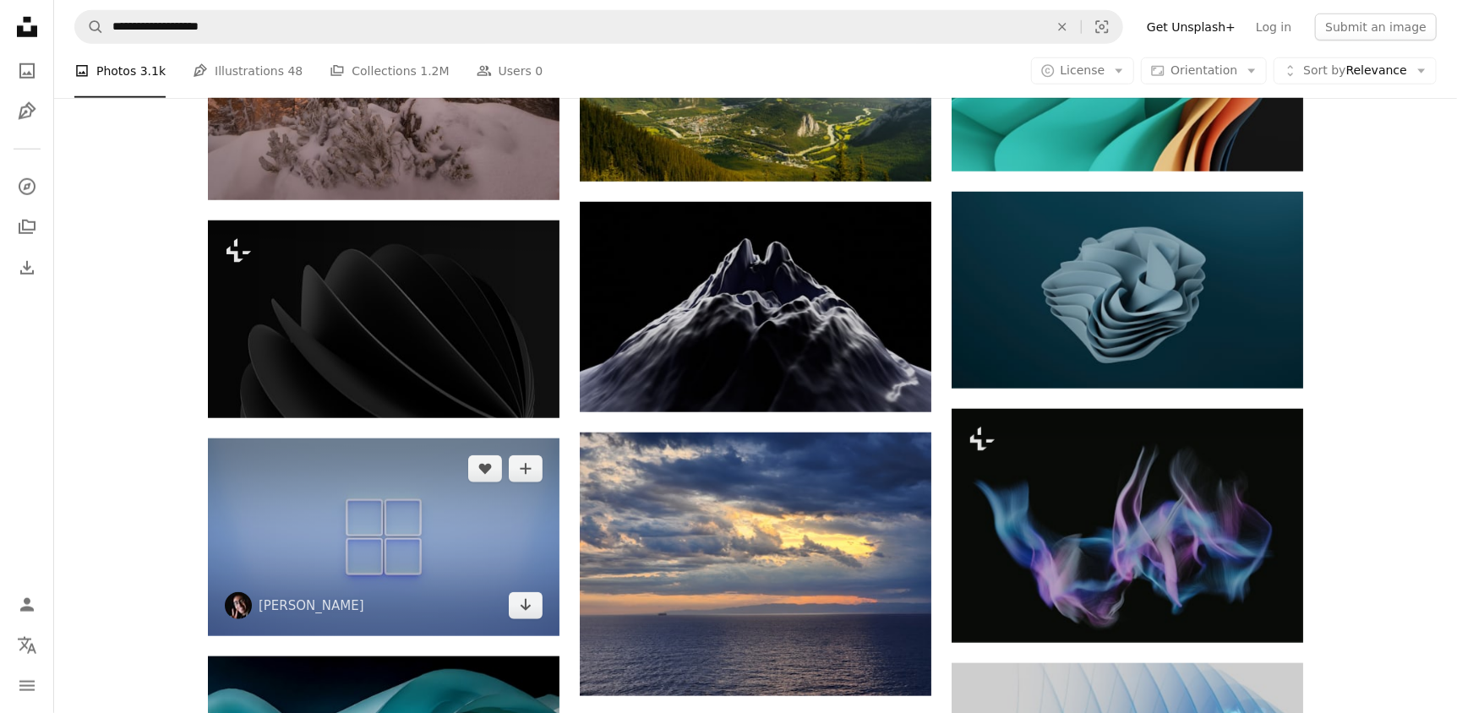
click at [464, 439] on img at bounding box center [384, 538] width 352 height 198
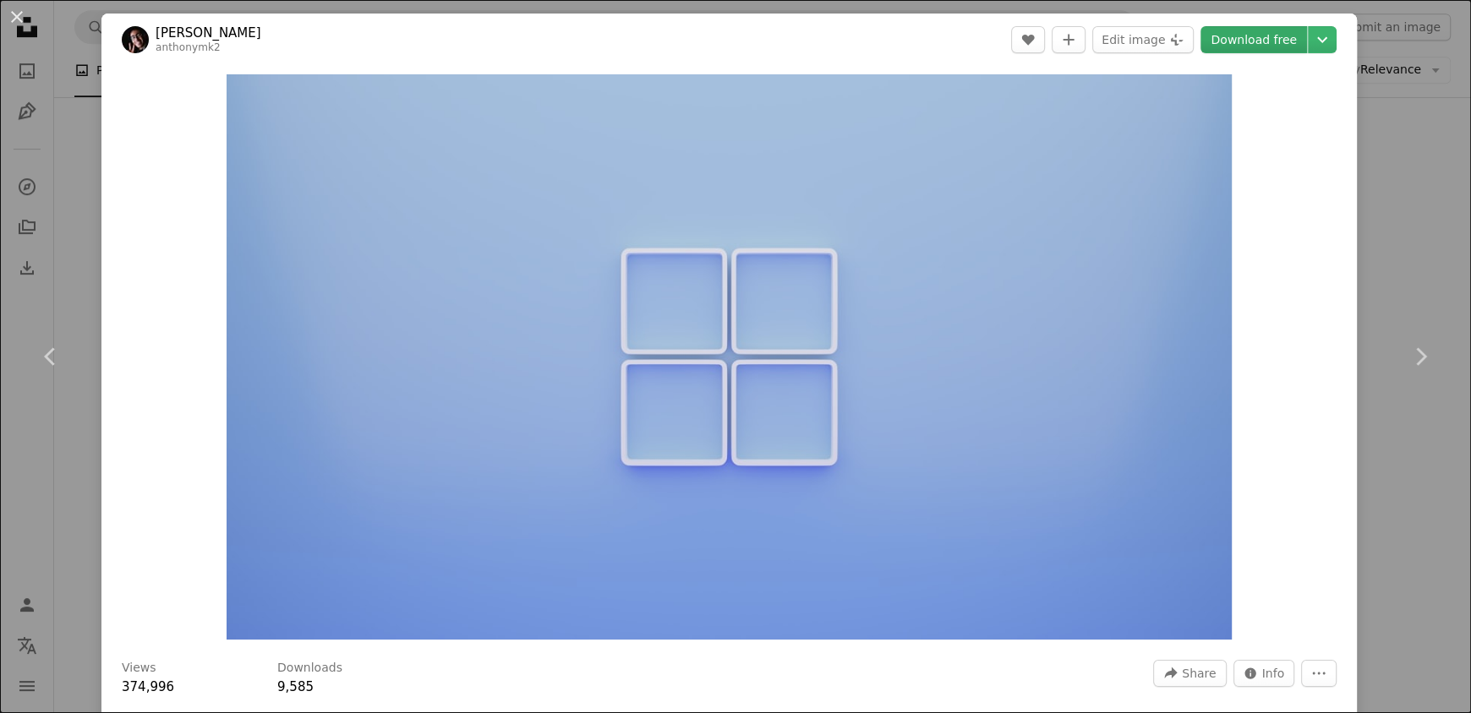
click at [1236, 37] on link "Download free" at bounding box center [1253, 39] width 107 height 27
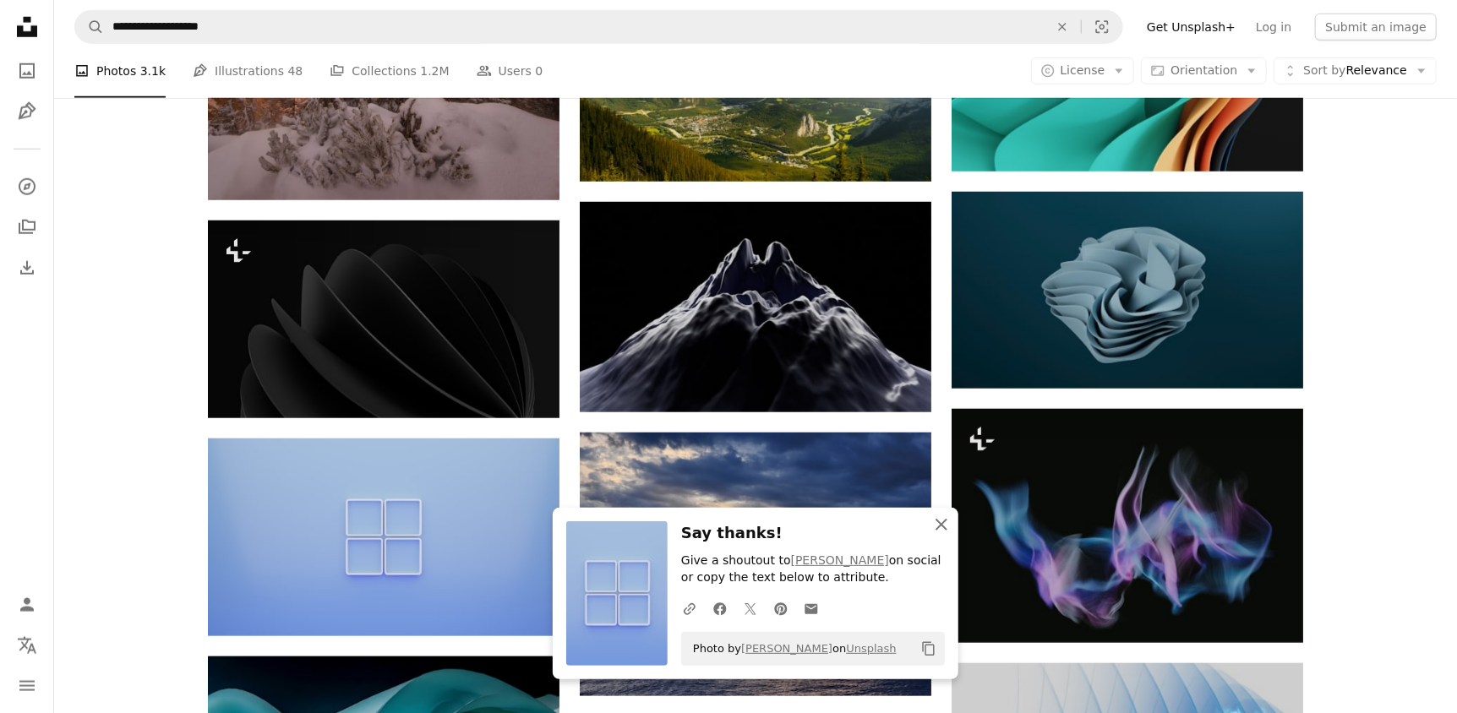
click at [941, 525] on icon "button" at bounding box center [942, 525] width 12 height 12
